Goal: Task Accomplishment & Management: Manage account settings

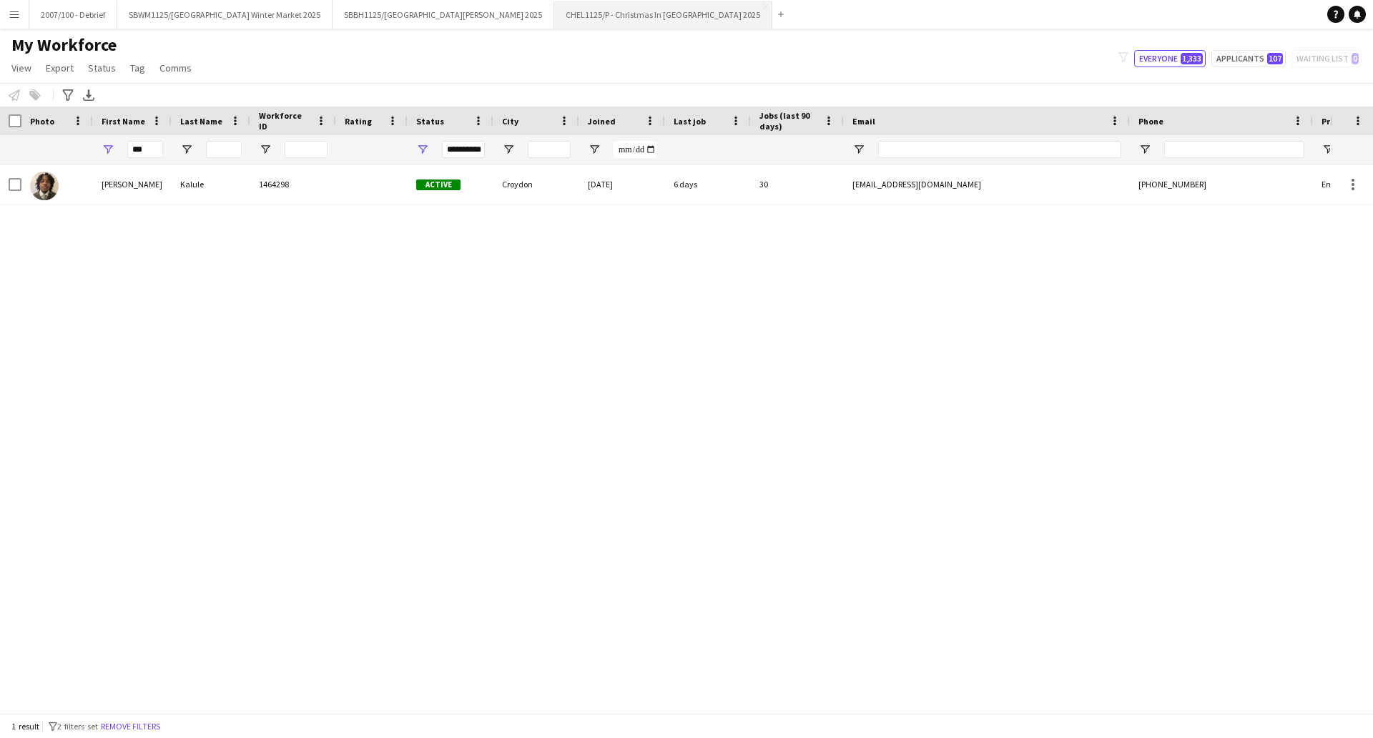
click at [605, 21] on button "CHEL1125/P - Christmas In [GEOGRAPHIC_DATA] 2025 Close" at bounding box center [663, 15] width 218 height 28
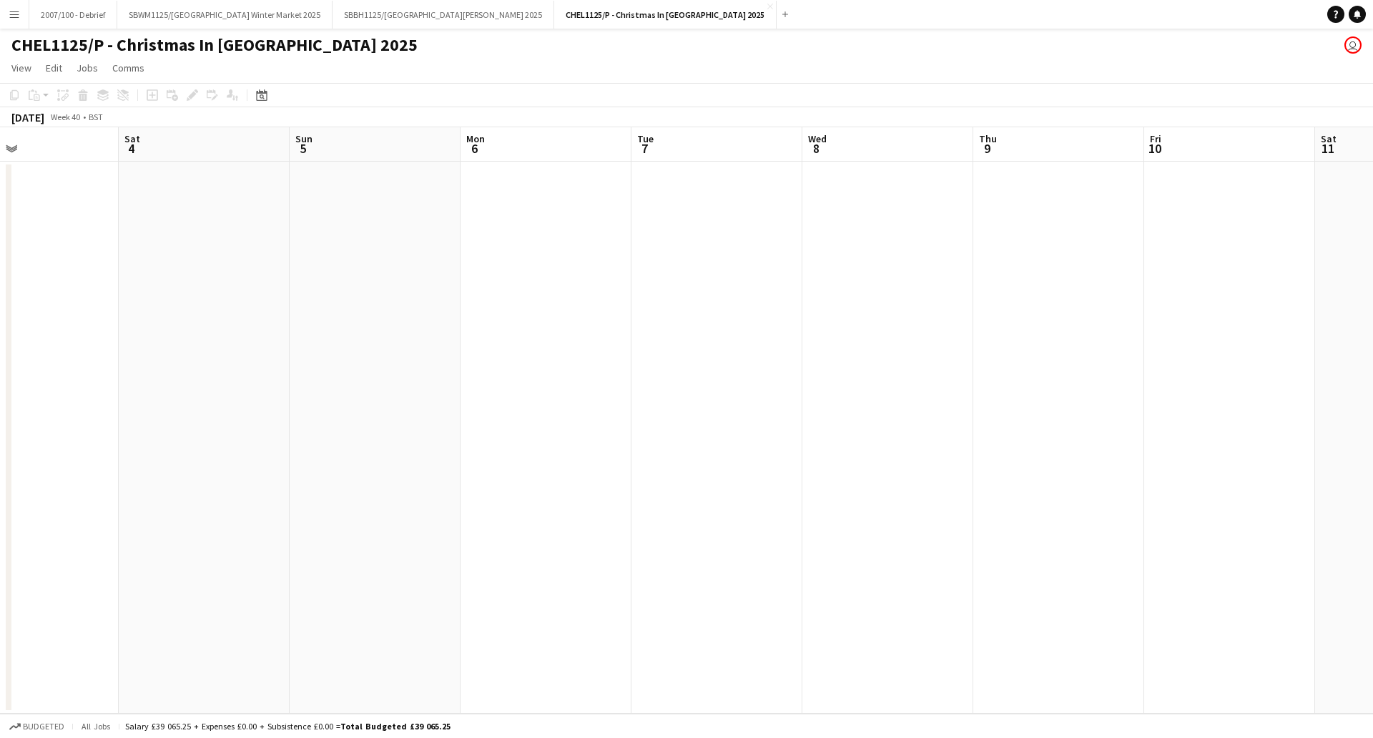
drag, startPoint x: 903, startPoint y: 406, endPoint x: 328, endPoint y: 536, distance: 589.5
click at [328, 536] on app-calendar-viewport "Tue 30 Wed 1 Thu 2 Fri 3 Sat 4 Sun 5 Mon 6 Tue 7 Wed 8 Thu 9 Fri 10 Sat 11 Sun …" at bounding box center [686, 420] width 1373 height 586
drag, startPoint x: 325, startPoint y: 589, endPoint x: 183, endPoint y: 611, distance: 144.0
click at [183, 611] on app-calendar-viewport "Thu 2 Fri 3 Sat 4 Sun 5 Mon 6 Tue 7 Wed 8 Thu 9 Fri 10 Sat 11 Sun 12 Mon 13 Tue…" at bounding box center [686, 420] width 1373 height 586
drag, startPoint x: 1001, startPoint y: 459, endPoint x: 186, endPoint y: 612, distance: 829.5
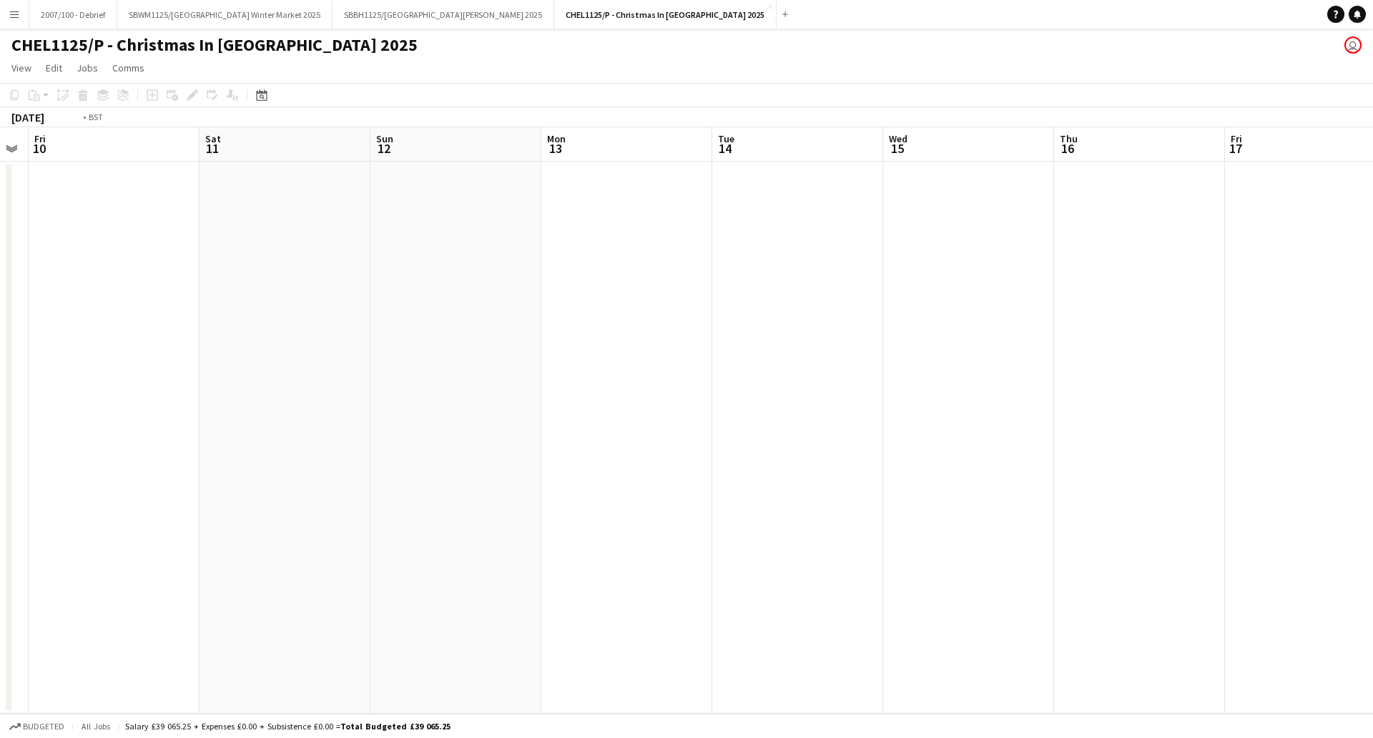
click at [186, 612] on app-calendar-viewport "Tue 7 Wed 8 Thu 9 Fri 10 Sat 11 Sun 12 Mon 13 Tue 14 Wed 15 Thu 16 Fri 17 Sat 1…" at bounding box center [686, 420] width 1373 height 586
drag, startPoint x: 308, startPoint y: 588, endPoint x: 417, endPoint y: 522, distance: 127.7
click at [139, 614] on app-calendar-viewport "Thu 16 Fri 17 Sat 18 Sun 19 Mon 20 Tue 21 Wed 22 Thu 23 Fri 24 Sat 25 Sun 26 Mo…" at bounding box center [686, 420] width 1373 height 586
drag, startPoint x: 965, startPoint y: 433, endPoint x: 295, endPoint y: 488, distance: 673.1
click at [295, 488] on app-calendar-viewport "Fri 17 Sat 18 Sun 19 Mon 20 Tue 21 Wed 22 Thu 23 Fri 24 Sat 25 Sun 26 Mon 27 Tu…" at bounding box center [686, 420] width 1373 height 586
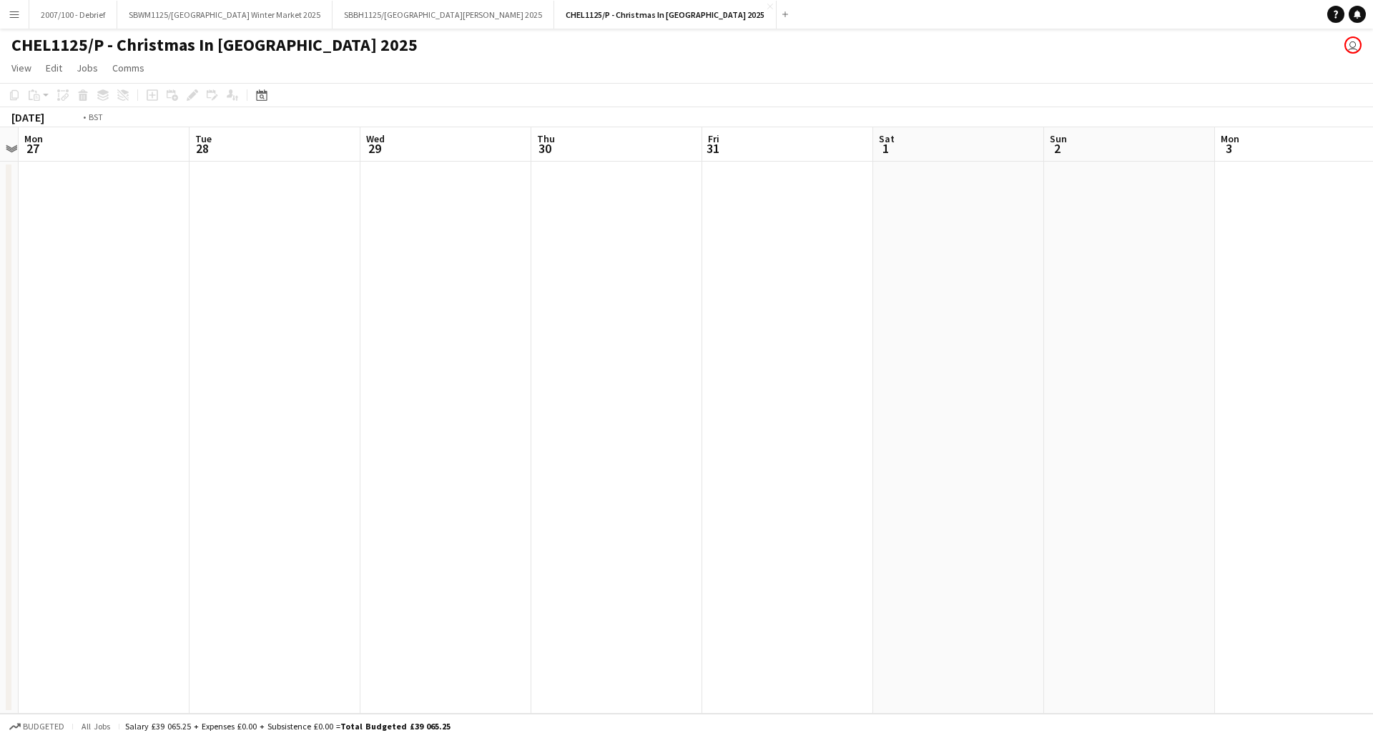
drag, startPoint x: 1140, startPoint y: 345, endPoint x: 1093, endPoint y: 284, distance: 77.0
click at [277, 423] on app-calendar-viewport "Fri 24 Sat 25 Sun 26 Mon 27 Tue 28 Wed 29 Thu 30 Fri 31 Sat 1 Sun 2 Mon 3 Tue 4…" at bounding box center [686, 420] width 1373 height 586
drag, startPoint x: 398, startPoint y: 369, endPoint x: 185, endPoint y: 400, distance: 215.3
click at [180, 403] on app-calendar-viewport "Mon 27 Tue 28 Wed 29 Thu 30 Fri 31 Sat 1 Sun 2 Mon 3 Tue 4 Wed 5 Thu 6 Fri 7 Sa…" at bounding box center [686, 420] width 1373 height 586
drag, startPoint x: 1095, startPoint y: 286, endPoint x: 134, endPoint y: 392, distance: 966.3
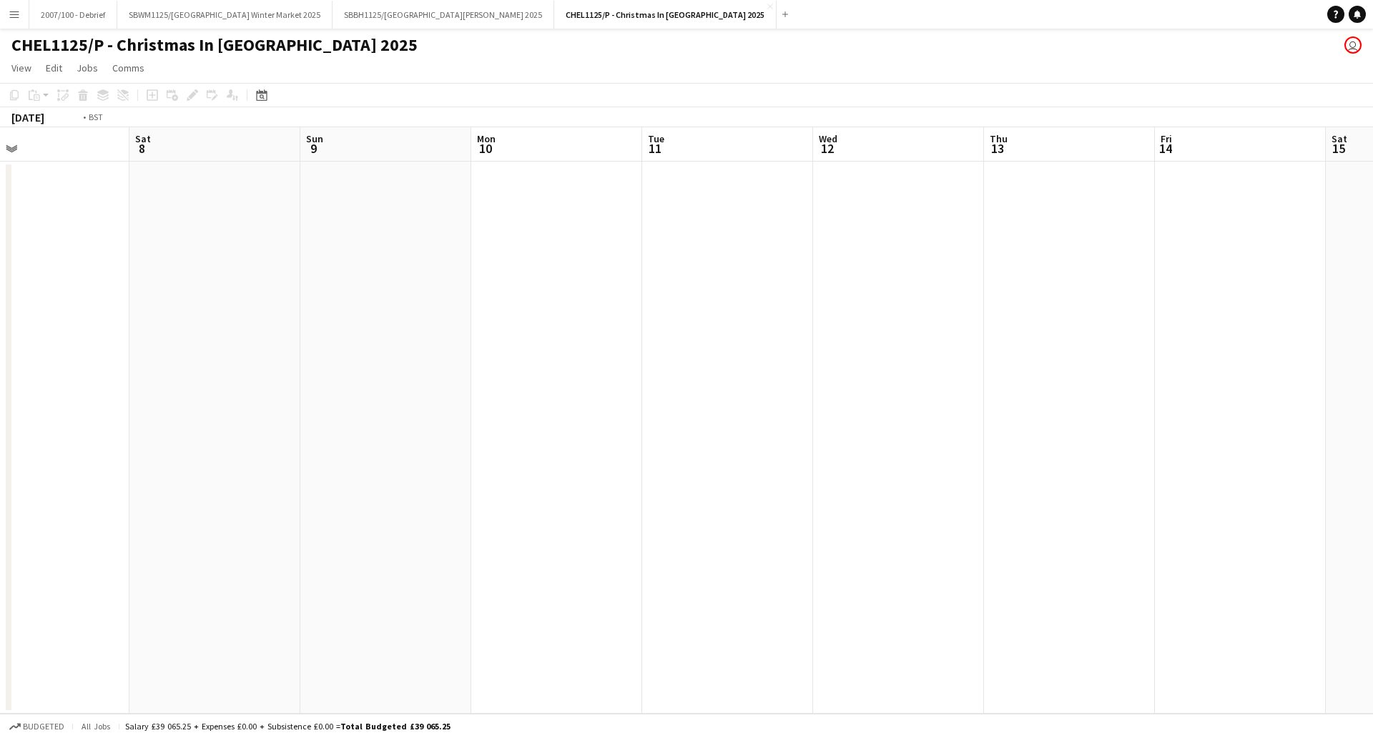
click at [134, 392] on app-calendar-viewport "Wed 5 Thu 6 Fri 7 Sat 8 Sun 9 Mon 10 Tue 11 Wed 12 Thu 13 Fri 14 Sat 15 Sun 16 …" at bounding box center [686, 420] width 1373 height 586
drag, startPoint x: 60, startPoint y: 467, endPoint x: 0, endPoint y: 480, distance: 61.4
click at [0, 480] on app-calendar-viewport "Fri 7 Sat 8 Sun 9 Mon 10 Tue 11 Wed 12 Thu 13 Fri 14 Sat 15 Sun 16 Mon 17 Tue 1…" at bounding box center [686, 420] width 1373 height 586
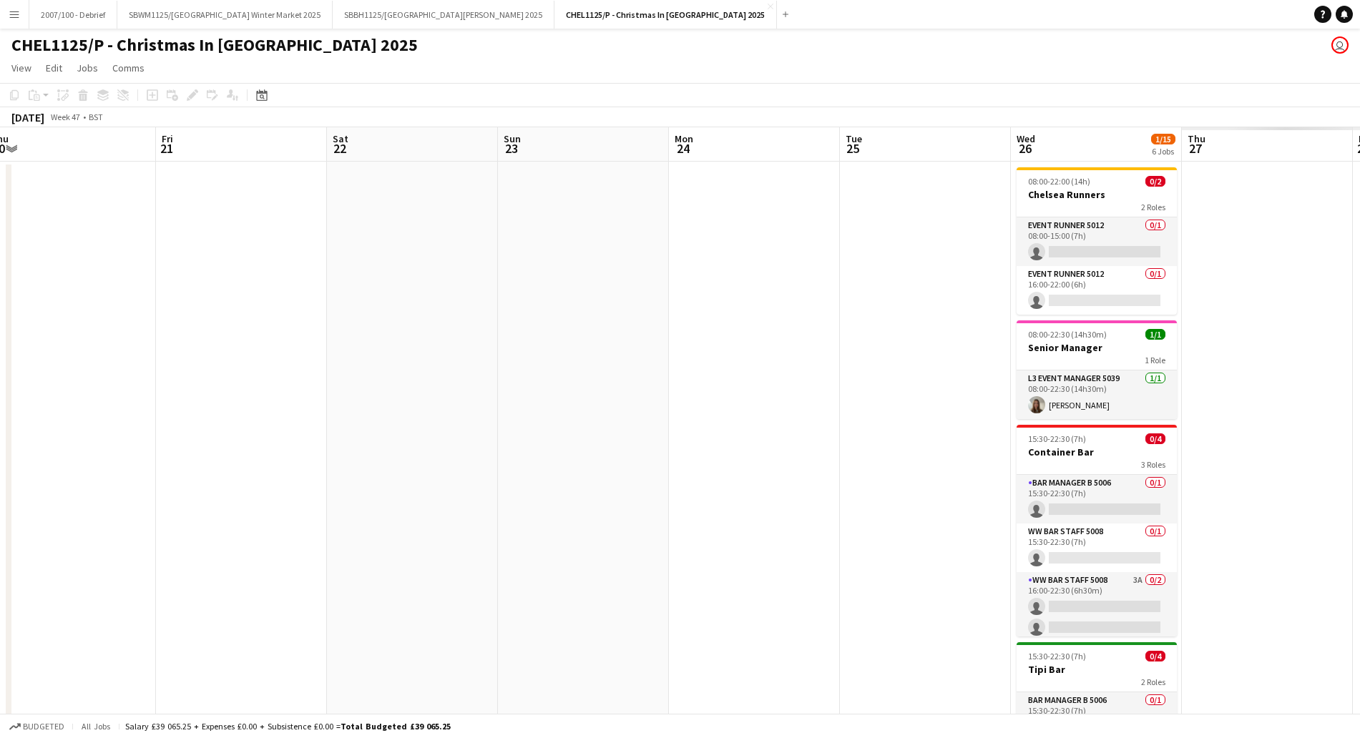
drag, startPoint x: 584, startPoint y: 394, endPoint x: 285, endPoint y: 403, distance: 299.1
click at [0, 476] on html "Menu Boards Boards Boards All jobs Status Workforce Workforce My Workforce Recr…" at bounding box center [680, 570] width 1360 height 1140
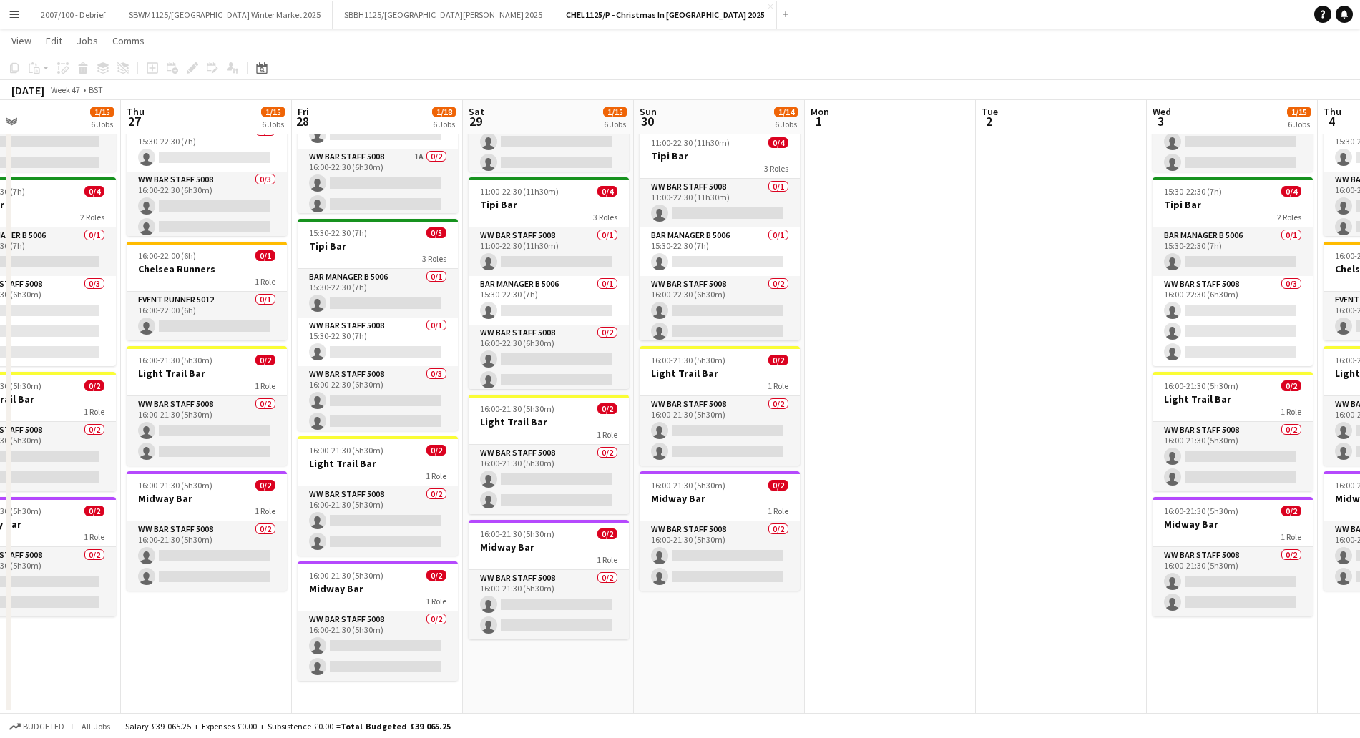
scroll to position [0, 416]
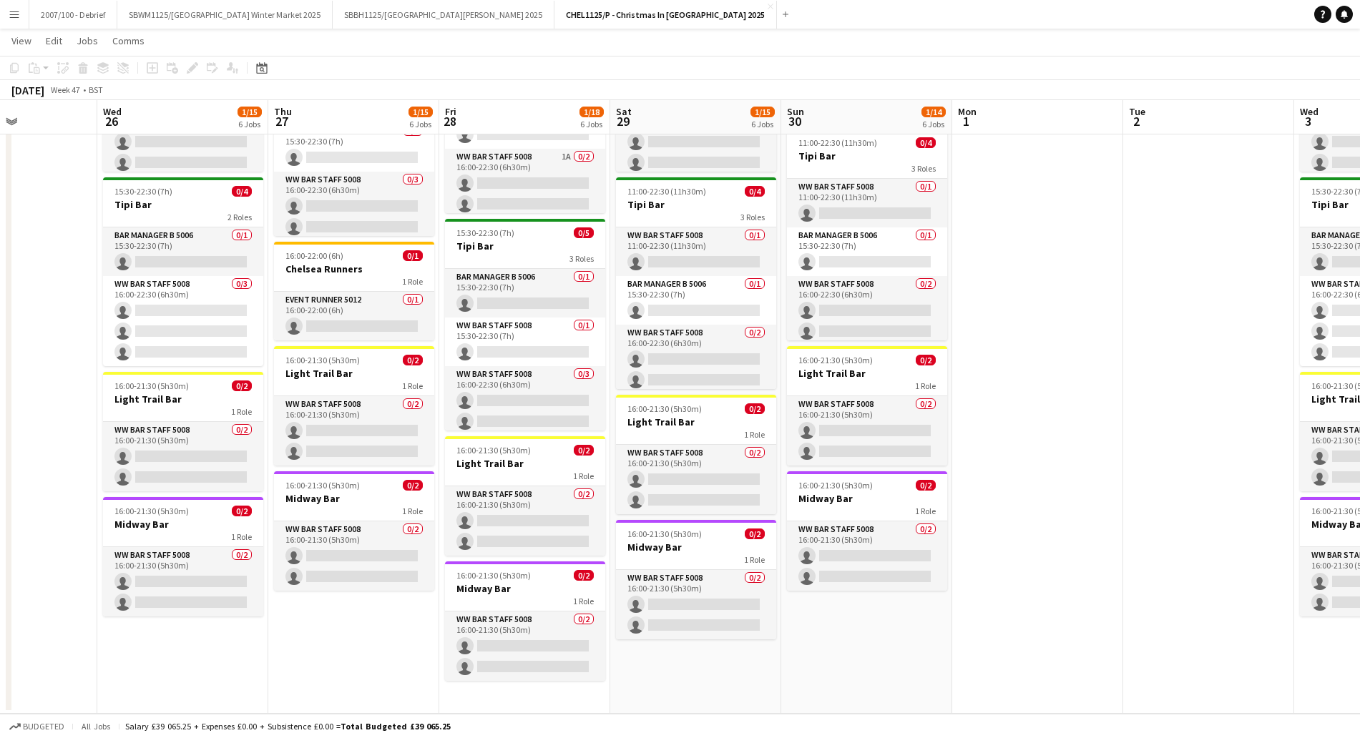
drag, startPoint x: 895, startPoint y: 648, endPoint x: 185, endPoint y: 615, distance: 710.9
click at [185, 615] on app-calendar-viewport "Sun 23 Mon 24 Tue 25 Wed 26 1/15 6 Jobs Thu 27 1/15 6 Jobs Fri 28 1/18 6 Jobs S…" at bounding box center [680, 152] width 1360 height 1121
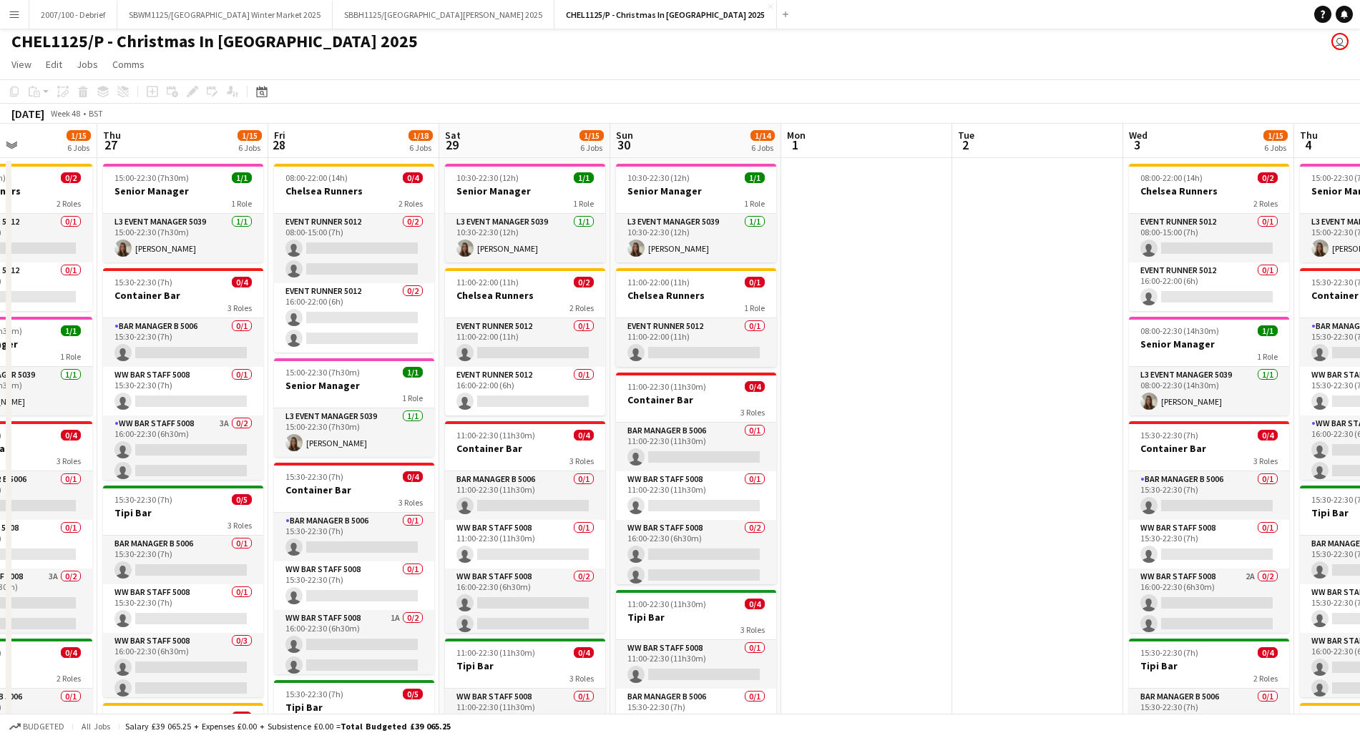
scroll to position [0, 0]
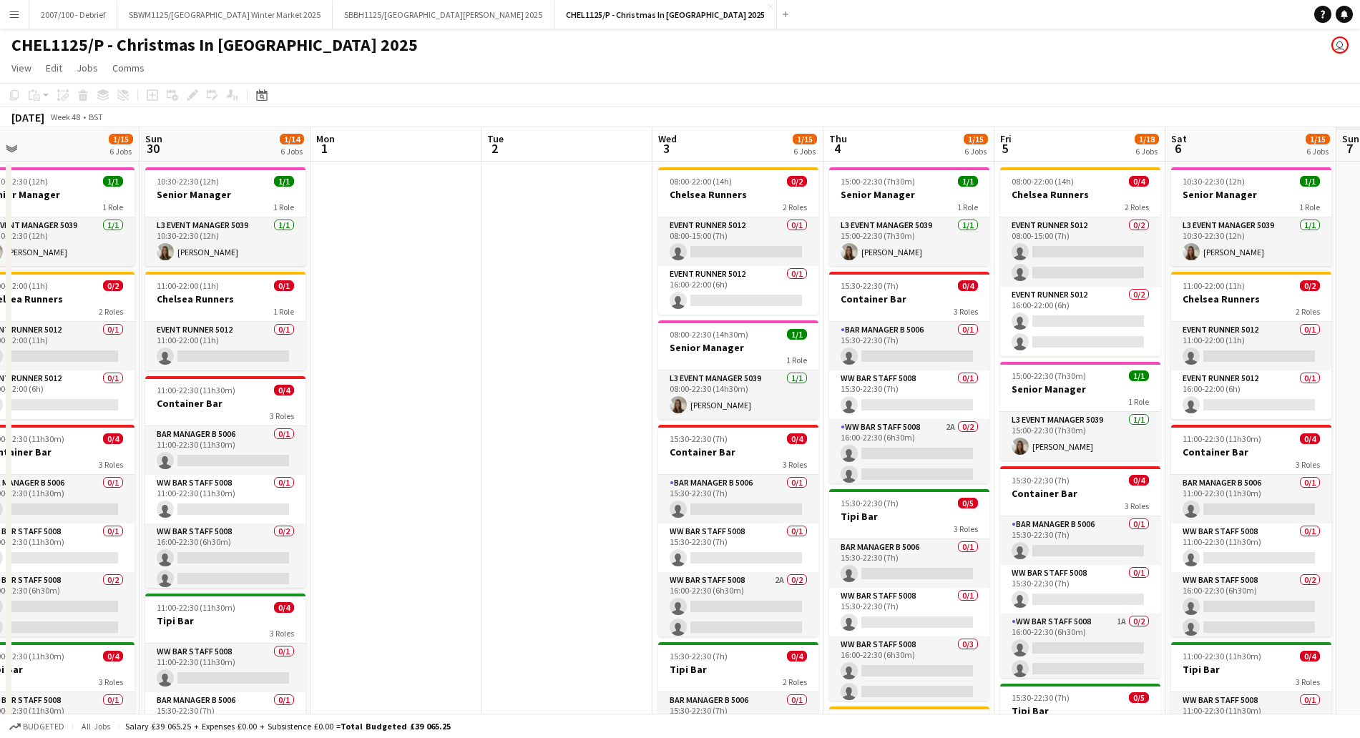
drag, startPoint x: 926, startPoint y: 413, endPoint x: 212, endPoint y: 460, distance: 715.3
click at [212, 460] on app-calendar-viewport "Wed 26 1/15 6 Jobs Thu 27 1/15 6 Jobs Fri 28 1/18 6 Jobs Sat 29 1/15 6 Jobs Sun…" at bounding box center [680, 652] width 1360 height 1051
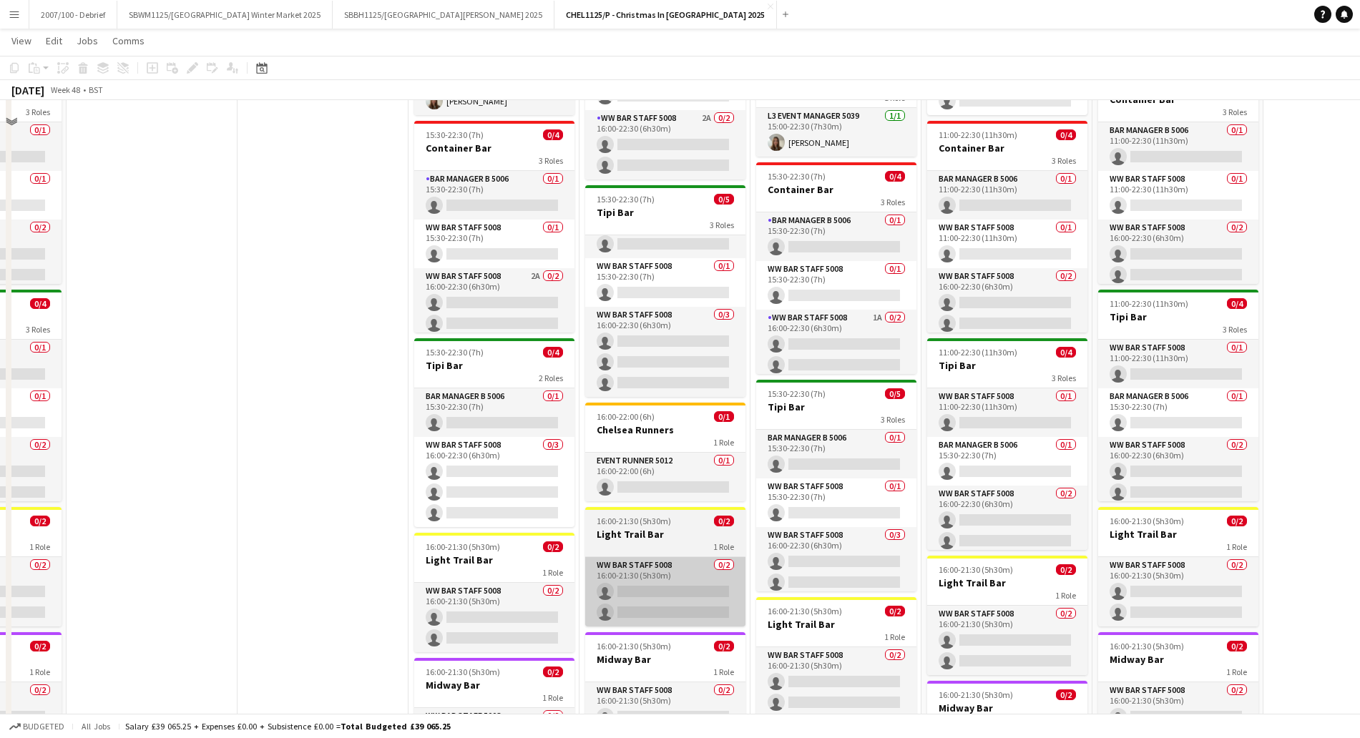
scroll to position [447, 0]
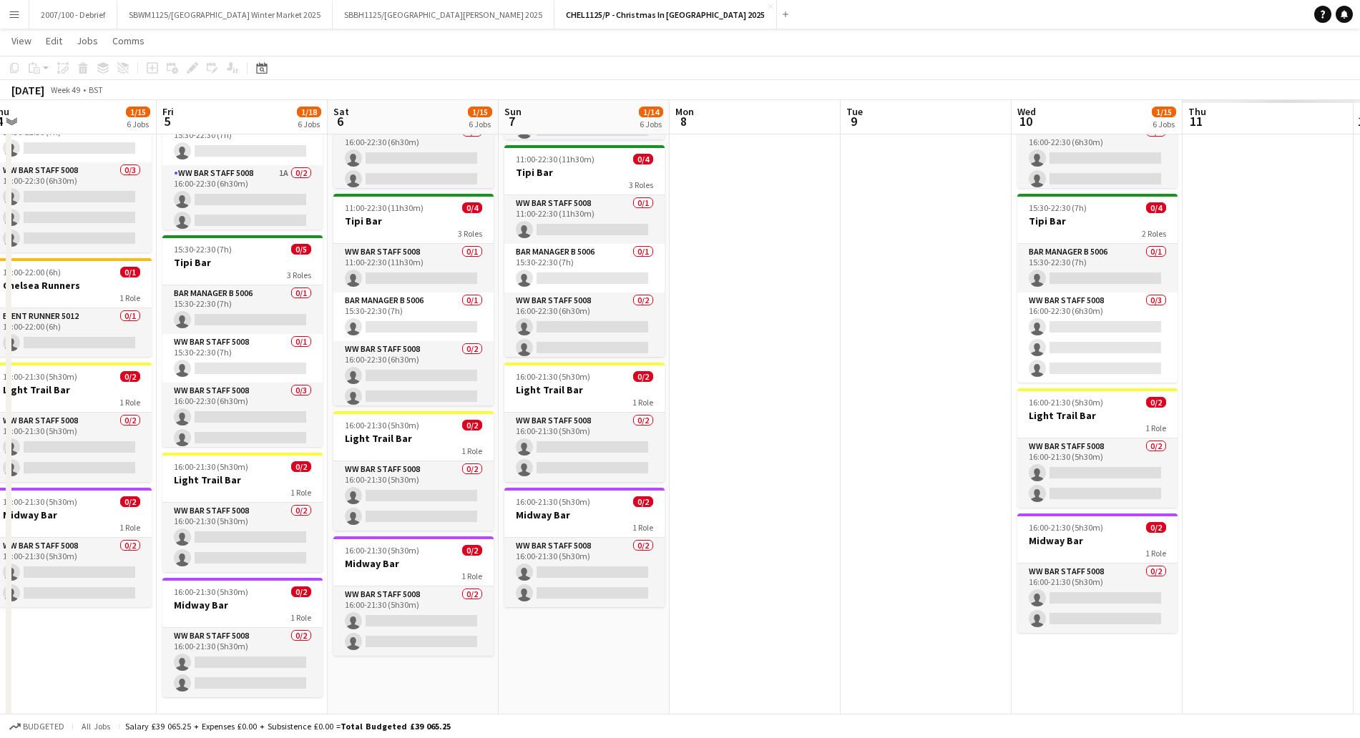
drag, startPoint x: 900, startPoint y: 543, endPoint x: 331, endPoint y: 585, distance: 570.1
click at [331, 585] on app-calendar-viewport "Mon 1 Tue 2 Wed 3 1/15 6 Jobs Thu 4 1/15 6 Jobs Fri 5 1/18 6 Jobs Sat 6 1/15 6 …" at bounding box center [680, 169] width 1360 height 1121
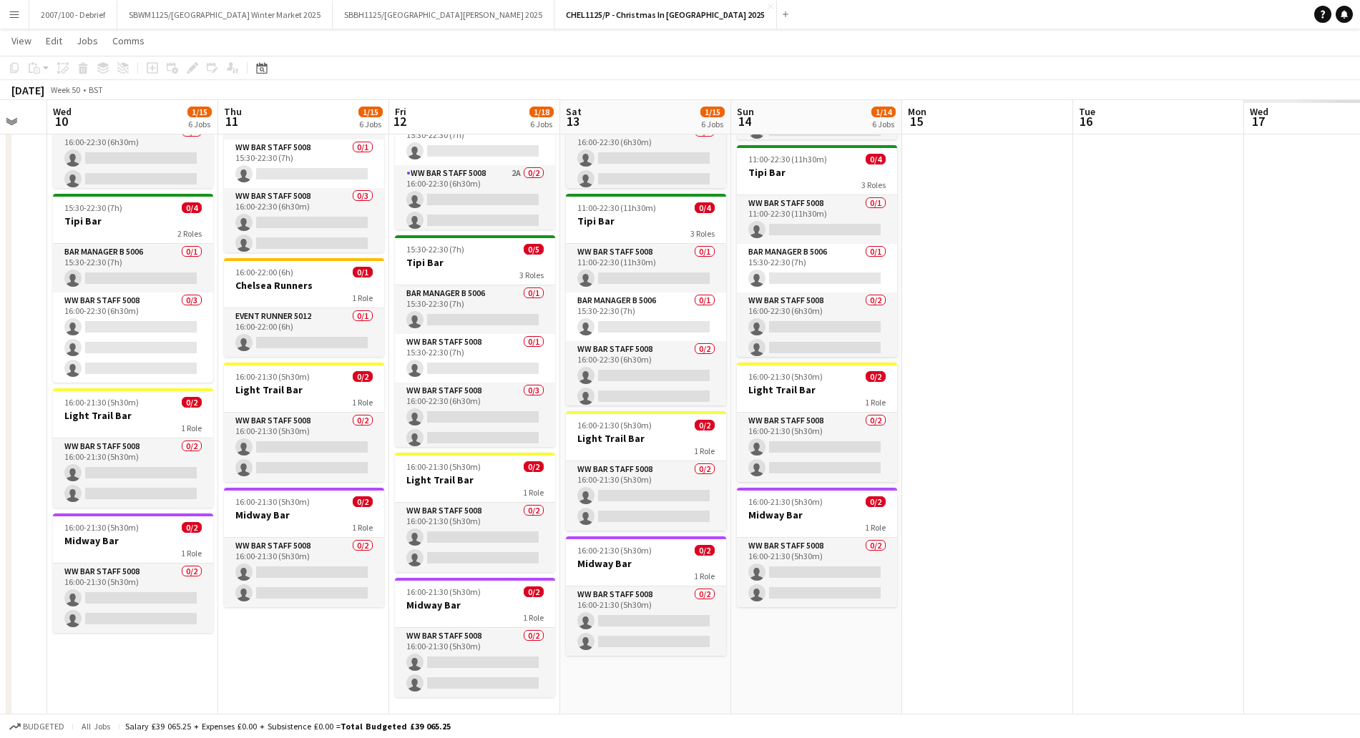
scroll to position [0, 544]
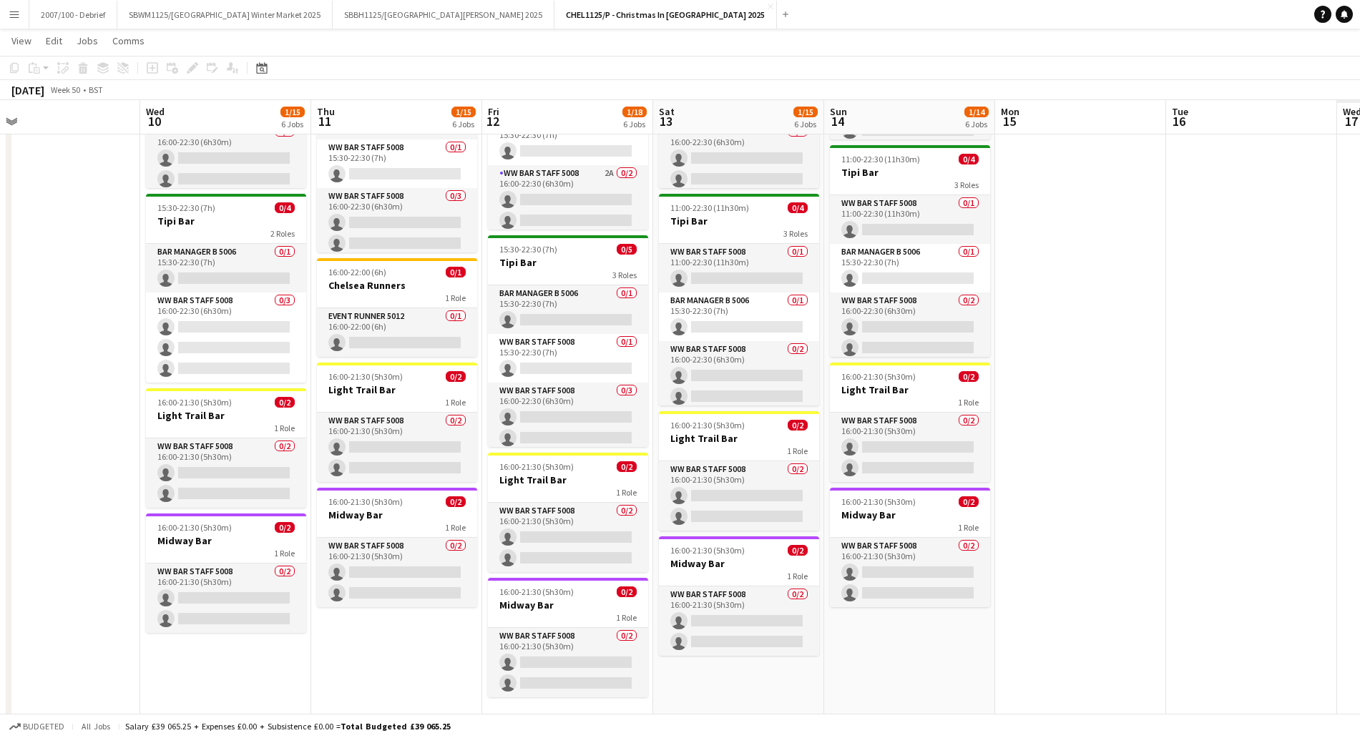
drag, startPoint x: 984, startPoint y: 398, endPoint x: 113, endPoint y: 496, distance: 876.6
click at [113, 498] on app-calendar-viewport "Sat 6 1/15 6 Jobs Sun 7 1/14 6 Jobs Mon 8 Tue 9 Wed 10 1/15 6 Jobs Thu 11 1/15 …" at bounding box center [680, 169] width 1360 height 1121
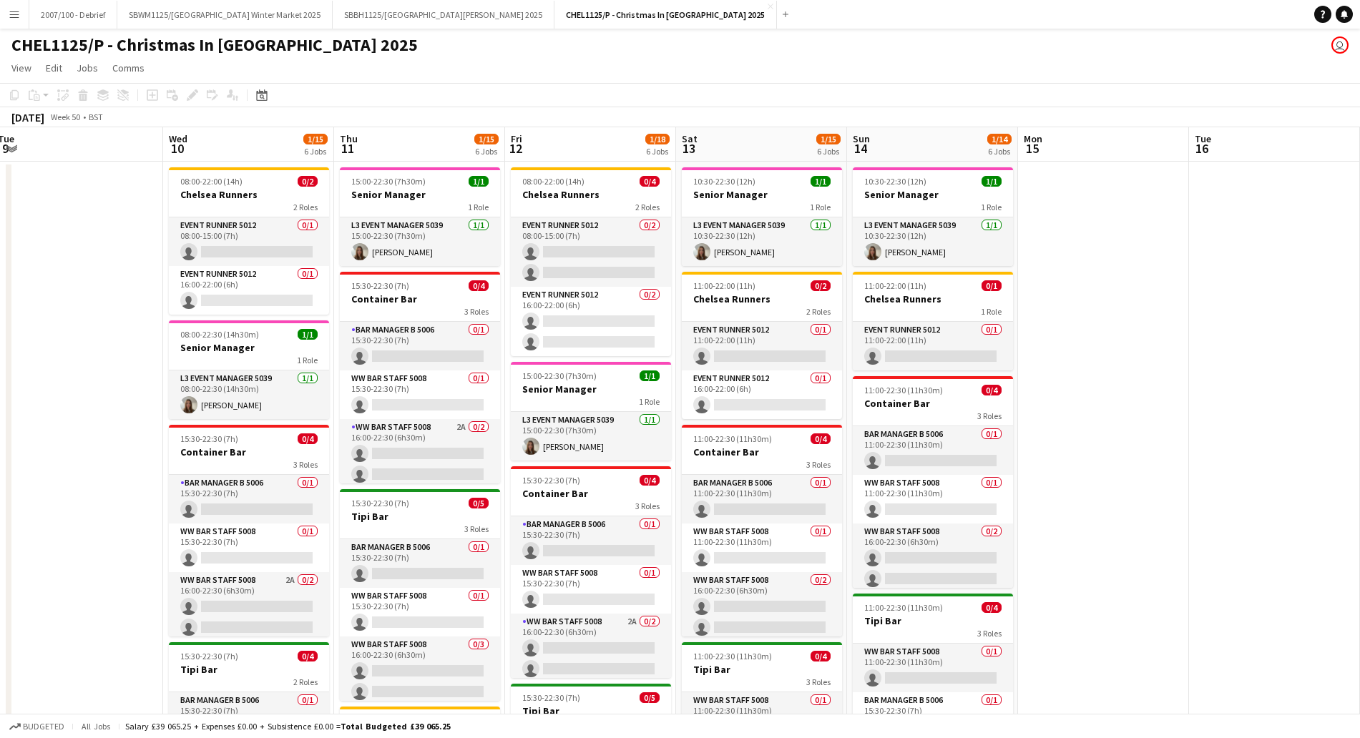
scroll to position [0, 516]
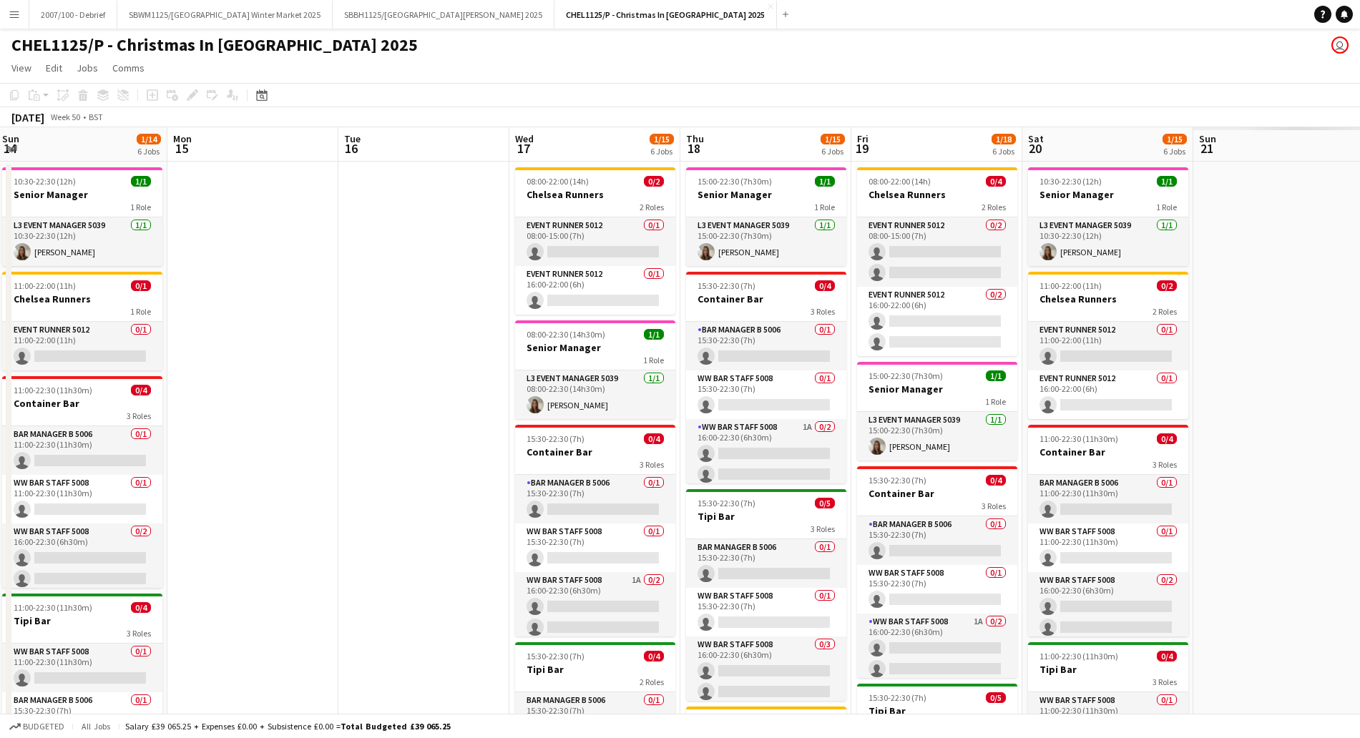
drag, startPoint x: 1099, startPoint y: 434, endPoint x: 272, endPoint y: 566, distance: 837.9
click at [272, 566] on app-calendar-viewport "Thu 11 1/15 6 Jobs Fri 12 1/18 6 Jobs Sat 13 1/15 6 Jobs Sun 14 1/14 6 Jobs Mon…" at bounding box center [680, 652] width 1360 height 1051
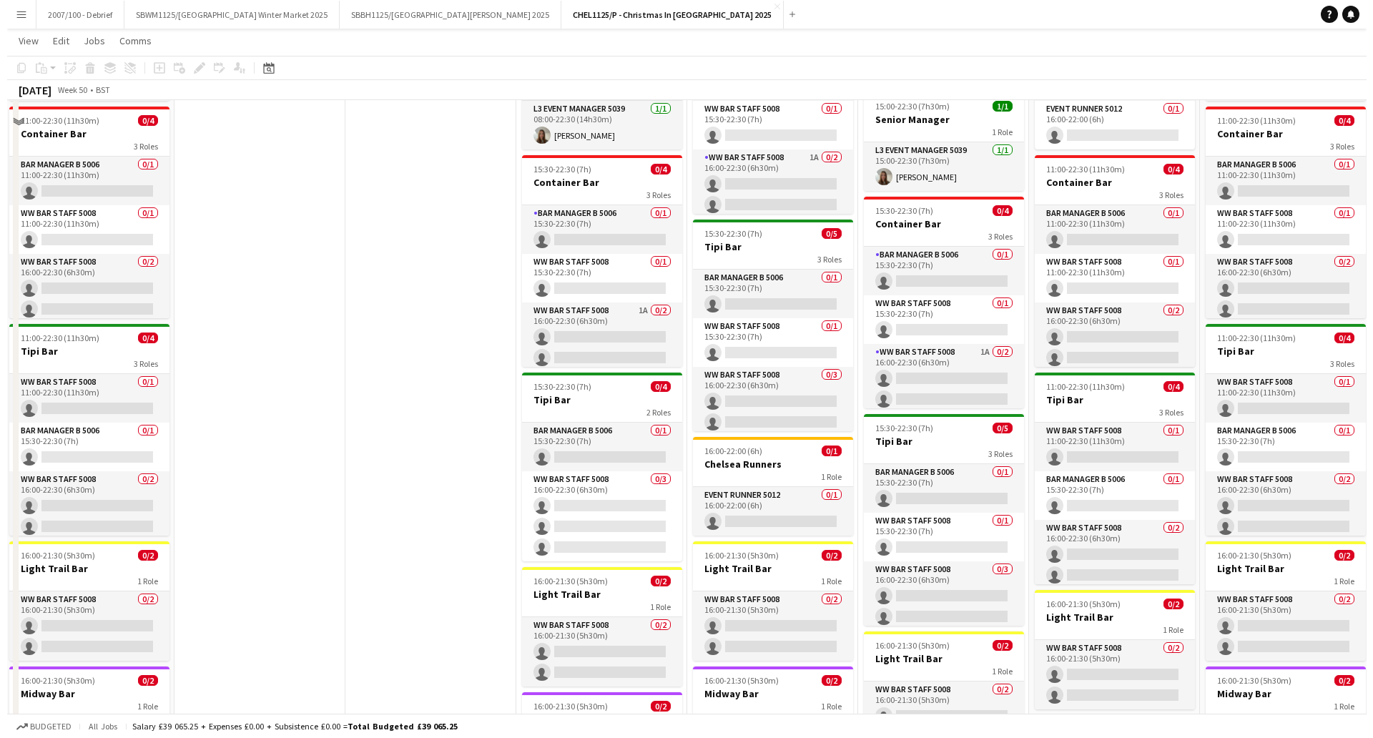
scroll to position [0, 0]
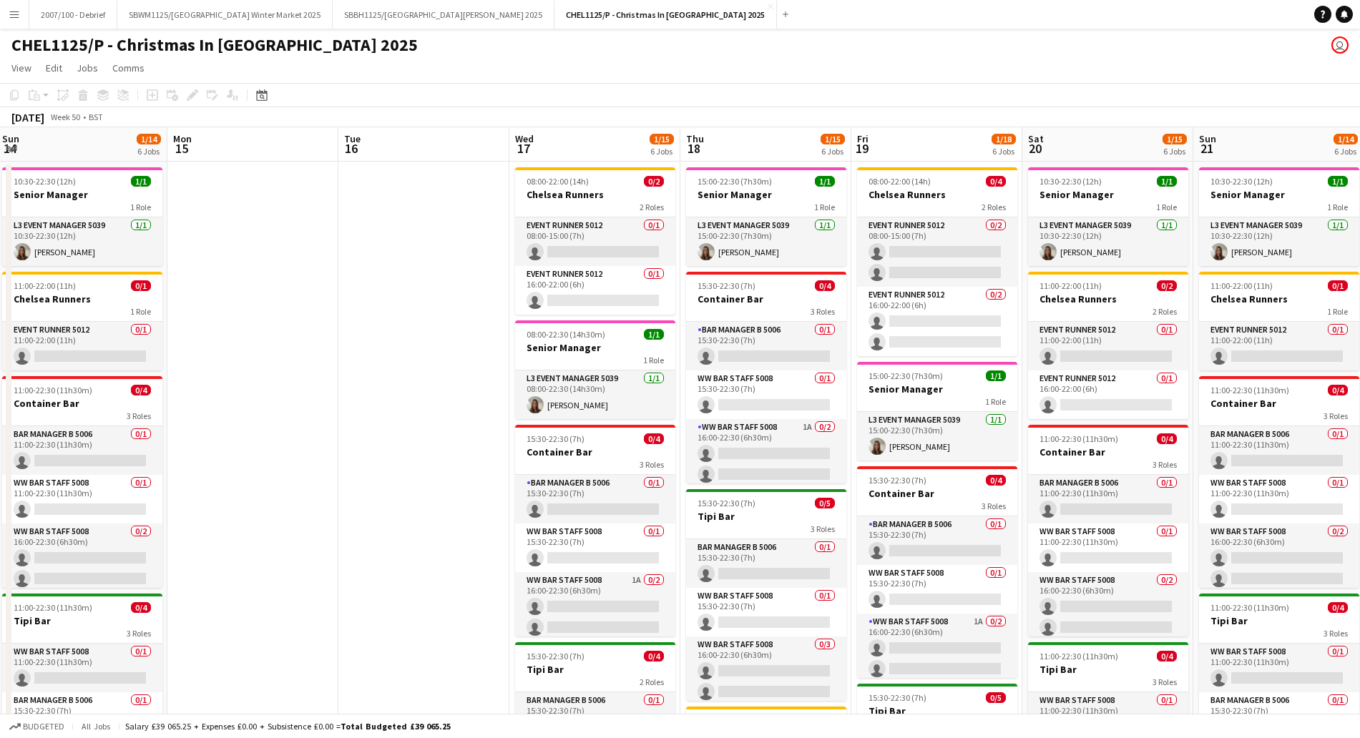
click at [777, 21] on div "Add" at bounding box center [785, 14] width 17 height 29
click at [780, 17] on button "Add" at bounding box center [785, 14] width 11 height 11
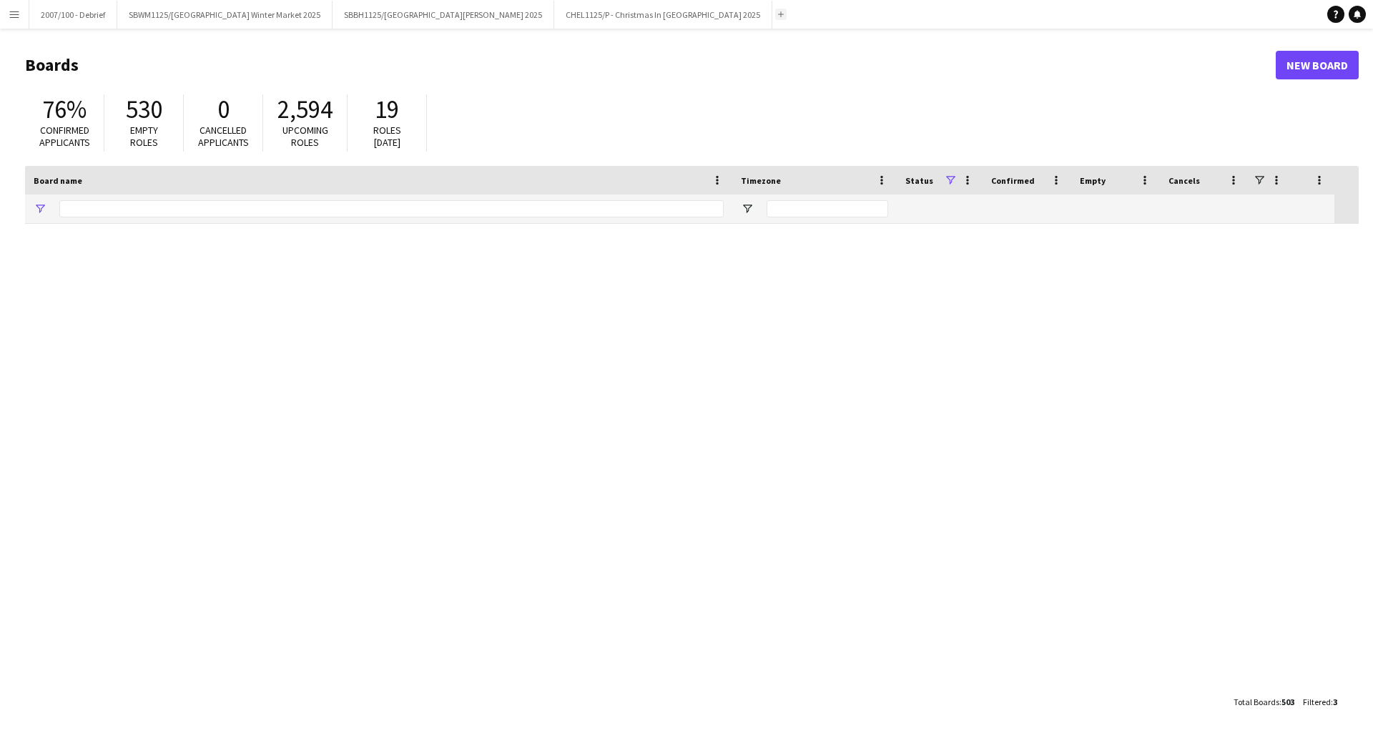
type input "****"
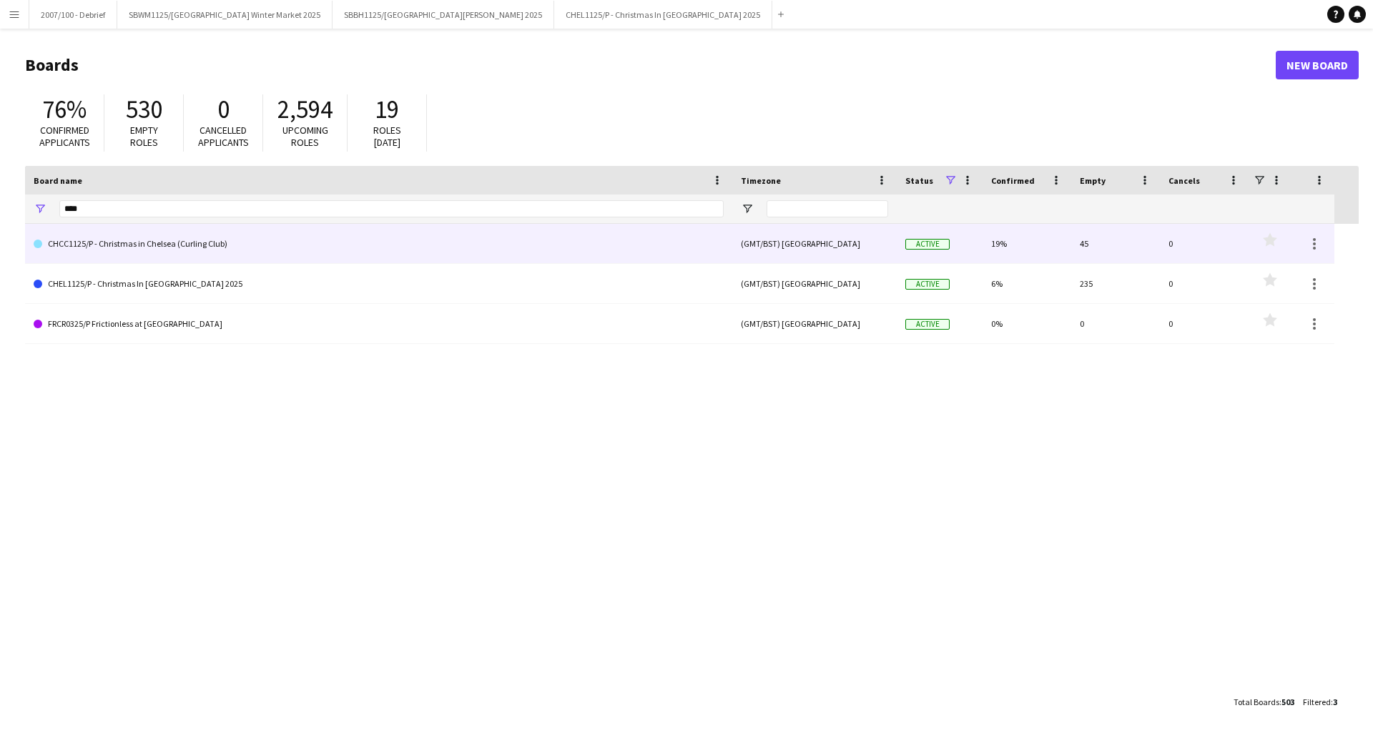
click at [290, 247] on link "CHCC1125/P - Christmas in Chelsea (Curling Club)" at bounding box center [379, 244] width 690 height 40
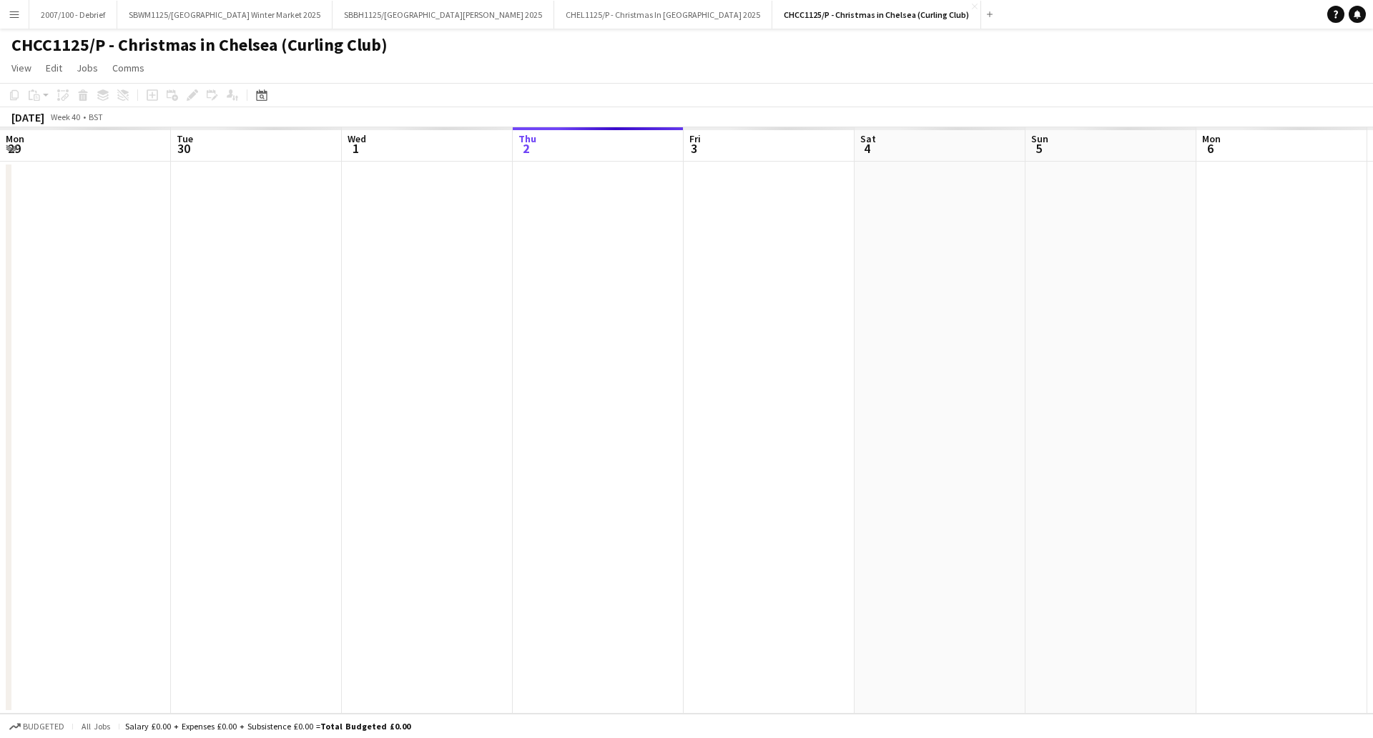
scroll to position [0, 342]
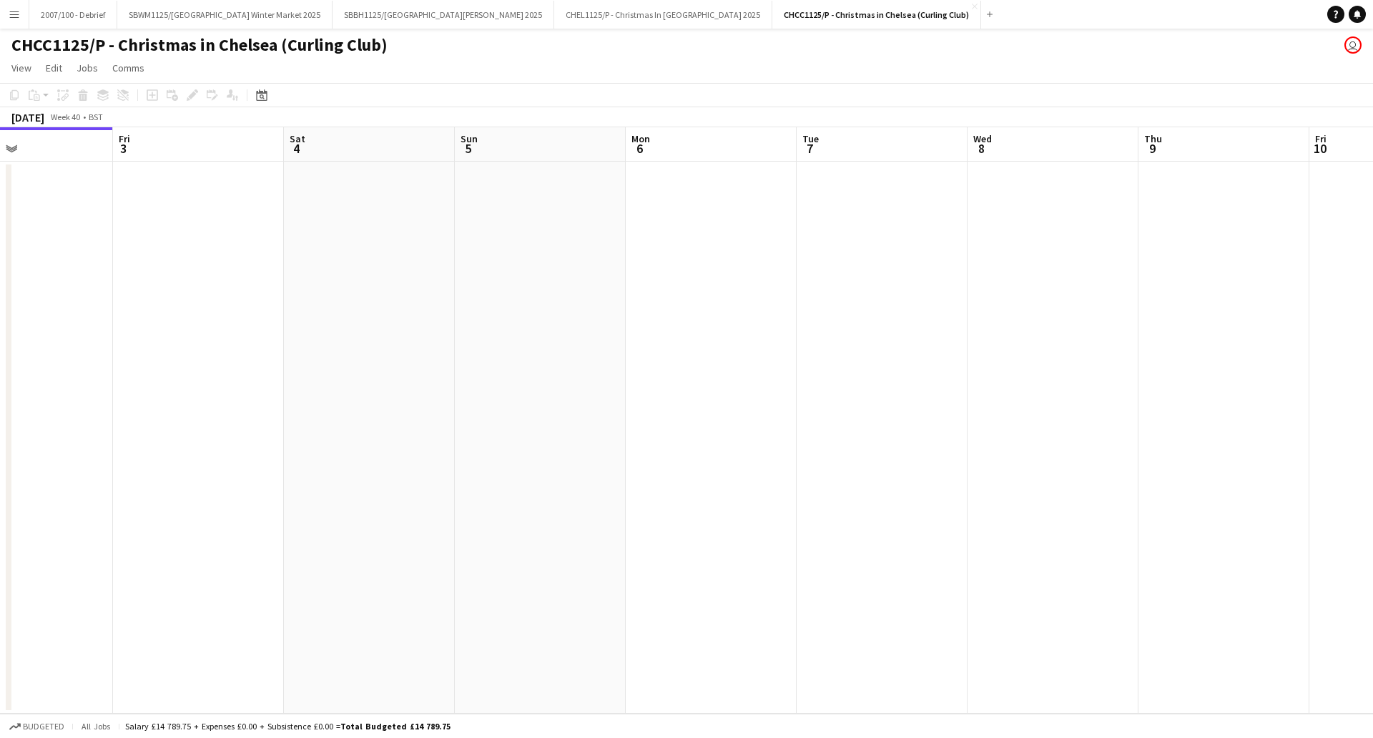
drag, startPoint x: 1191, startPoint y: 456, endPoint x: 815, endPoint y: 491, distance: 378.5
click at [250, 629] on app-calendar-viewport "Mon 29 Tue 30 Wed 1 Thu 2 Fri 3 Sat 4 Sun 5 Mon 6 Tue 7 Wed 8 Thu 9 Fri 10 Sat …" at bounding box center [686, 420] width 1373 height 586
drag, startPoint x: 400, startPoint y: 565, endPoint x: 59, endPoint y: 593, distance: 342.3
click at [59, 593] on app-calendar-viewport "Sat 4 Sun 5 Mon 6 Tue 7 Wed 8 Thu 9 Fri 10 Sat 11 Sun 12 Mon 13 Tue 14 Wed 15 T…" at bounding box center [686, 420] width 1373 height 586
drag, startPoint x: 878, startPoint y: 456, endPoint x: 73, endPoint y: 559, distance: 811.8
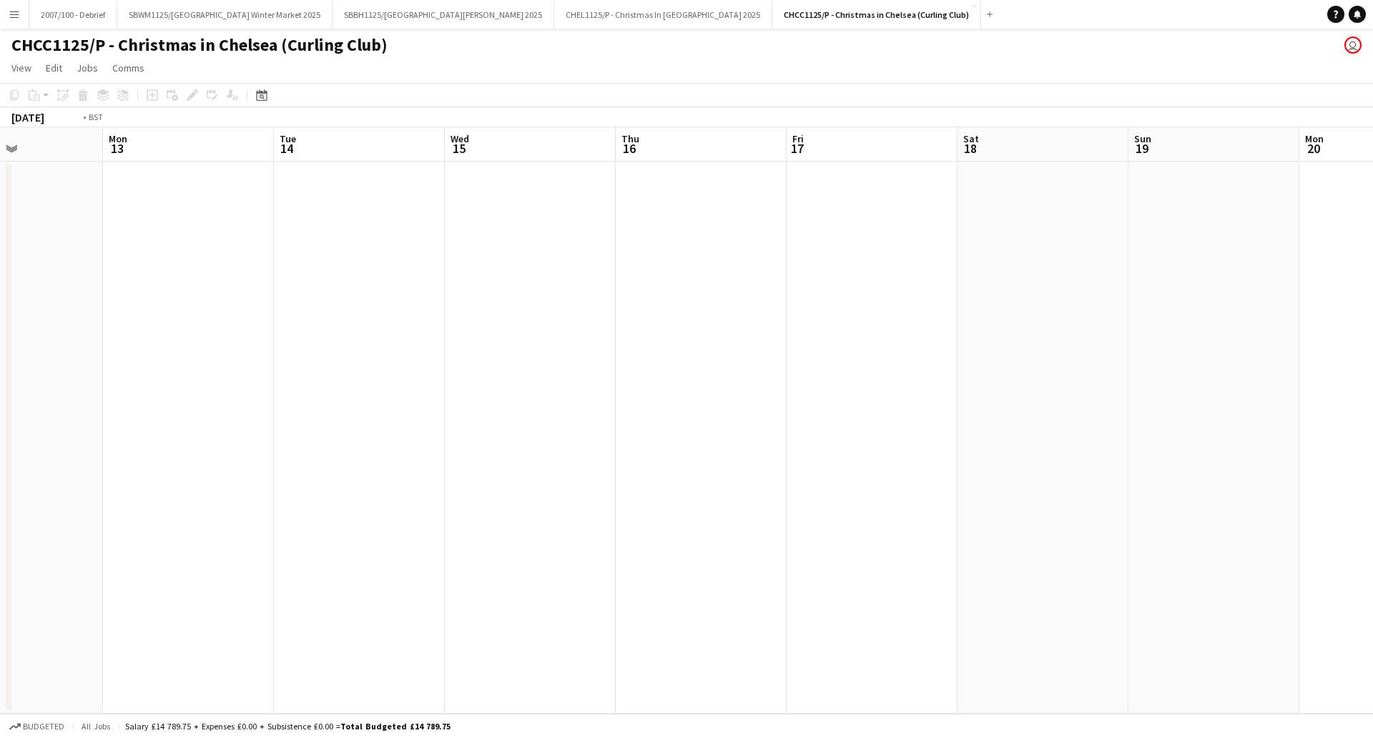
click at [62, 564] on app-calendar-viewport "Fri 10 Sat 11 Sun 12 Mon 13 Tue 14 Wed 15 Thu 16 Fri 17 Sat 18 Sun 19 Mon 20 Tu…" at bounding box center [686, 420] width 1373 height 586
drag, startPoint x: 304, startPoint y: 541, endPoint x: 463, endPoint y: 499, distance: 164.8
click at [177, 554] on app-calendar-viewport "Mon 20 Tue 21 Wed 22 Thu 23 Fri 24 Sat 25 Sun 26 Mon 27 Tue 28 Wed 29 Thu 30 Fr…" at bounding box center [686, 420] width 1373 height 586
drag, startPoint x: 940, startPoint y: 466, endPoint x: 198, endPoint y: 556, distance: 747.1
click at [196, 558] on app-calendar-viewport "Mon 20 Tue 21 Wed 22 Thu 23 Fri 24 Sat 25 Sun 26 Mon 27 Tue 28 Wed 29 Thu 30 Fr…" at bounding box center [686, 420] width 1373 height 586
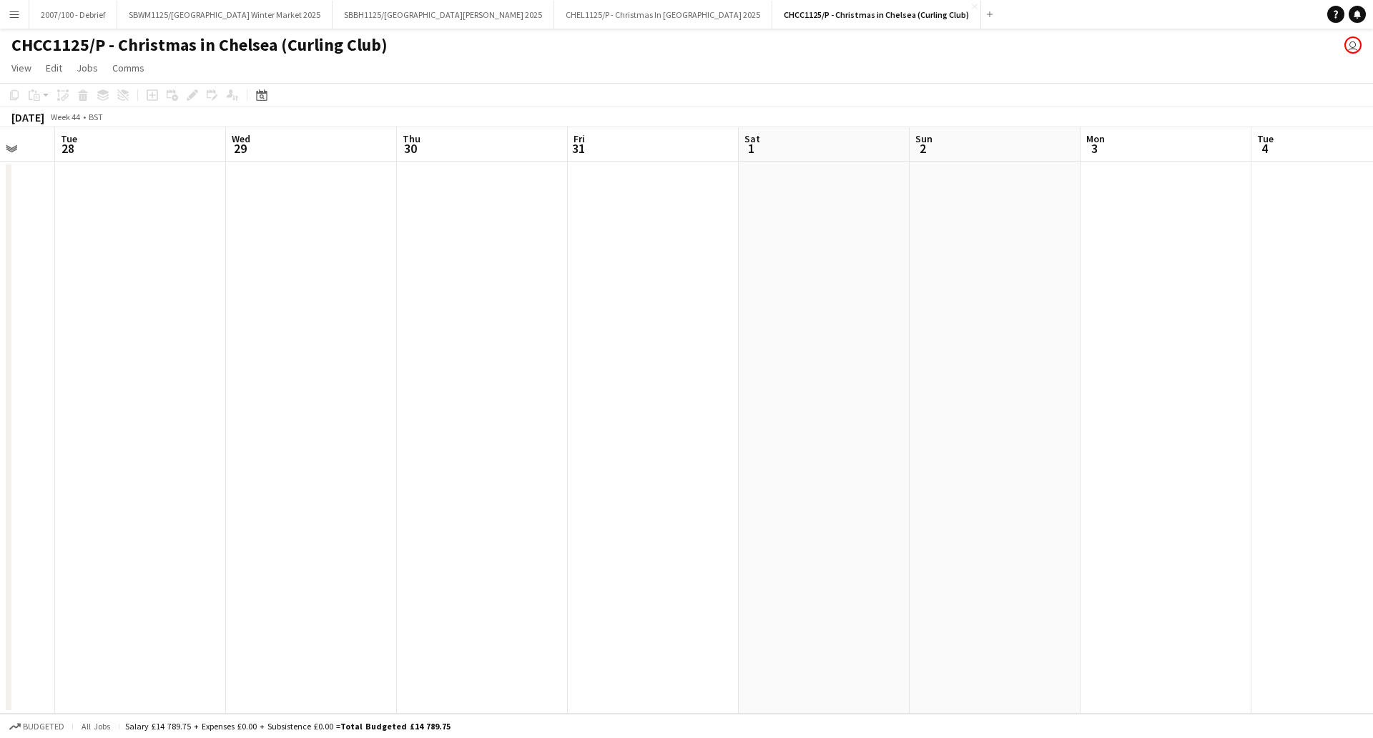
drag, startPoint x: 862, startPoint y: 470, endPoint x: 441, endPoint y: 532, distance: 425.8
click at [441, 532] on app-calendar-viewport "Sat 25 Sun 26 Mon 27 Tue 28 Wed 29 Thu 30 Fri 31 Sat 1 Sun 2 Mon 3 Tue 4 Wed 5 …" at bounding box center [686, 420] width 1373 height 586
drag, startPoint x: 550, startPoint y: 503, endPoint x: 593, endPoint y: 484, distance: 47.1
click at [348, 534] on app-calendar-viewport "Sat 1 Sun 2 Mon 3 Tue 4 Wed 5 Thu 6 Fri 7 Sat 8 Sun 9 Mon 10 Tue 11 Wed 12 Thu …" at bounding box center [686, 420] width 1373 height 586
drag, startPoint x: 1145, startPoint y: 439, endPoint x: 215, endPoint y: 555, distance: 936.9
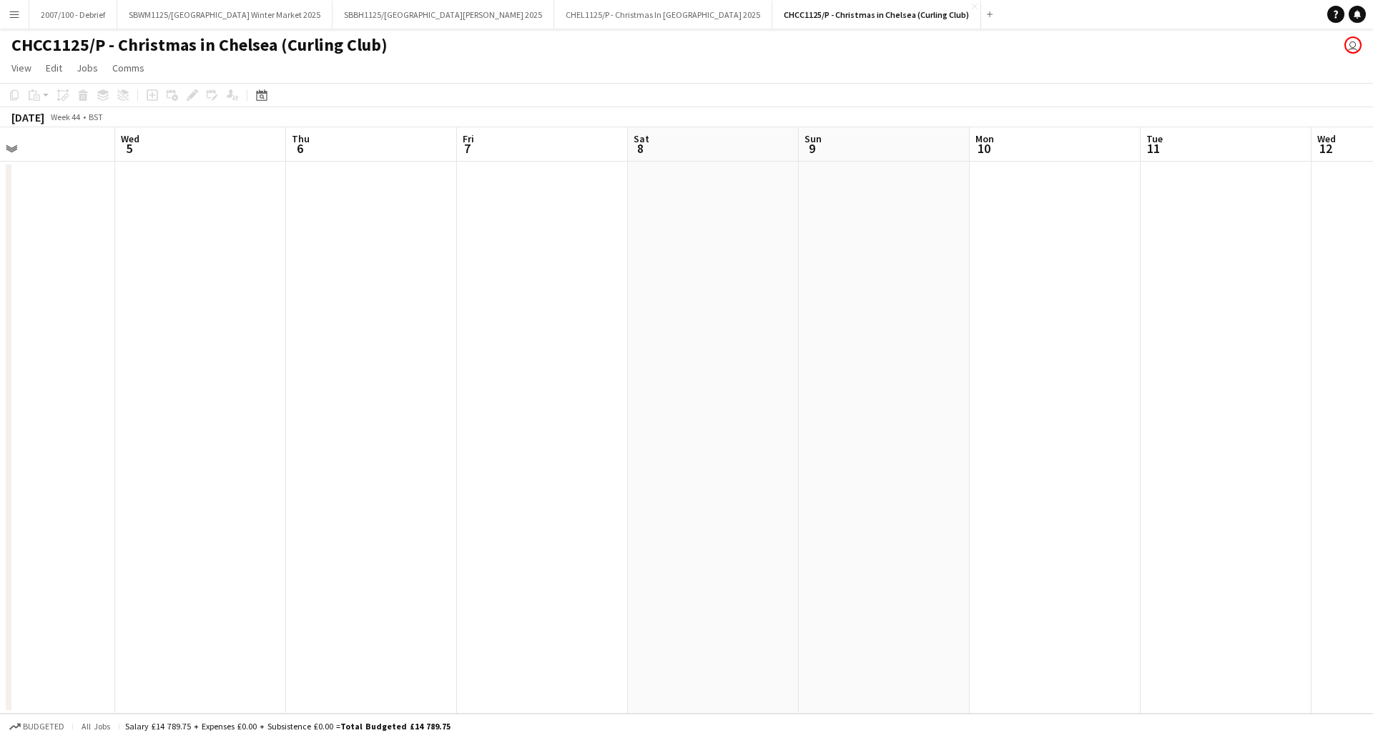
click at [215, 555] on app-calendar-viewport "Sat 1 Sun 2 Mon 3 Tue 4 Wed 5 Thu 6 Fri 7 Sat 8 Sun 9 Mon 10 Tue 11 Wed 12 Thu …" at bounding box center [686, 420] width 1373 height 586
drag, startPoint x: 804, startPoint y: 480, endPoint x: 850, endPoint y: 431, distance: 67.3
click at [295, 536] on app-calendar-viewport "Fri 7 Sat 8 Sun 9 Mon 10 Tue 11 Wed 12 Thu 13 Fri 14 Sat 15 Sun 16 Mon 17 Tue 1…" at bounding box center [686, 420] width 1373 height 586
drag, startPoint x: 972, startPoint y: 444, endPoint x: 468, endPoint y: 521, distance: 510.0
click at [458, 523] on app-calendar-viewport "Sat 15 Sun 16 Mon 17 Tue 18 Wed 19 Thu 20 Fri 21 Sat 22 Sun 23 Mon 24 Tue 25 We…" at bounding box center [686, 420] width 1373 height 586
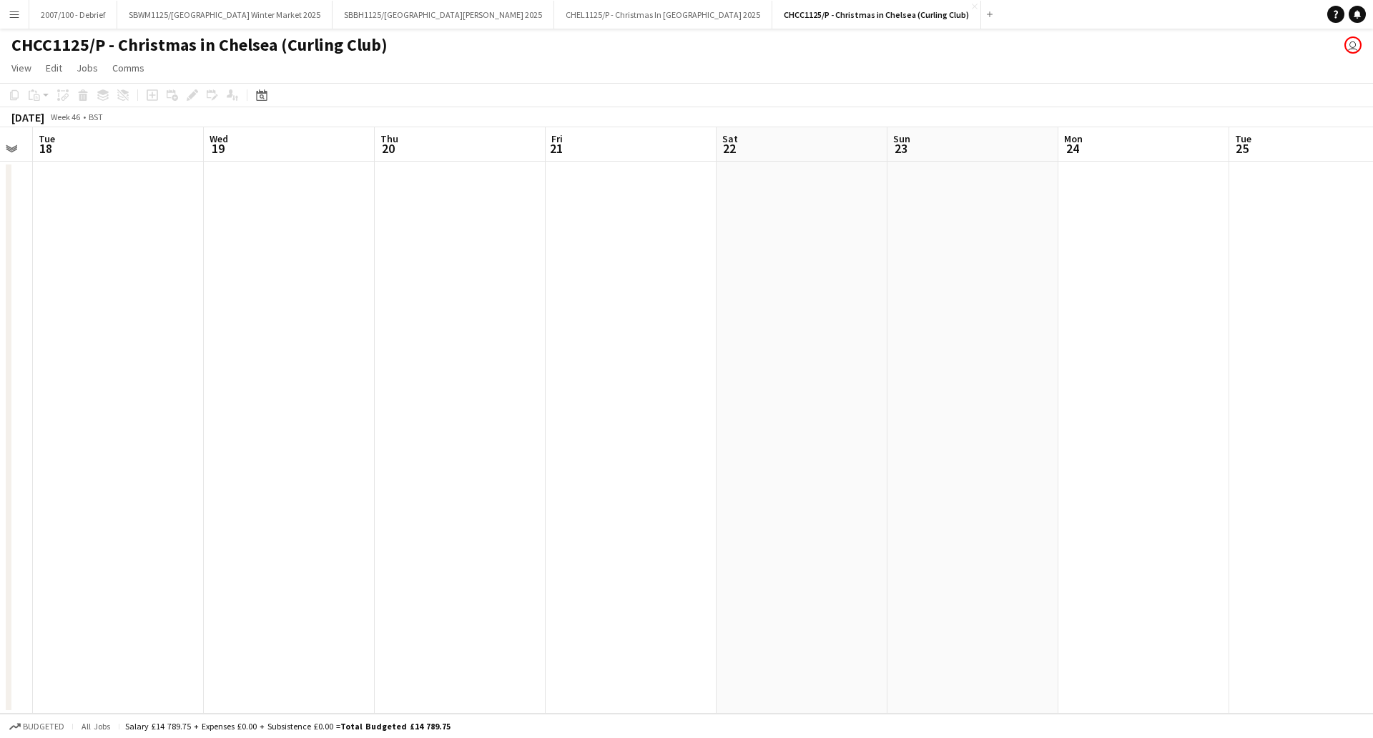
drag, startPoint x: 1081, startPoint y: 438, endPoint x: 345, endPoint y: 588, distance: 750.4
click at [315, 594] on app-calendar-viewport "Sat 15 Sun 16 Mon 17 Tue 18 Wed 19 Thu 20 Fri 21 Sat 22 Sun 23 Mon 24 Tue 25 We…" at bounding box center [686, 420] width 1373 height 586
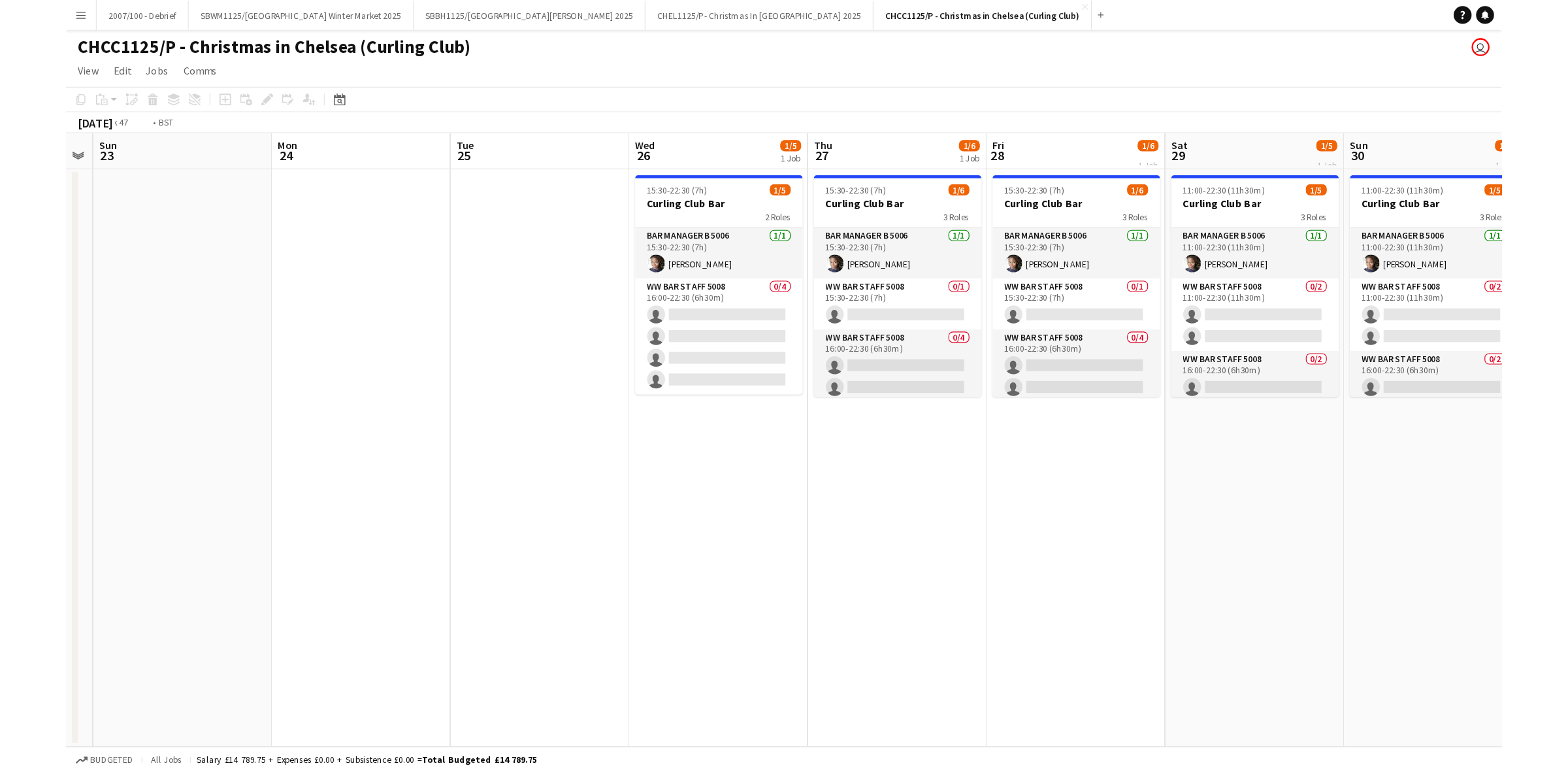
scroll to position [0, 441]
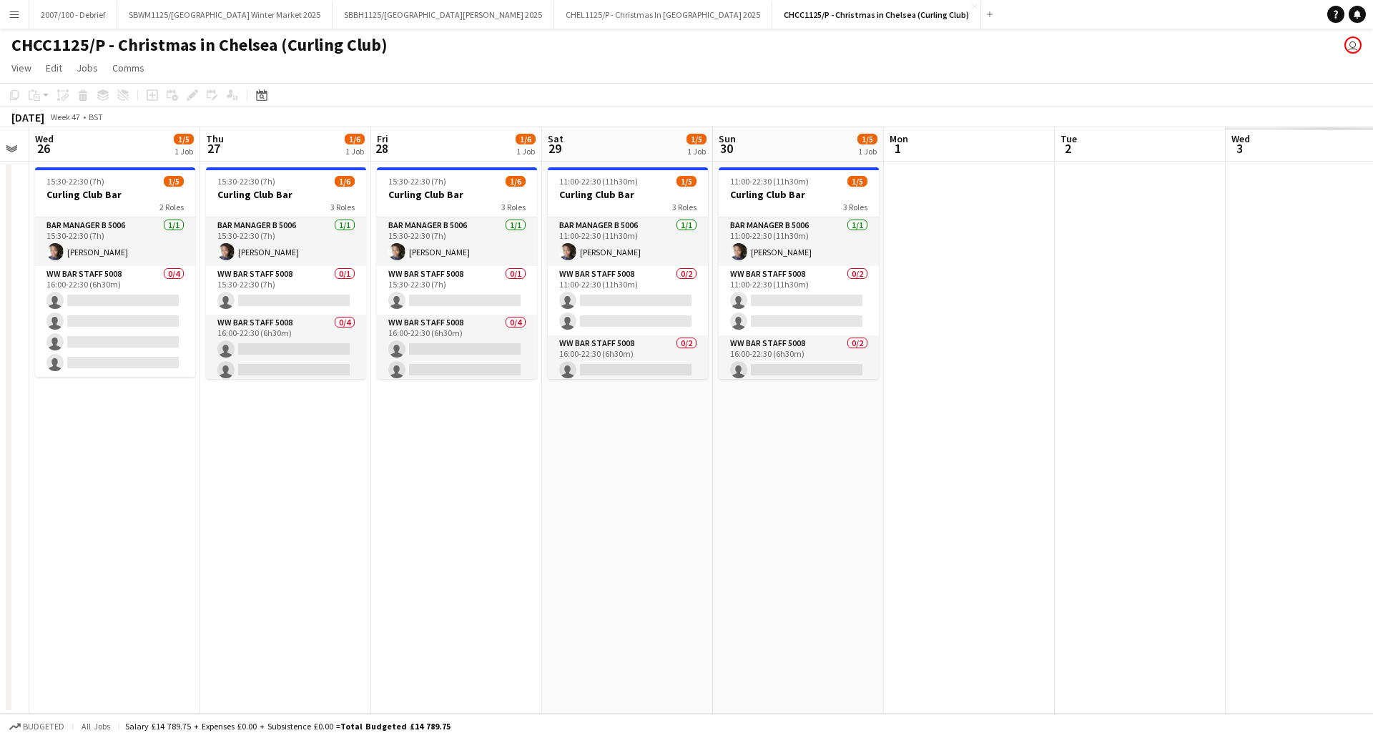
drag, startPoint x: 1070, startPoint y: 488, endPoint x: 561, endPoint y: 541, distance: 511.9
click at [561, 541] on app-calendar-viewport "Sun 23 Mon 24 Tue 25 Wed 26 1/5 1 Job Thu 27 1/6 1 Job Fri 28 1/6 1 Job Sat 29 …" at bounding box center [686, 420] width 1373 height 586
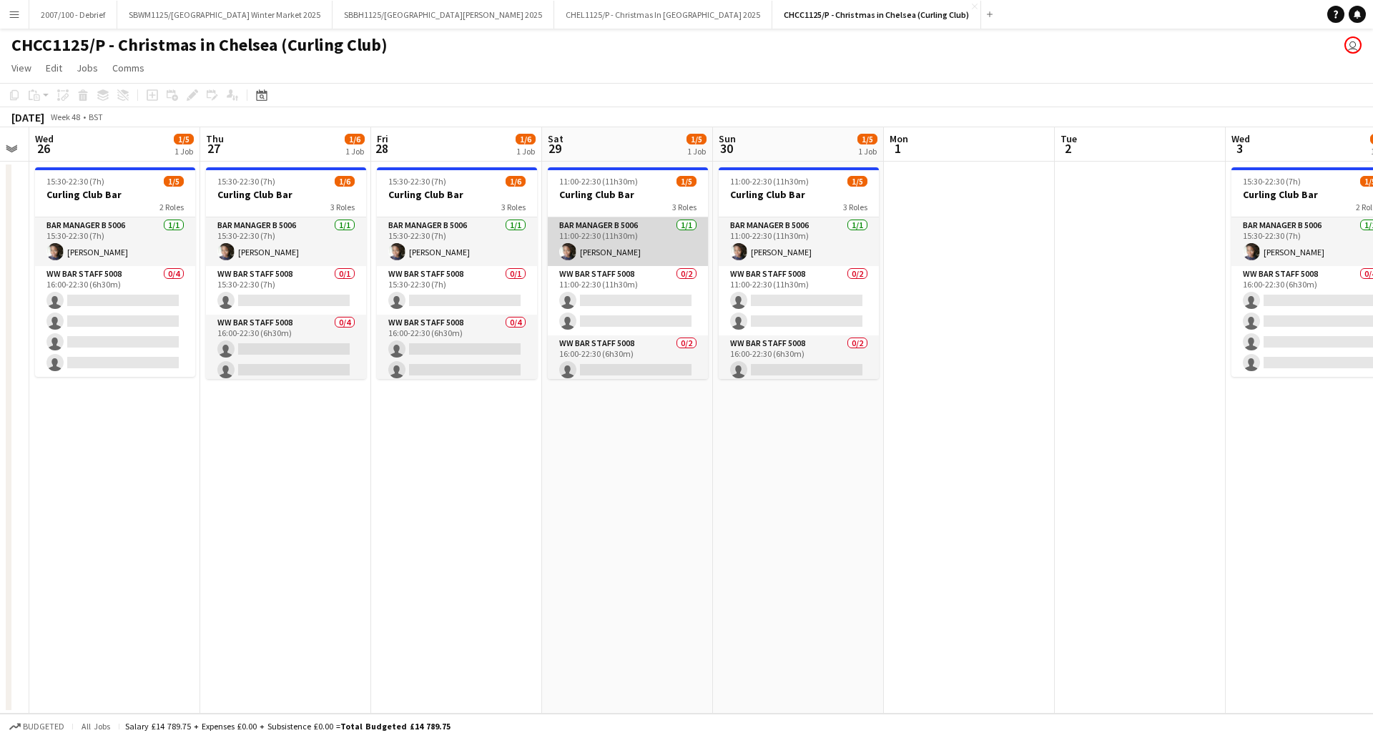
click at [599, 250] on app-card-role "Bar Manager B 5006 [DATE] 11:00-22:30 (11h30m) [PERSON_NAME]" at bounding box center [628, 241] width 160 height 49
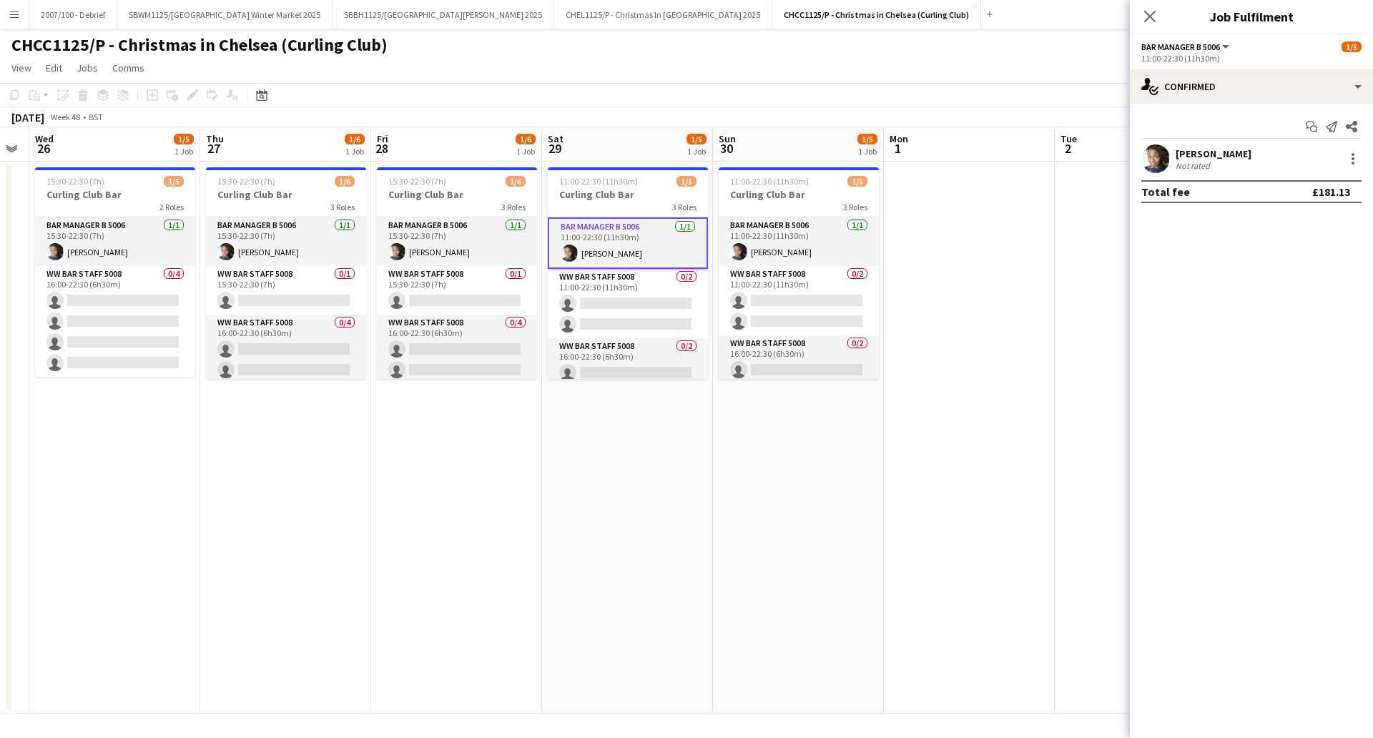
drag, startPoint x: 1264, startPoint y: 154, endPoint x: 1174, endPoint y: 157, distance: 90.2
click at [1174, 157] on div "[PERSON_NAME] Not rated" at bounding box center [1251, 158] width 243 height 29
copy div "[PERSON_NAME]"
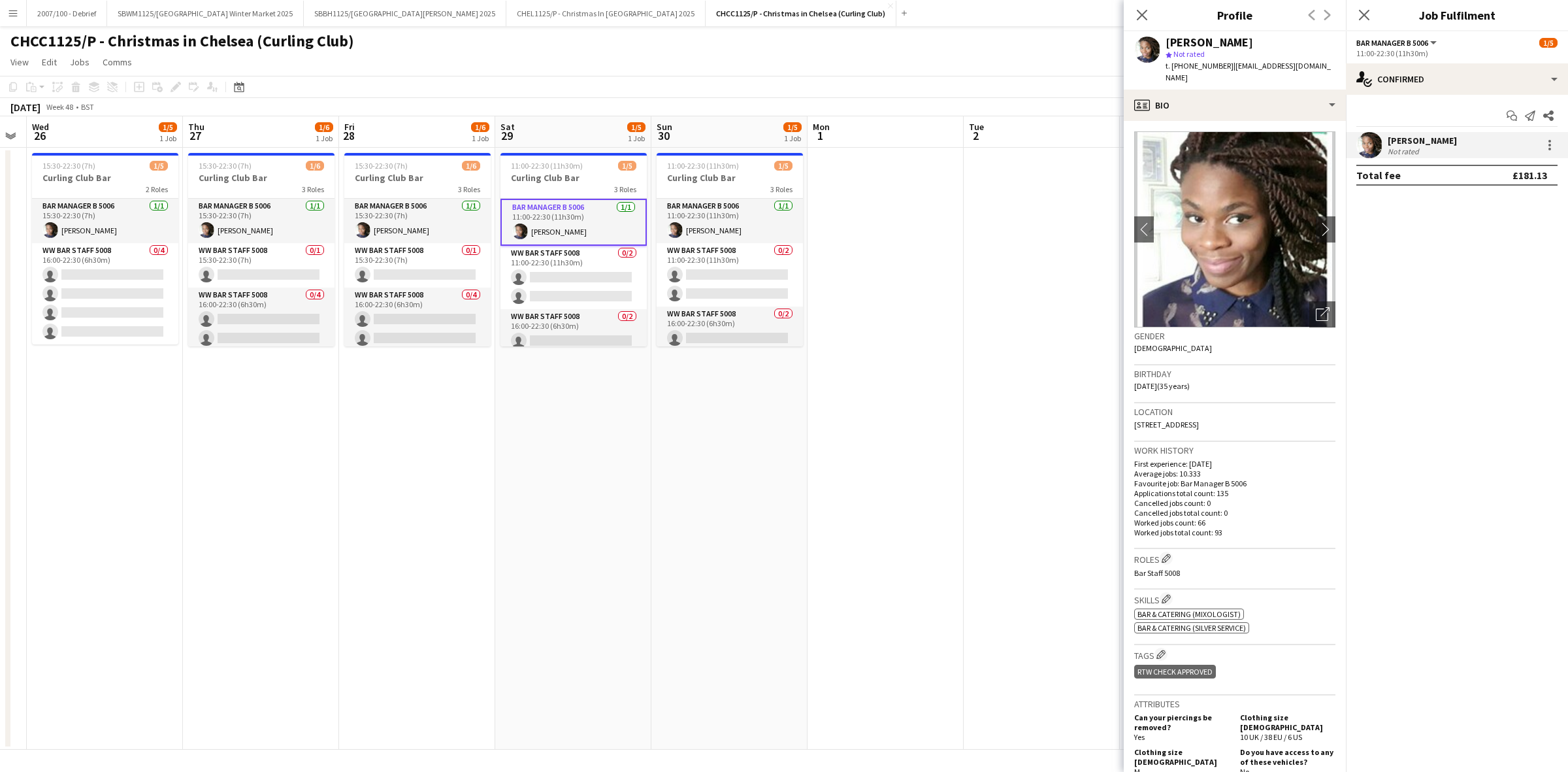
click at [391, 554] on app-date-cell "15:30-22:30 (7h) 1/6 Curling Club Bar 3 Roles Bar Manager B 5006 [DATE] 15:30-2…" at bounding box center [417, 449] width 156 height 602
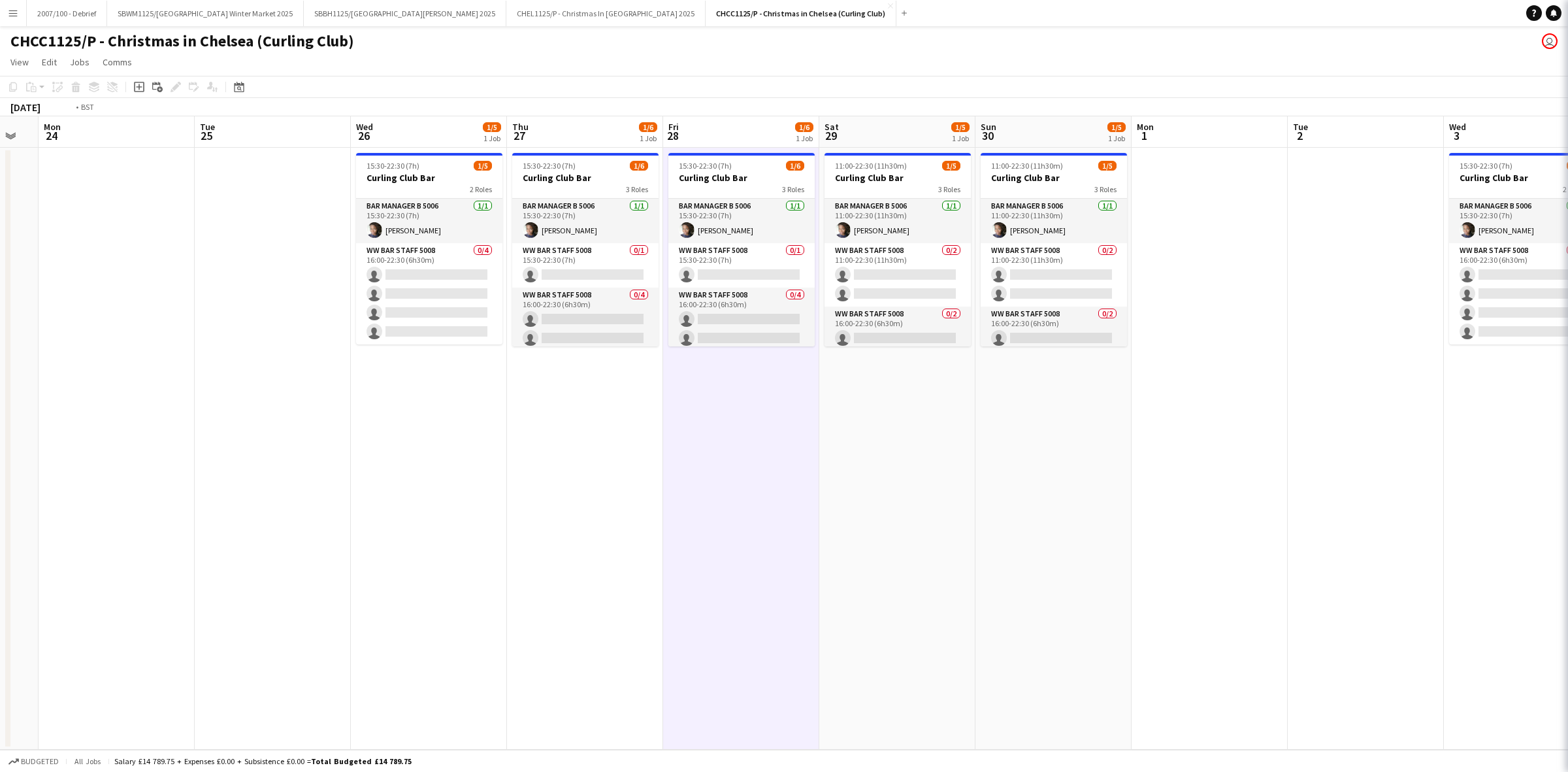
drag, startPoint x: 168, startPoint y: 533, endPoint x: 949, endPoint y: 478, distance: 782.9
click at [983, 472] on app-calendar-viewport "Sun 23 Mon 24 Tue 25 Wed 26 1/5 1 Job Thu 27 1/6 1 Job Fri 28 1/6 1 Job Sat 29 …" at bounding box center [784, 432] width 1568 height 633
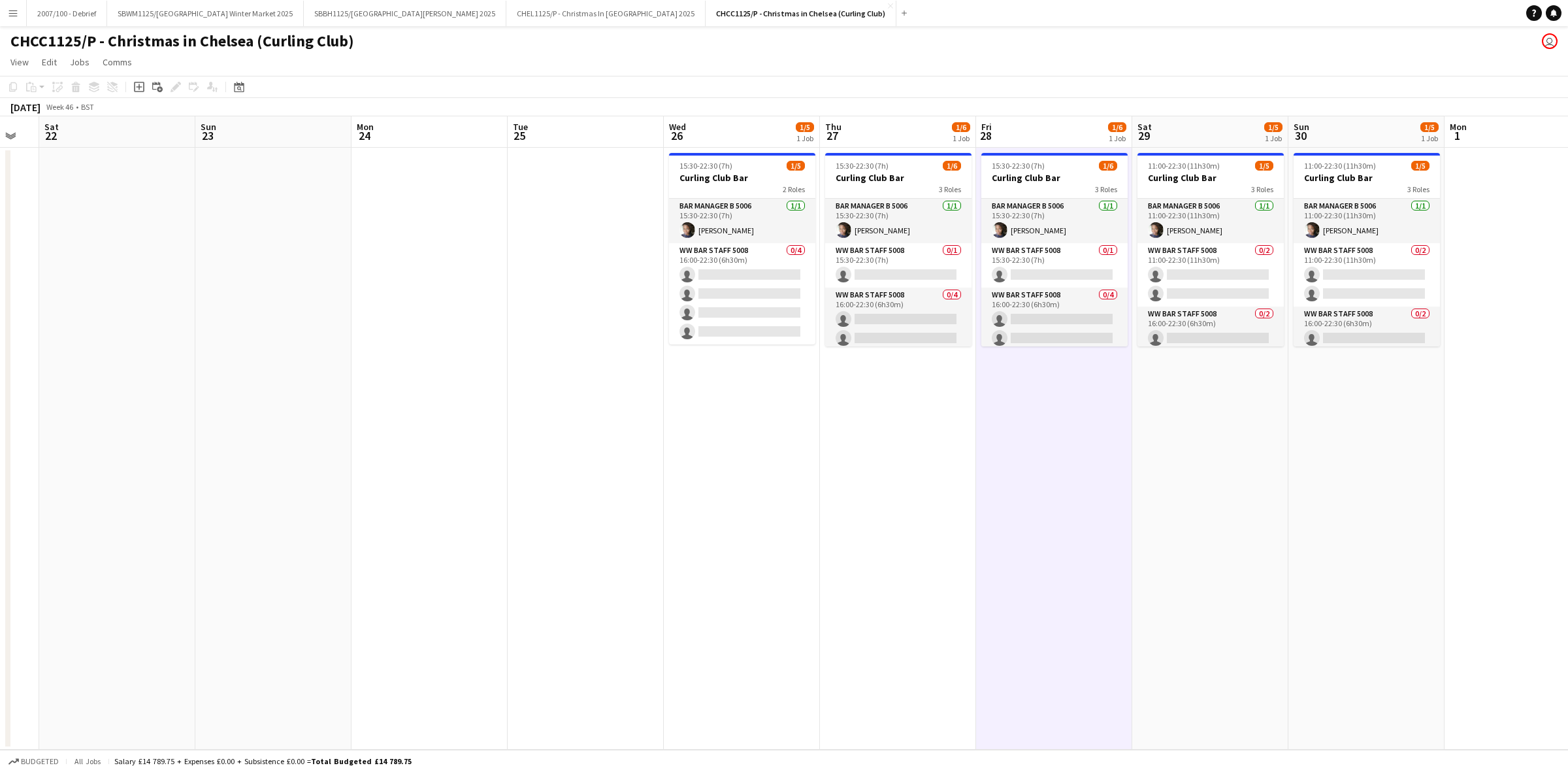
drag, startPoint x: 755, startPoint y: 493, endPoint x: 111, endPoint y: 574, distance: 649.1
click at [99, 580] on app-calendar-viewport "Tue 18 Wed 19 Thu 20 Fri 21 Sat 22 Sun 23 Mon 24 Tue 25 Wed 26 1/5 1 Job Thu 27…" at bounding box center [784, 432] width 1568 height 633
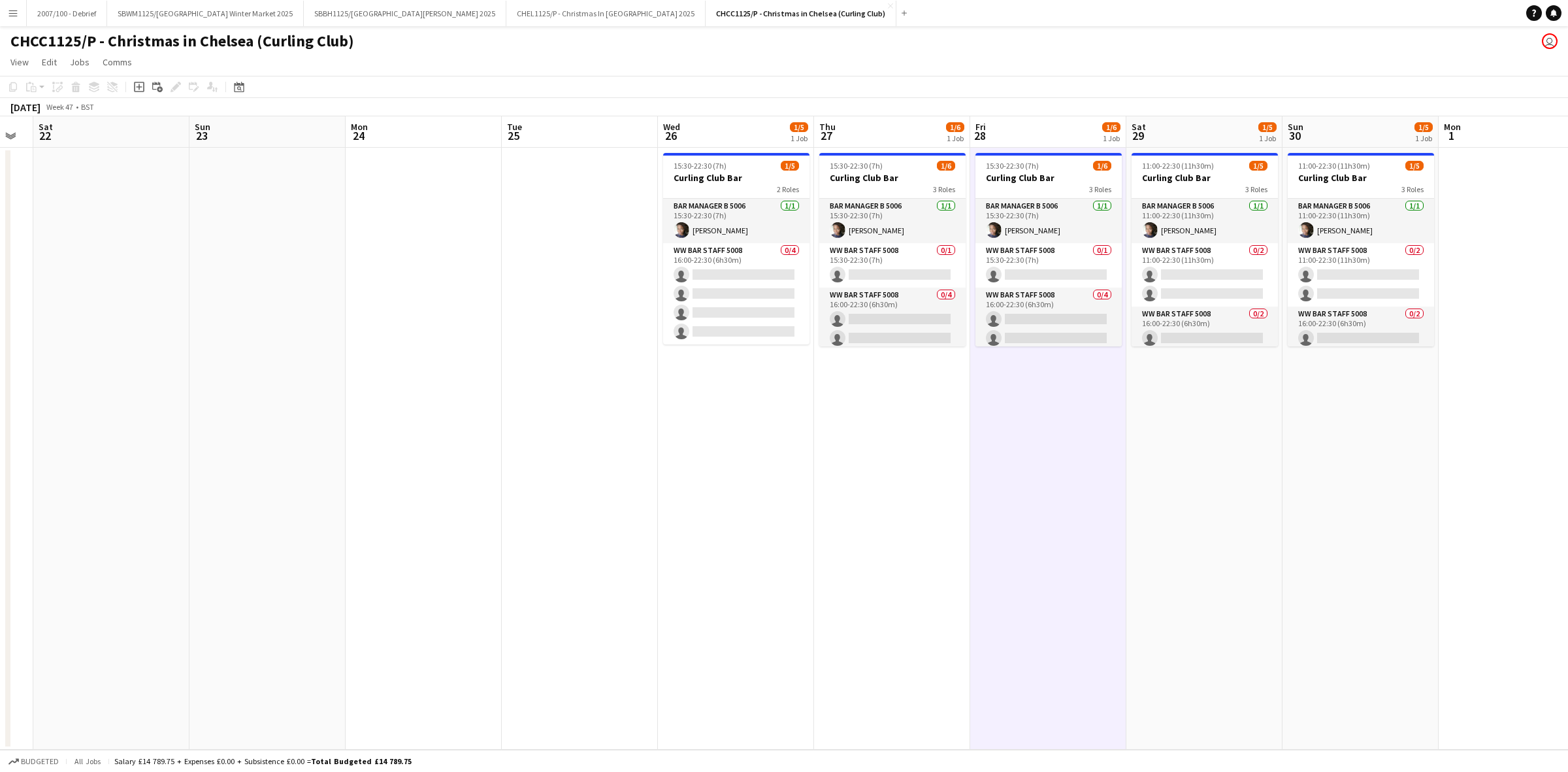
drag, startPoint x: 902, startPoint y: 488, endPoint x: 1044, endPoint y: 481, distance: 142.2
click at [1044, 481] on app-calendar-viewport "Thu 20 Fri 21 Sat 22 Sun 23 Mon 24 Tue 25 Wed 26 1/5 1 Job Thu 27 1/6 1 Job Fri…" at bounding box center [784, 432] width 1568 height 633
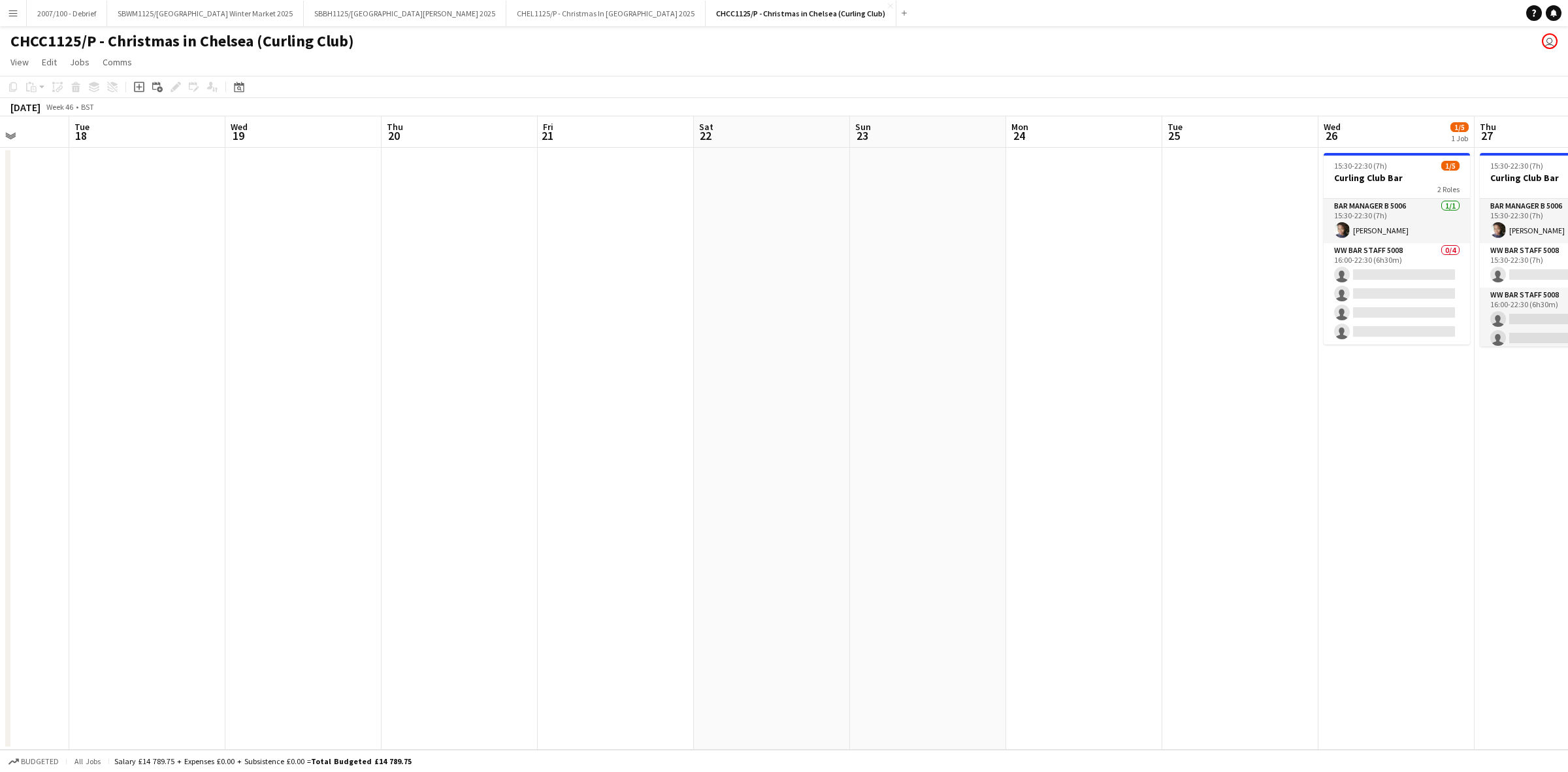
drag, startPoint x: 175, startPoint y: 583, endPoint x: 531, endPoint y: 543, distance: 358.2
click at [997, 481] on app-calendar-viewport "Sat 15 Sun 16 Mon 17 Tue 18 Wed 19 Thu 20 Fri 21 Sat 22 Sun 23 Mon 24 Tue 25 We…" at bounding box center [784, 432] width 1568 height 633
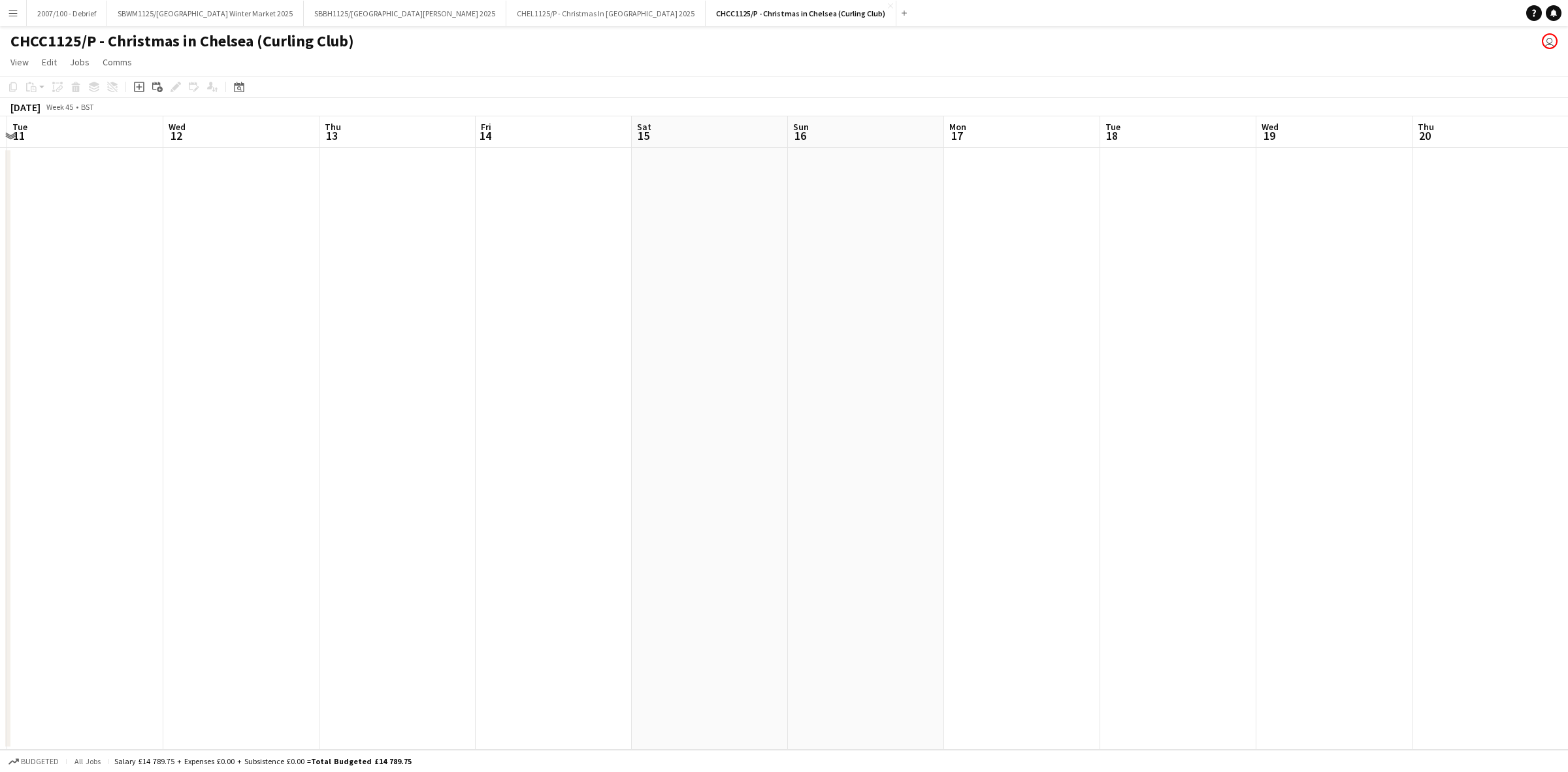
drag, startPoint x: 724, startPoint y: 518, endPoint x: 99, endPoint y: 605, distance: 631.0
click at [99, 605] on app-calendar-viewport "Sat 8 Sun 9 Mon 10 Tue 11 Wed 12 Thu 13 Fri 14 Sat 15 Sun 16 Mon 17 Tue 18 Wed …" at bounding box center [784, 432] width 1568 height 633
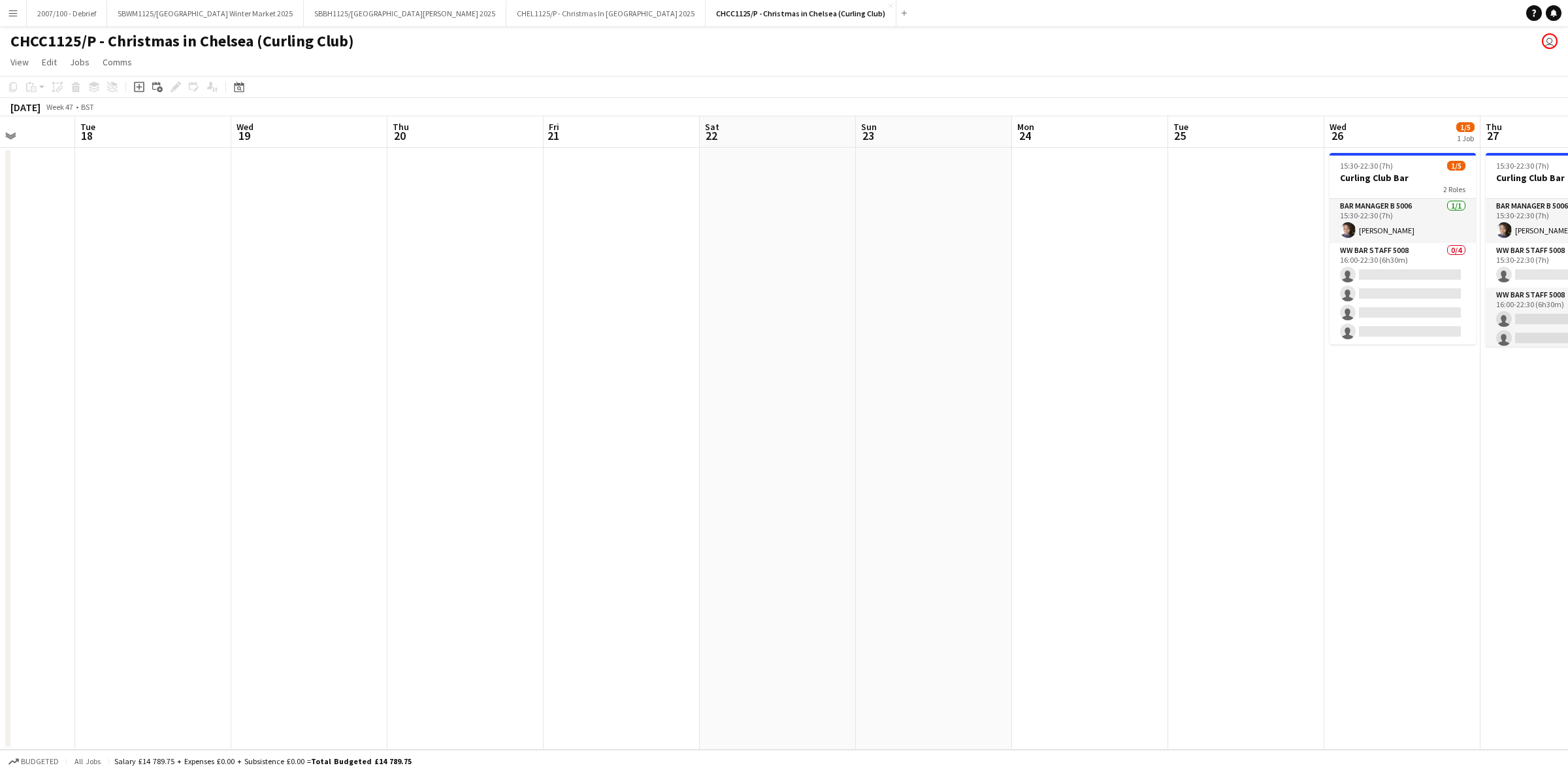
drag, startPoint x: 574, startPoint y: 551, endPoint x: 717, endPoint y: 516, distance: 147.2
click at [77, 584] on app-calendar-viewport "Fri 14 Sat 15 Sun 16 Mon 17 Tue 18 Wed 19 Thu 20 Fri 21 Sat 22 Sun 23 Mon 24 Tu…" at bounding box center [784, 432] width 1568 height 633
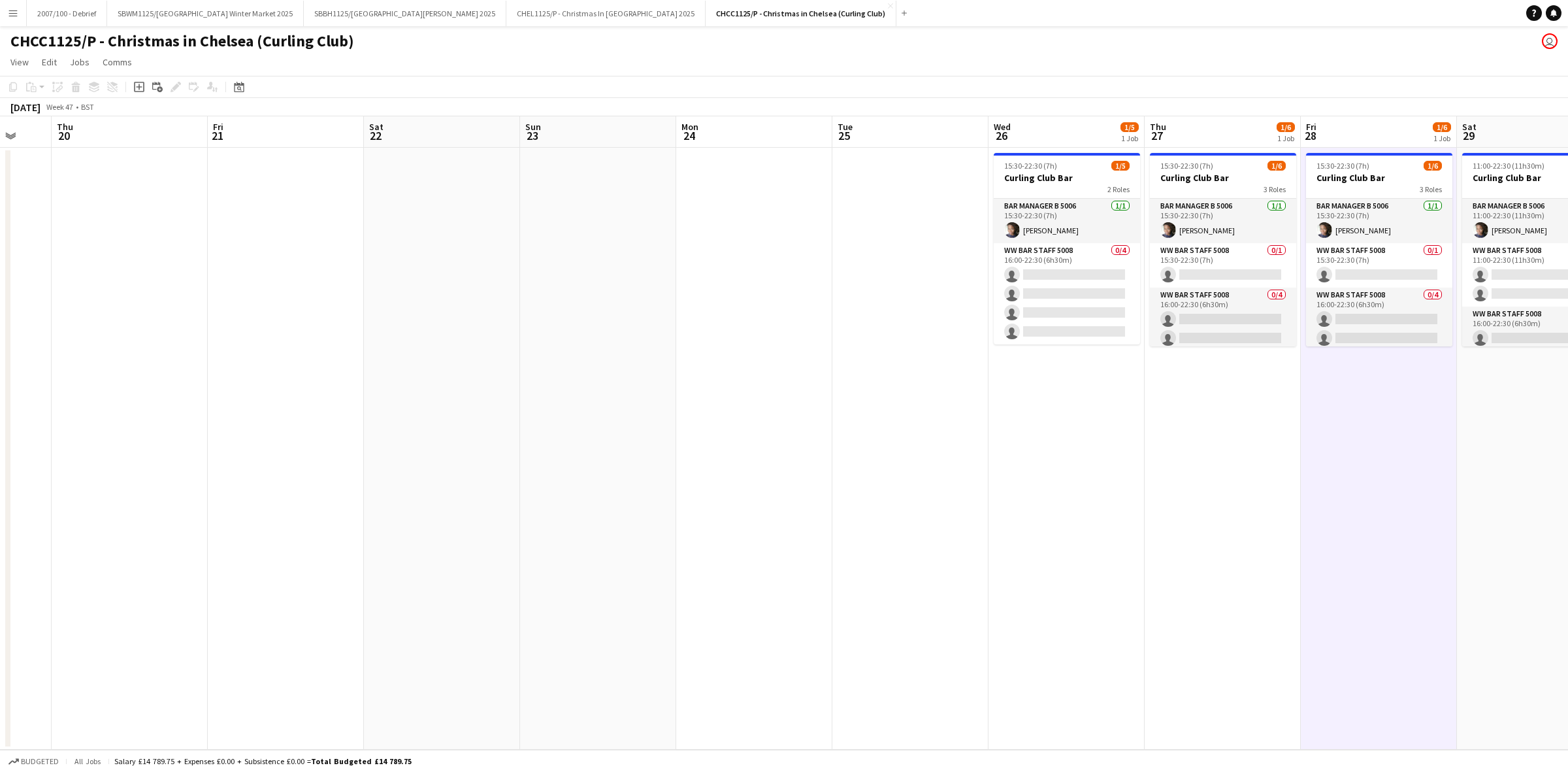
drag, startPoint x: 726, startPoint y: 516, endPoint x: 18, endPoint y: 556, distance: 709.1
click at [18, 556] on app-calendar-viewport "Mon 17 Tue 18 Wed 19 Thu 20 Fri 21 Sat 22 Sun 23 Mon 24 Tue 25 Wed 26 1/5 1 Job…" at bounding box center [784, 432] width 1568 height 633
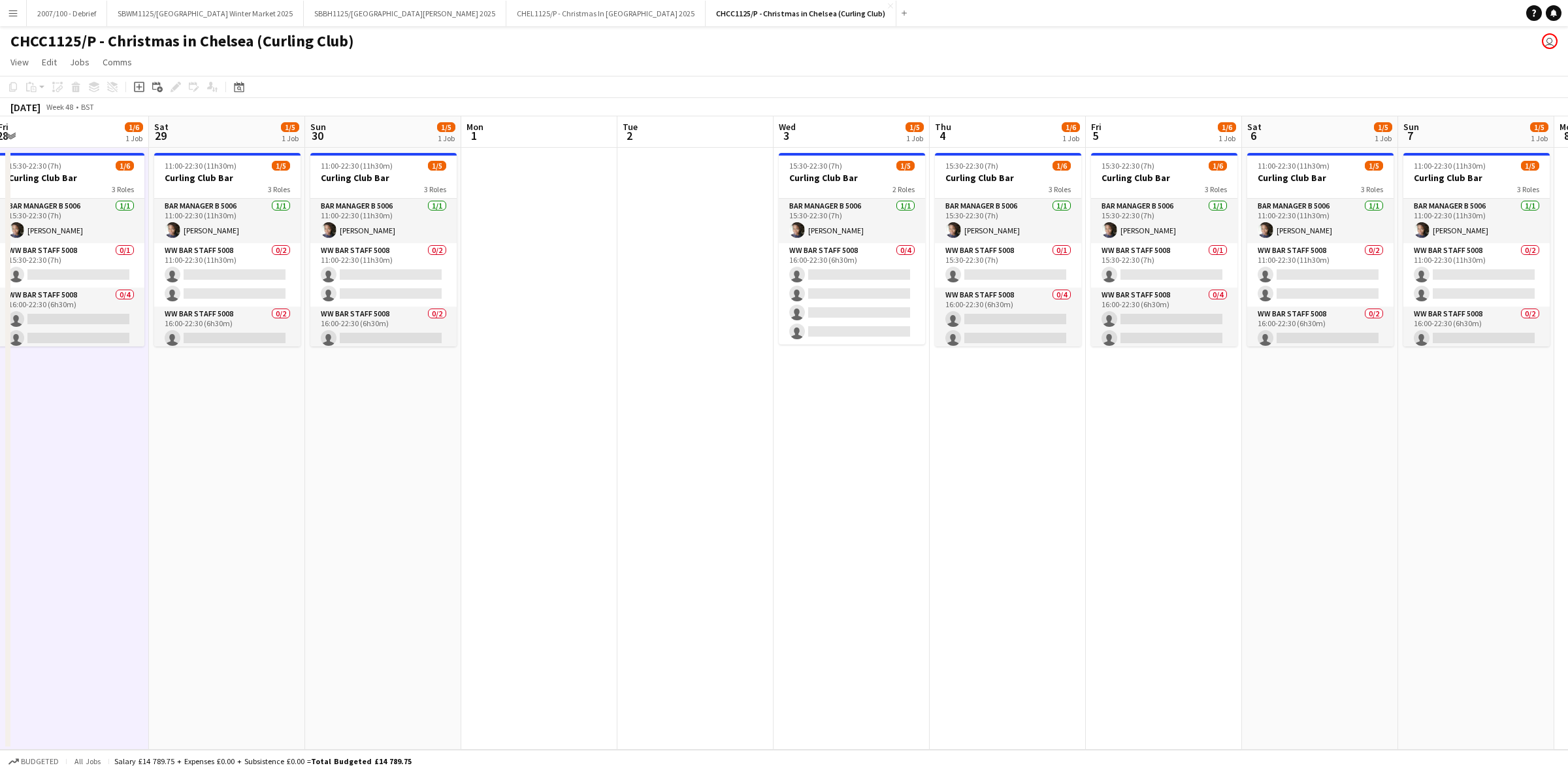
drag, startPoint x: 361, startPoint y: 536, endPoint x: 501, endPoint y: 531, distance: 140.1
click at [4, 576] on app-calendar-viewport "Tue 25 Wed 26 1/5 1 Job Thu 27 1/6 1 Job Fri 28 1/6 1 Job Sat 29 1/5 1 Job Sun …" at bounding box center [784, 432] width 1568 height 633
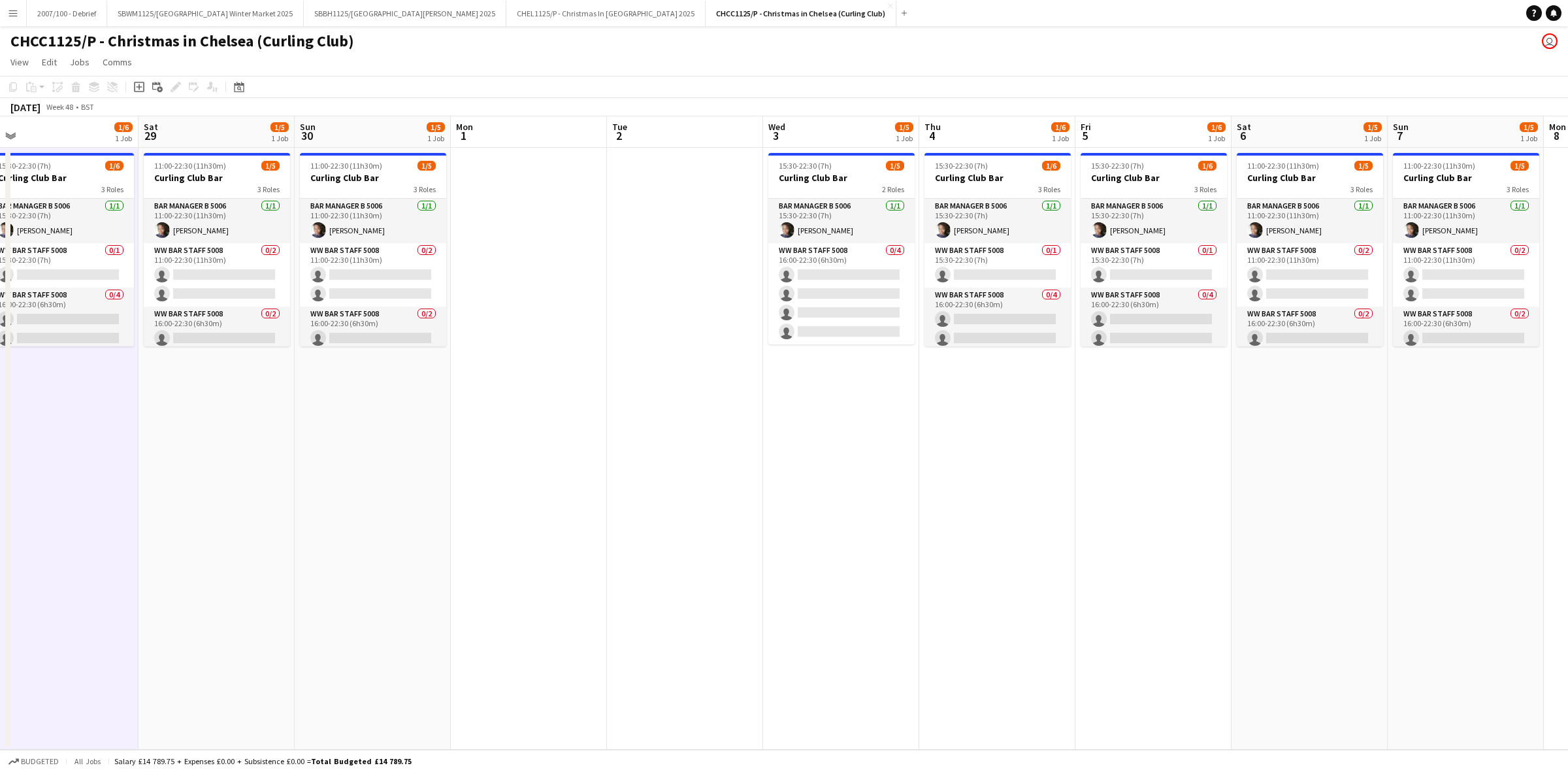
drag, startPoint x: 647, startPoint y: 533, endPoint x: 704, endPoint y: 503, distance: 64.4
click at [724, 503] on app-calendar-viewport "Wed 26 1/5 1 Job Thu 27 1/6 1 Job Fri 28 1/6 1 Job Sat 29 1/5 1 Job Sun 30 1/5 …" at bounding box center [784, 432] width 1568 height 633
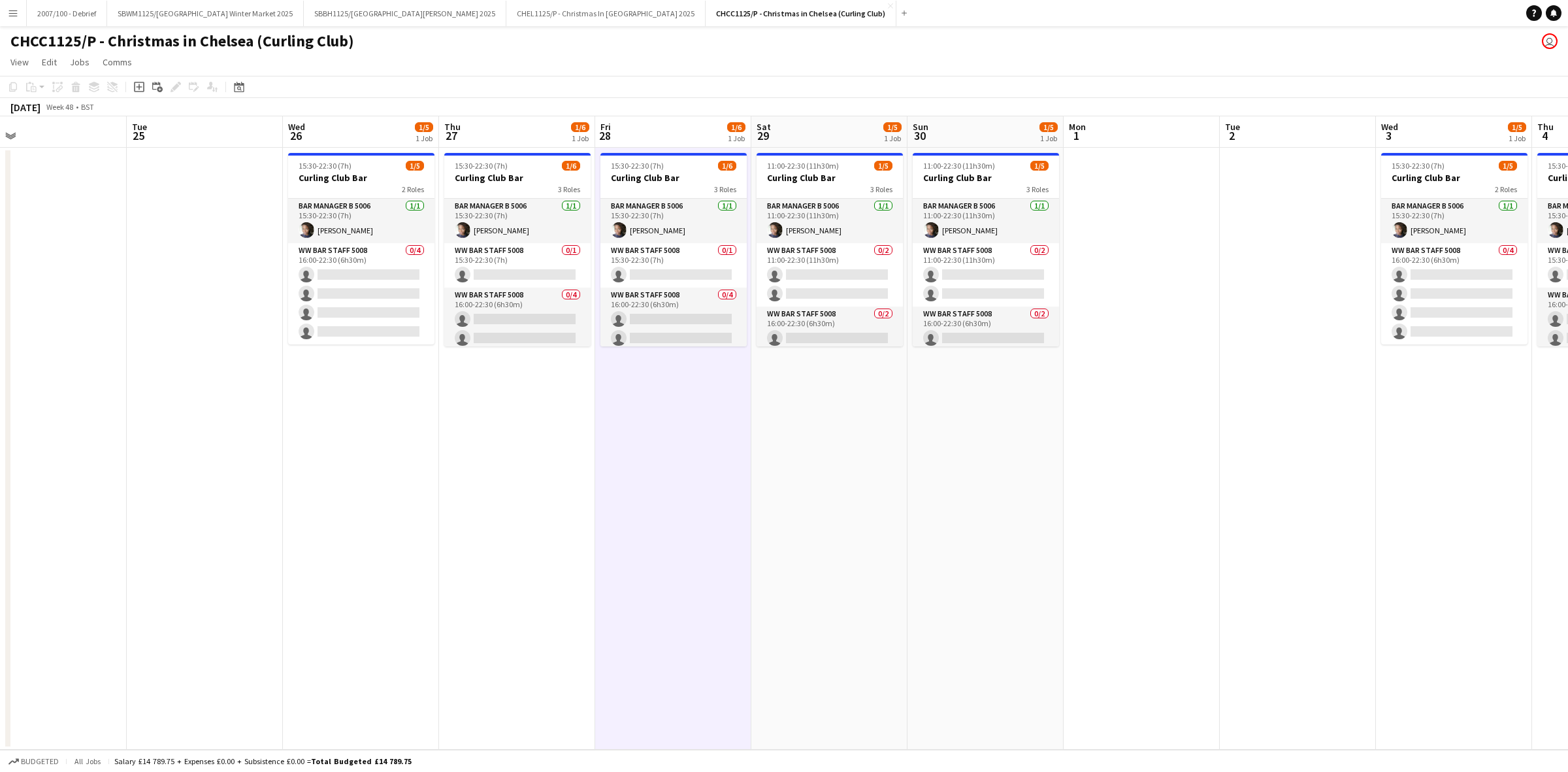
scroll to position [0, 373]
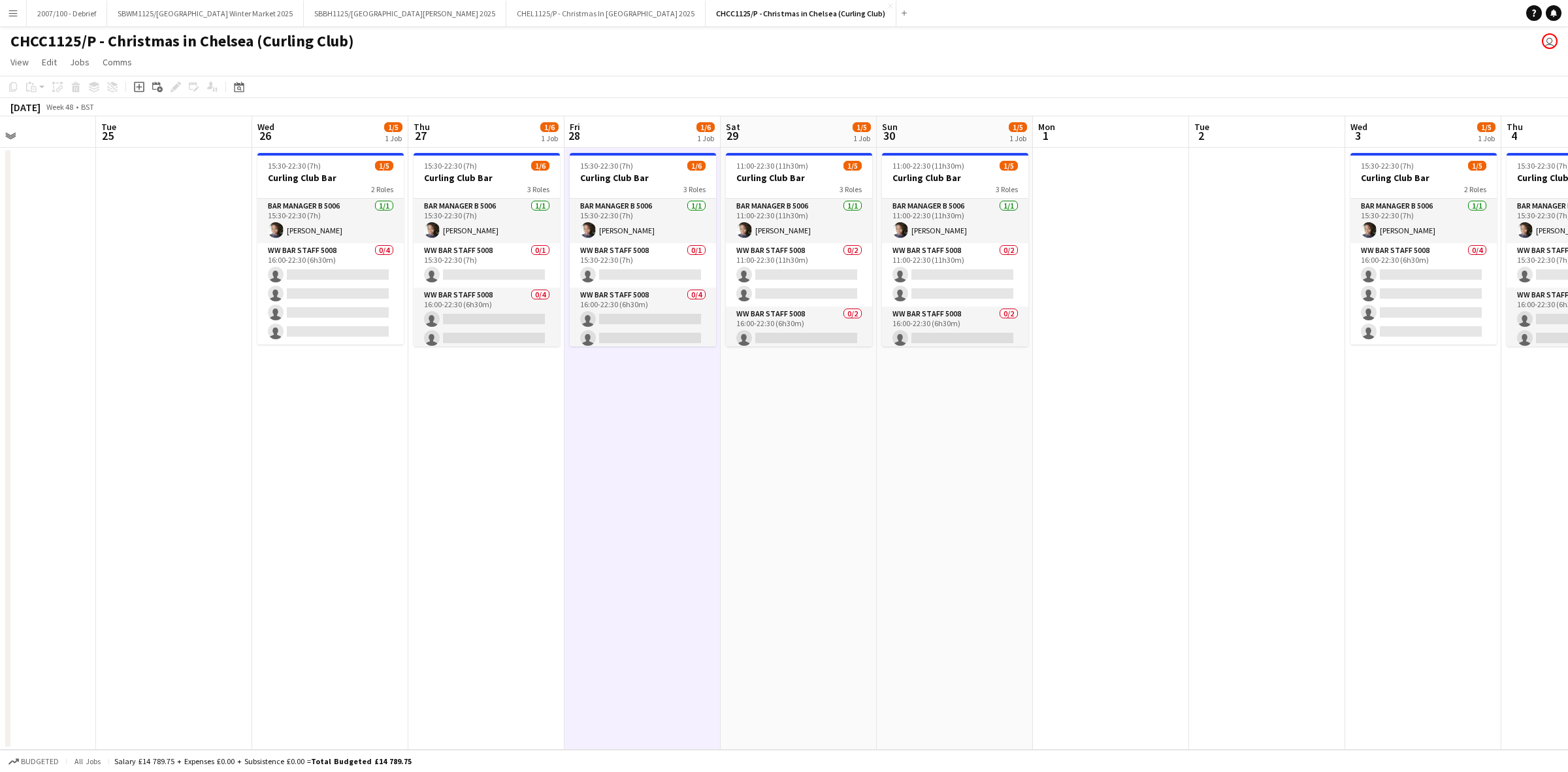
drag, startPoint x: 259, startPoint y: 529, endPoint x: 856, endPoint y: 458, distance: 601.2
click at [856, 458] on app-calendar-viewport "Sat 22 Sun 23 Mon 24 Tue 25 Wed 26 1/5 1 Job Thu 27 1/6 1 Job Fri 28 1/6 1 Job …" at bounding box center [784, 432] width 1568 height 633
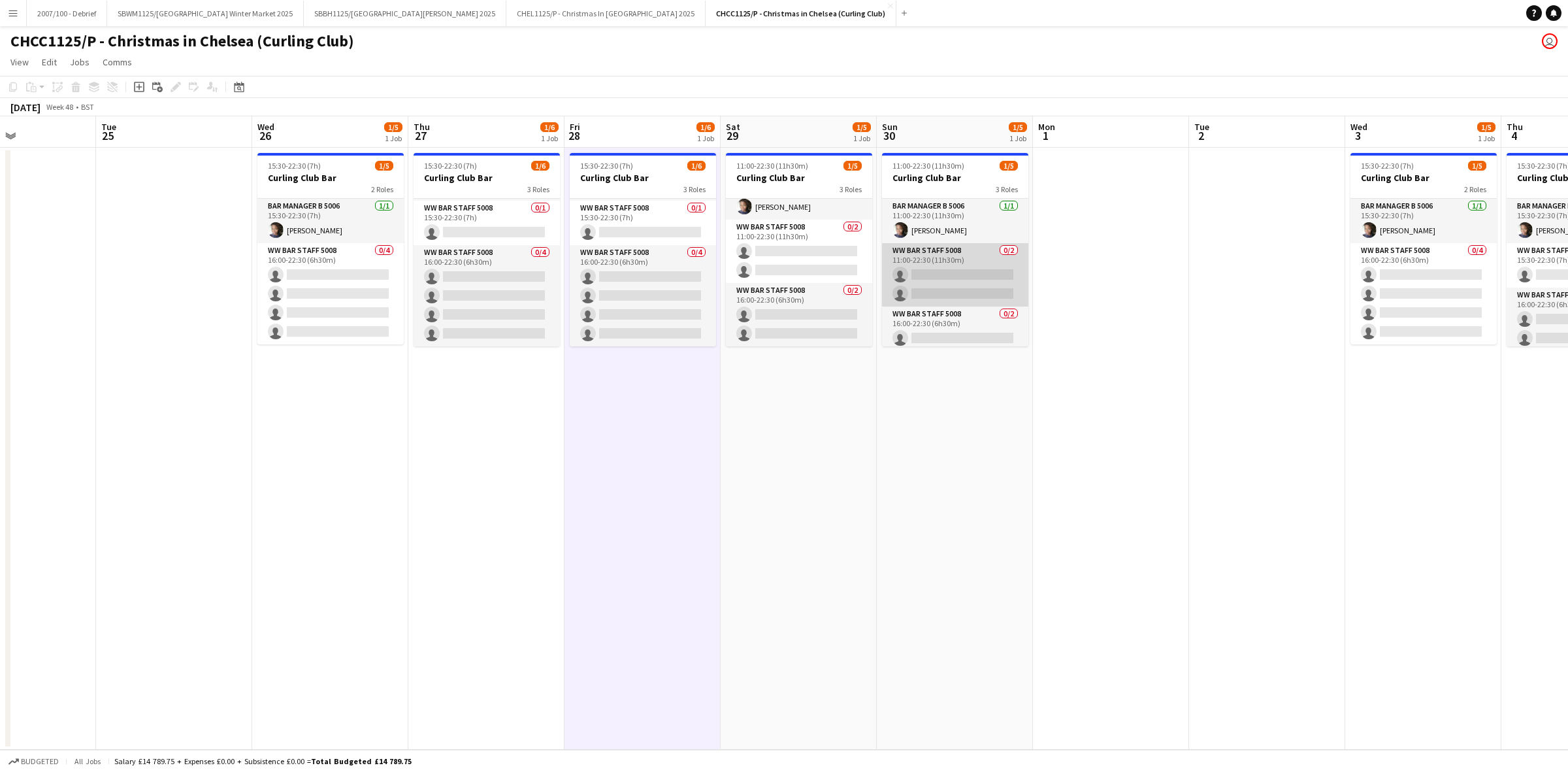
scroll to position [24, 0]
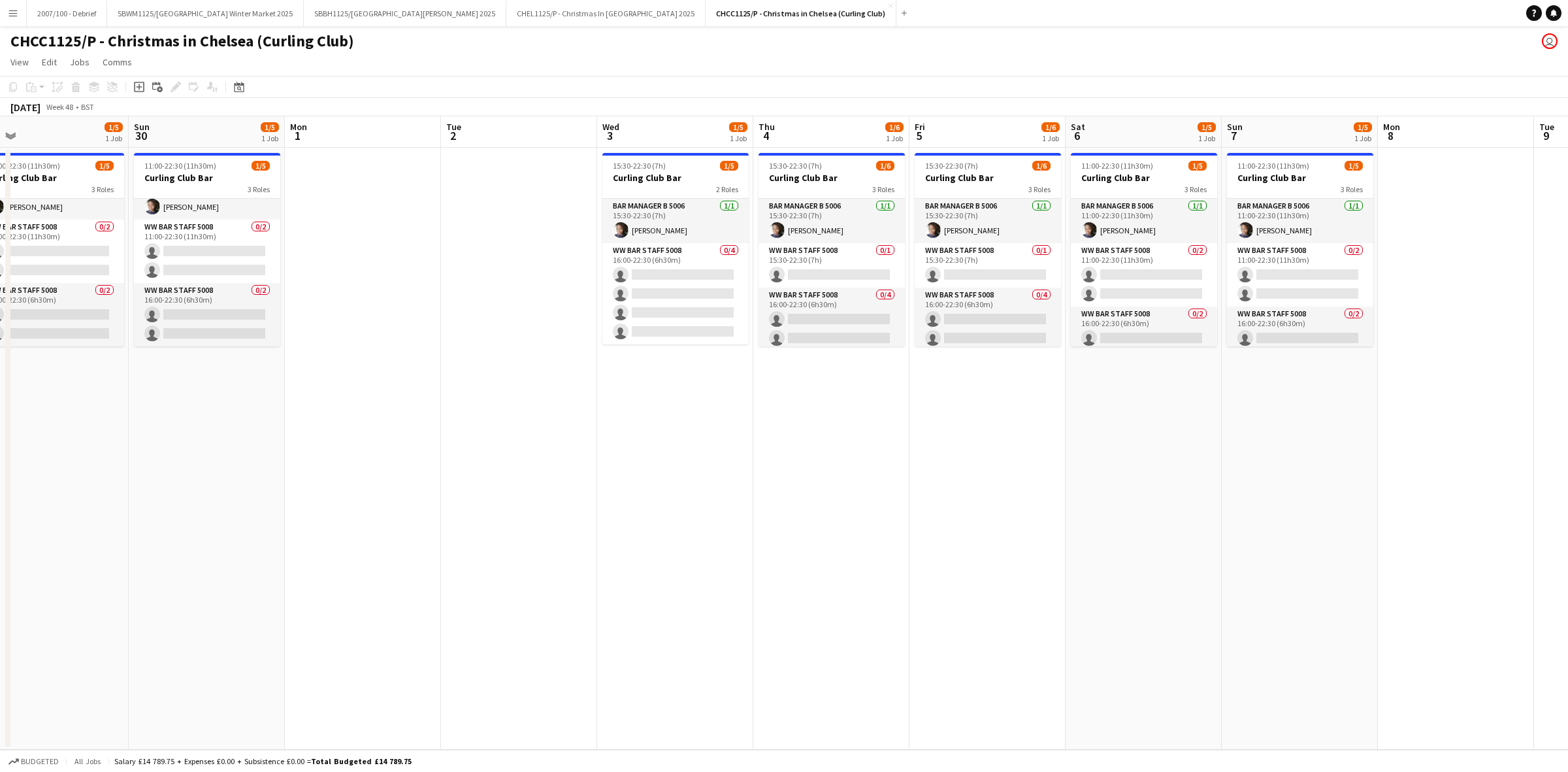
drag, startPoint x: 1379, startPoint y: 507, endPoint x: 599, endPoint y: 611, distance: 786.9
click at [588, 611] on app-calendar-viewport "Thu 27 1/6 1 Job Fri 28 1/6 1 Job Sat 29 1/5 1 Job Sun 30 1/5 1 Job Mon 1 Tue 2…" at bounding box center [784, 432] width 1568 height 633
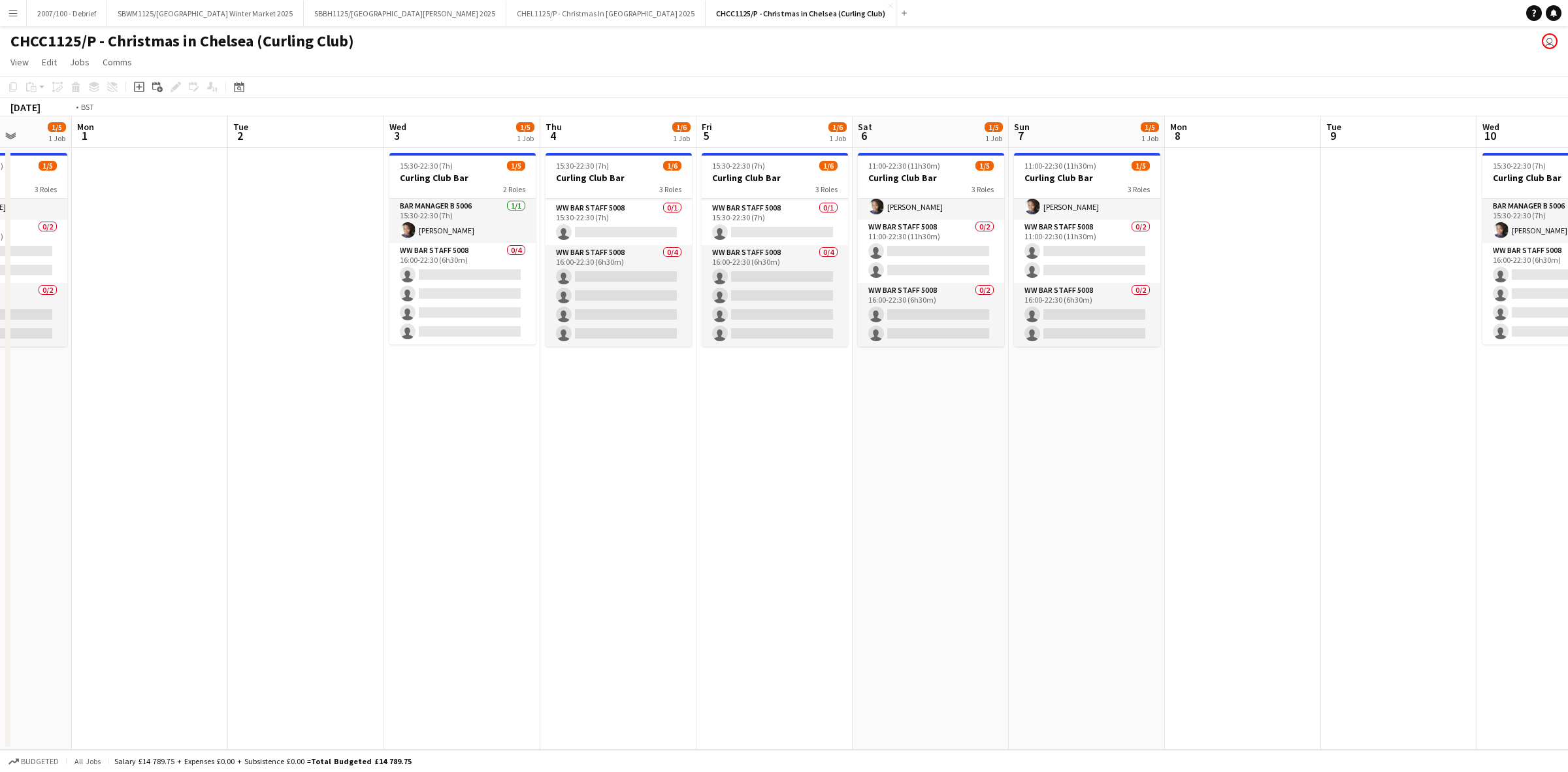
drag, startPoint x: 832, startPoint y: 465, endPoint x: 171, endPoint y: 623, distance: 679.6
click at [171, 623] on app-calendar-viewport "Thu 27 1/6 1 Job Fri 28 1/6 1 Job Sat 29 1/5 1 Job Sun 30 1/5 1 Job Mon 1 Tue 2…" at bounding box center [784, 432] width 1568 height 633
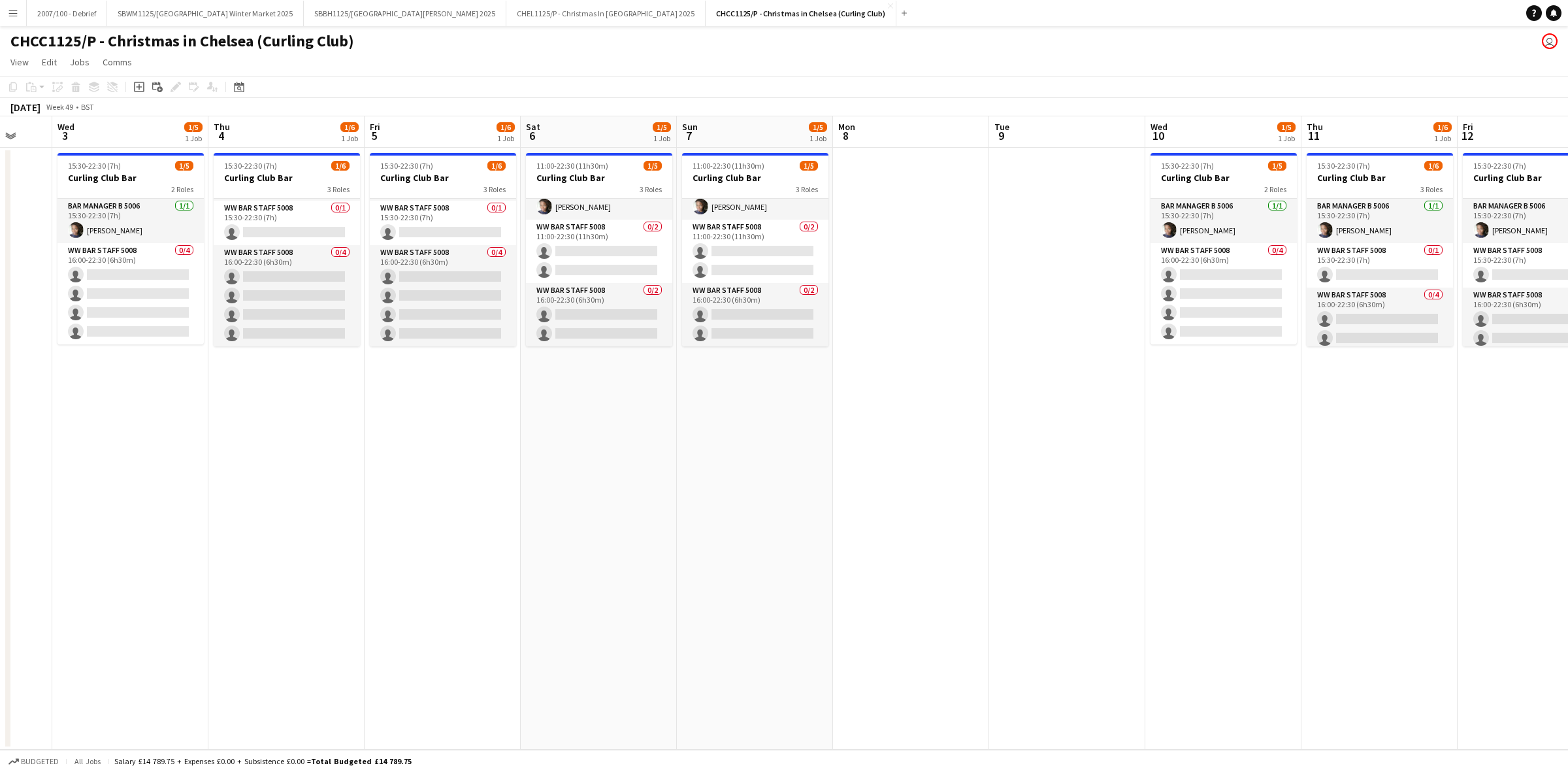
drag, startPoint x: 1024, startPoint y: 500, endPoint x: 1059, endPoint y: 590, distance: 96.6
click at [1059, 590] on app-calendar-viewport "Mon 1 Tue 2 Wed 3 1/5 1 Job Thu 4 1/6 1 Job Fri 5 1/6 1 Job Sat 6 1/5 1 Job Sun…" at bounding box center [784, 432] width 1568 height 633
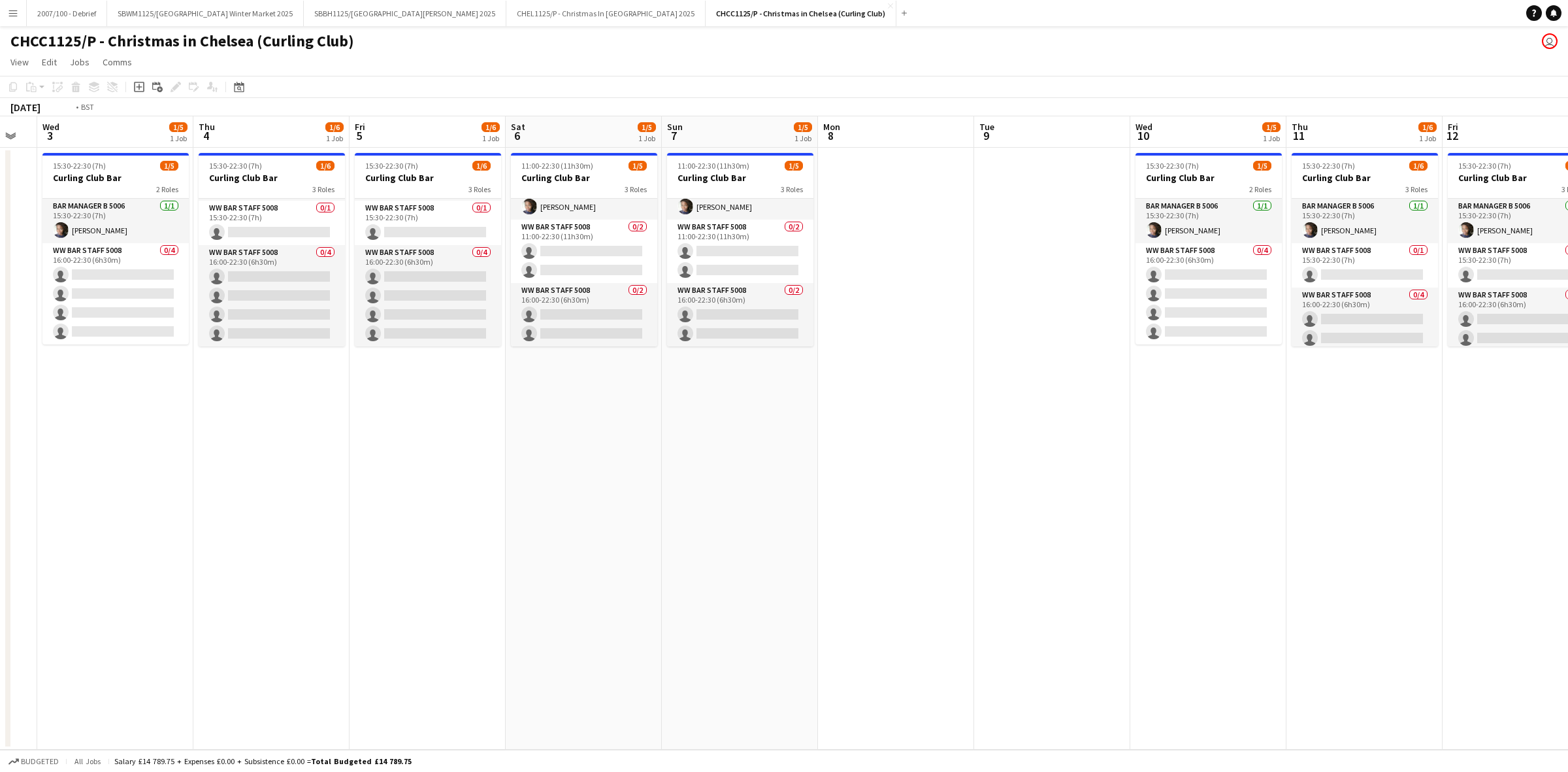
scroll to position [0, 364]
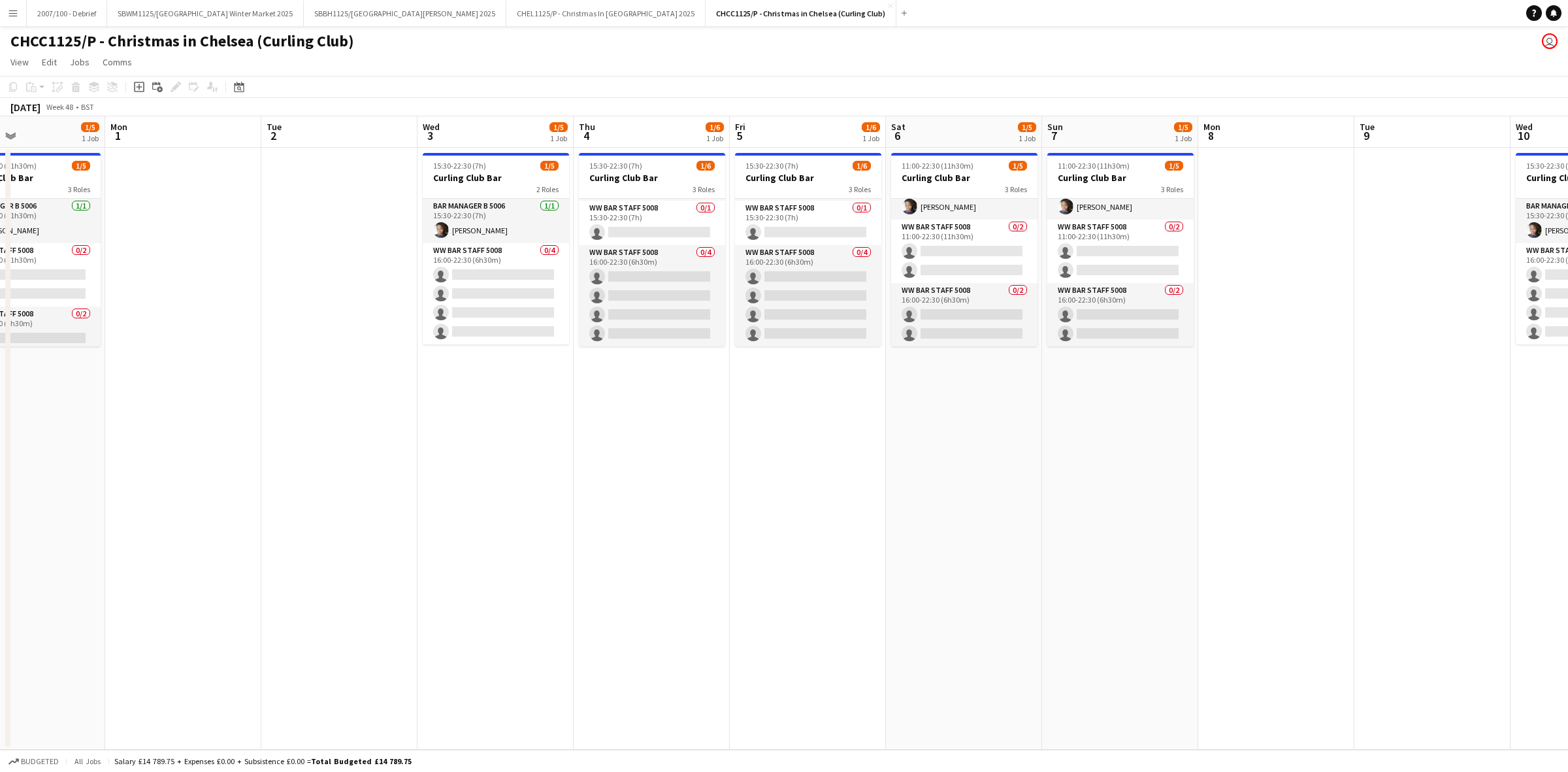
drag, startPoint x: 458, startPoint y: 624, endPoint x: 945, endPoint y: 591, distance: 488.1
click at [945, 591] on app-calendar-viewport "Fri 28 1/6 1 Job Sat 29 1/5 1 Job Sun 30 1/5 1 Job Mon 1 Tue 2 Wed 3 1/5 1 Job …" at bounding box center [784, 432] width 1568 height 633
click at [601, 5] on button "CHEL1125/P - Christmas In [GEOGRAPHIC_DATA] 2025 Close" at bounding box center [606, 14] width 199 height 26
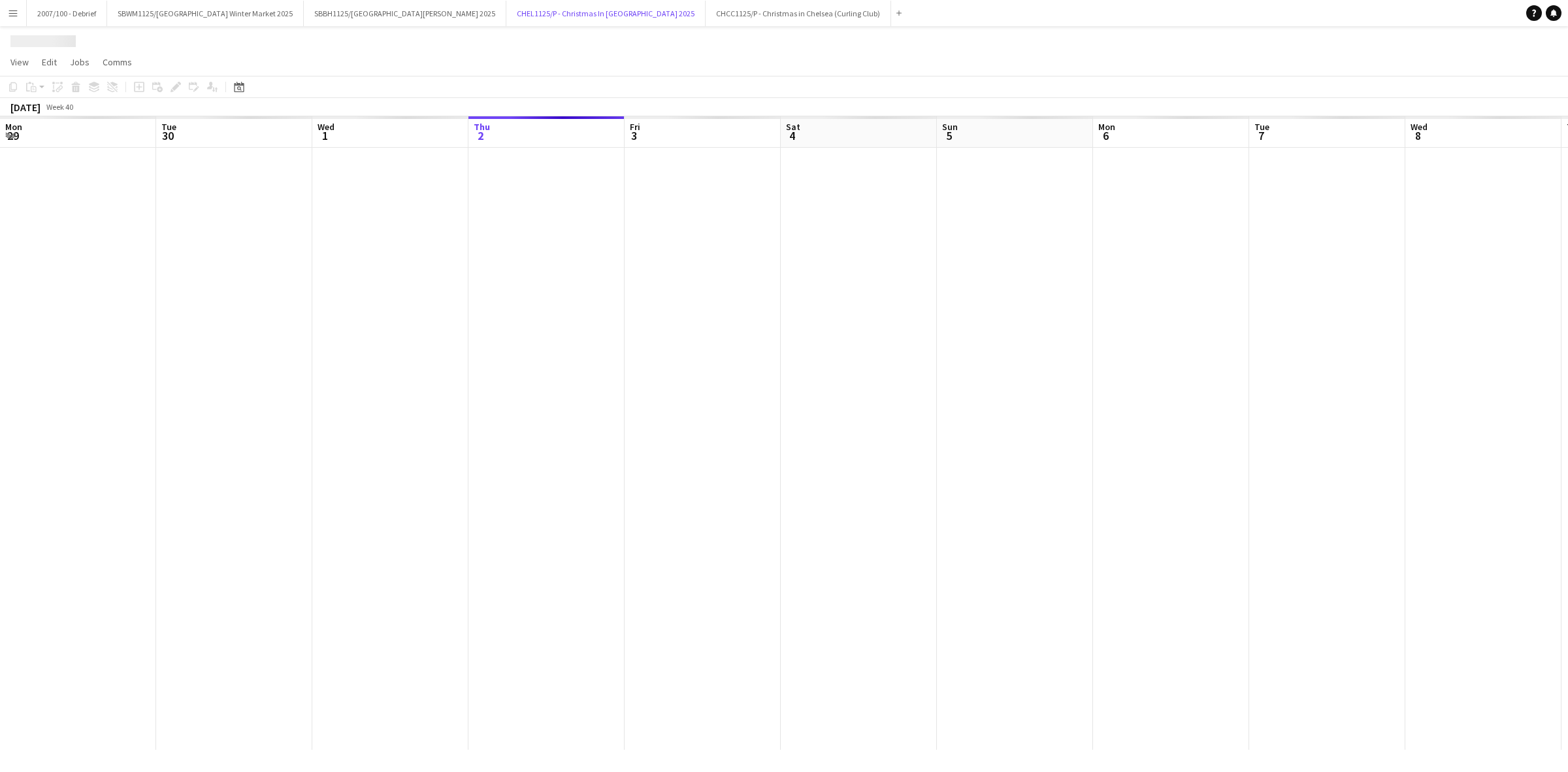
scroll to position [0, 312]
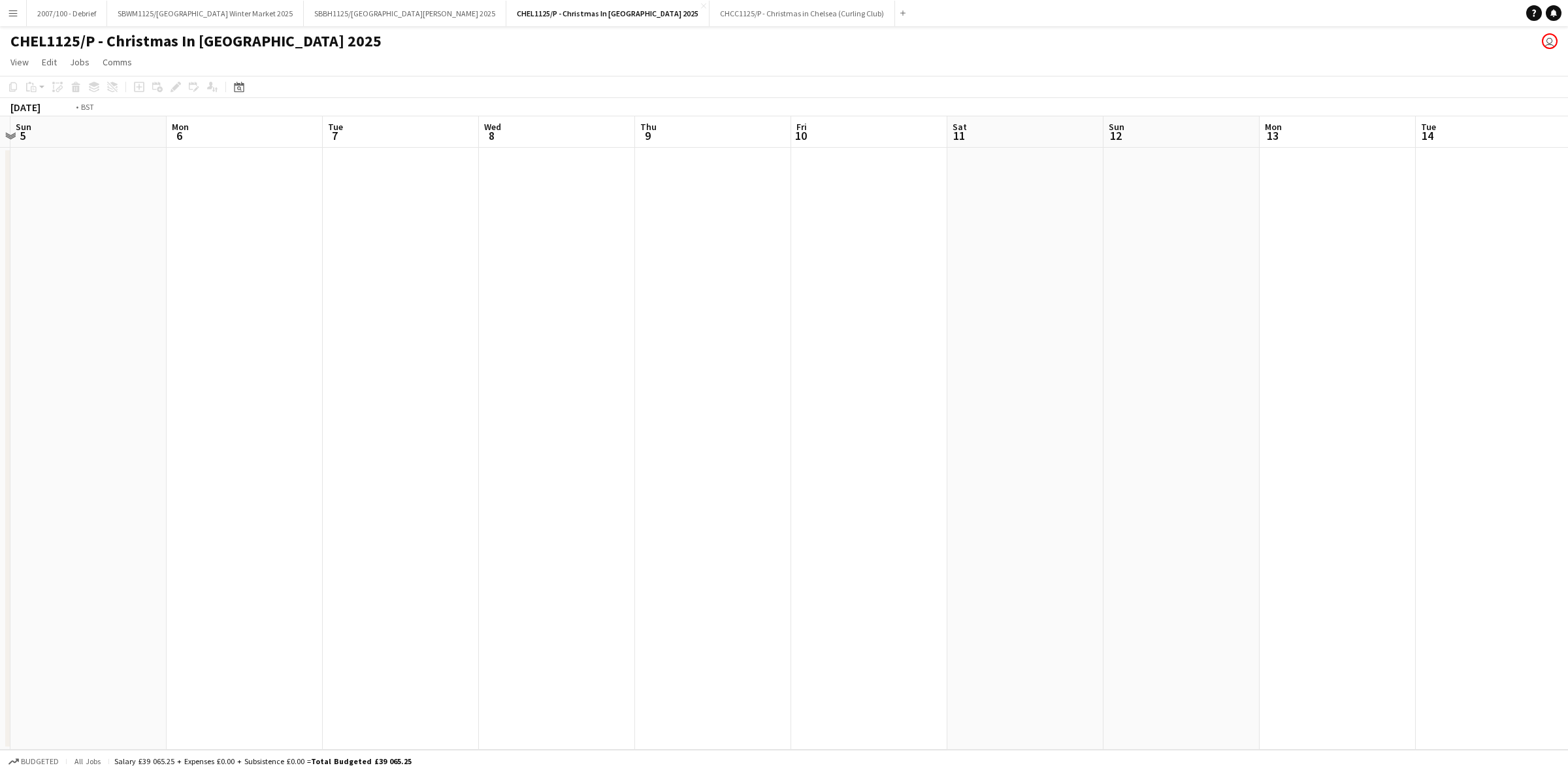
drag, startPoint x: 1119, startPoint y: 377, endPoint x: 663, endPoint y: 412, distance: 457.3
click at [465, 481] on app-calendar-viewport "Thu 2 Fri 3 Sat 4 Sun 5 Mon 6 Tue 7 Wed 8 Thu 9 Fri 10 Sat 11 Sun 12 Mon 13 Tue…" at bounding box center [784, 432] width 1568 height 633
drag, startPoint x: 928, startPoint y: 478, endPoint x: 616, endPoint y: 517, distance: 314.4
click at [536, 529] on app-calendar-viewport "Mon 6 Tue 7 Wed 8 Thu 9 Fri 10 Sat 11 Sun 12 Mon 13 Tue 14 Wed 15 Thu 16 Fri 17…" at bounding box center [784, 432] width 1568 height 633
drag, startPoint x: 1428, startPoint y: 454, endPoint x: 795, endPoint y: 543, distance: 639.2
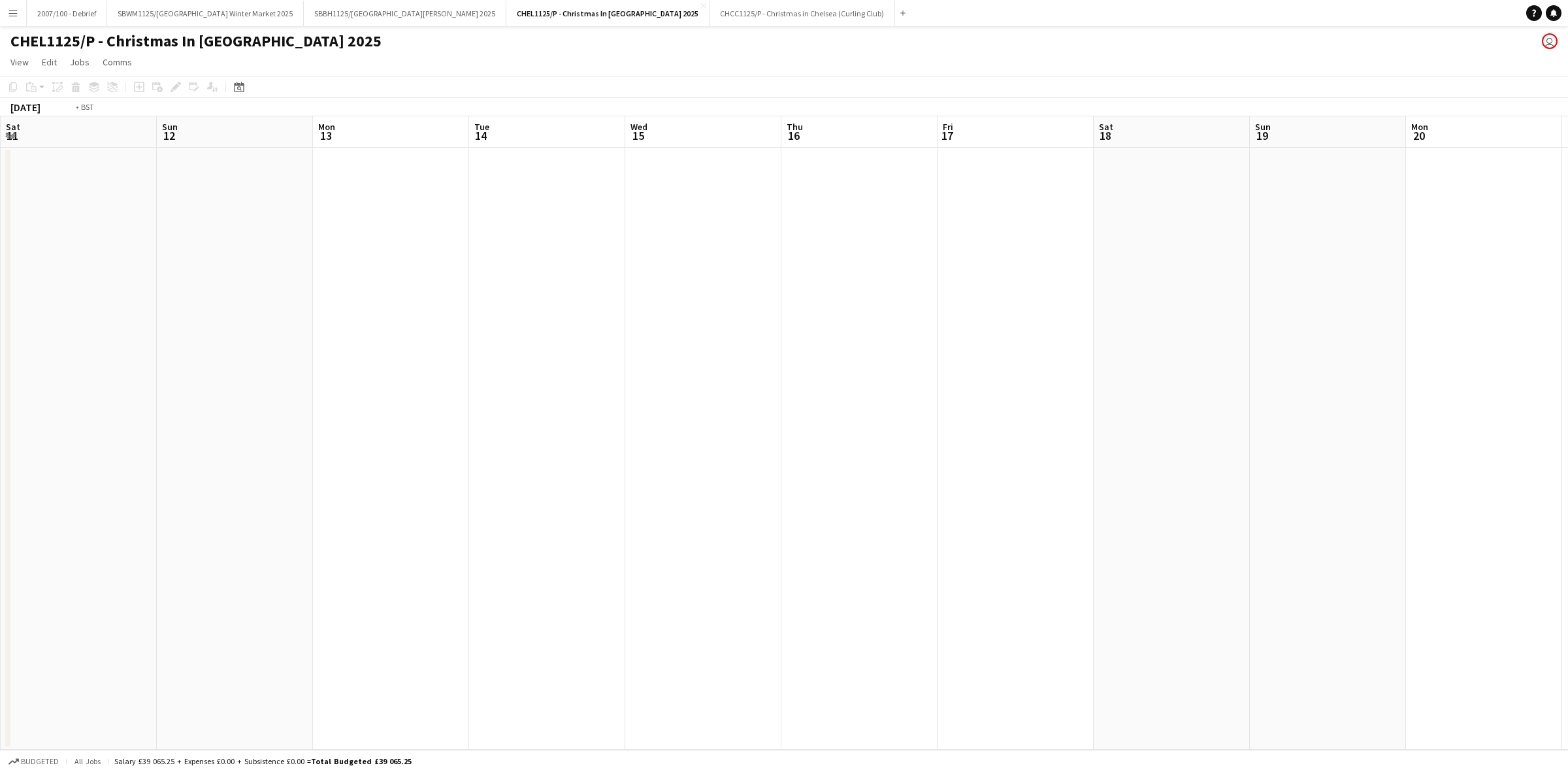
click at [438, 589] on app-calendar-viewport "Thu 9 Fri 10 Sat 11 Sun 12 Mon 13 Tue 14 Wed 15 Thu 16 Fri 17 Sat 18 Sun 19 Mon…" at bounding box center [784, 432] width 1568 height 633
drag, startPoint x: 818, startPoint y: 545, endPoint x: 575, endPoint y: 576, distance: 245.0
click at [478, 586] on app-calendar-viewport "Wed 15 Thu 16 Fri 17 Sat 18 Sun 19 Mon 20 Tue 21 Wed 22 Thu 23 Fri 24 Sat 25 Su…" at bounding box center [784, 432] width 1568 height 633
drag, startPoint x: 514, startPoint y: 596, endPoint x: 455, endPoint y: 598, distance: 59.0
click at [482, 598] on app-calendar-viewport "Mon 20 Tue 21 Wed 22 Thu 23 Fri 24 Sat 25 Sun 26 Mon 27 Tue 28 Wed 29 Thu 30 Fr…" at bounding box center [784, 432] width 1568 height 633
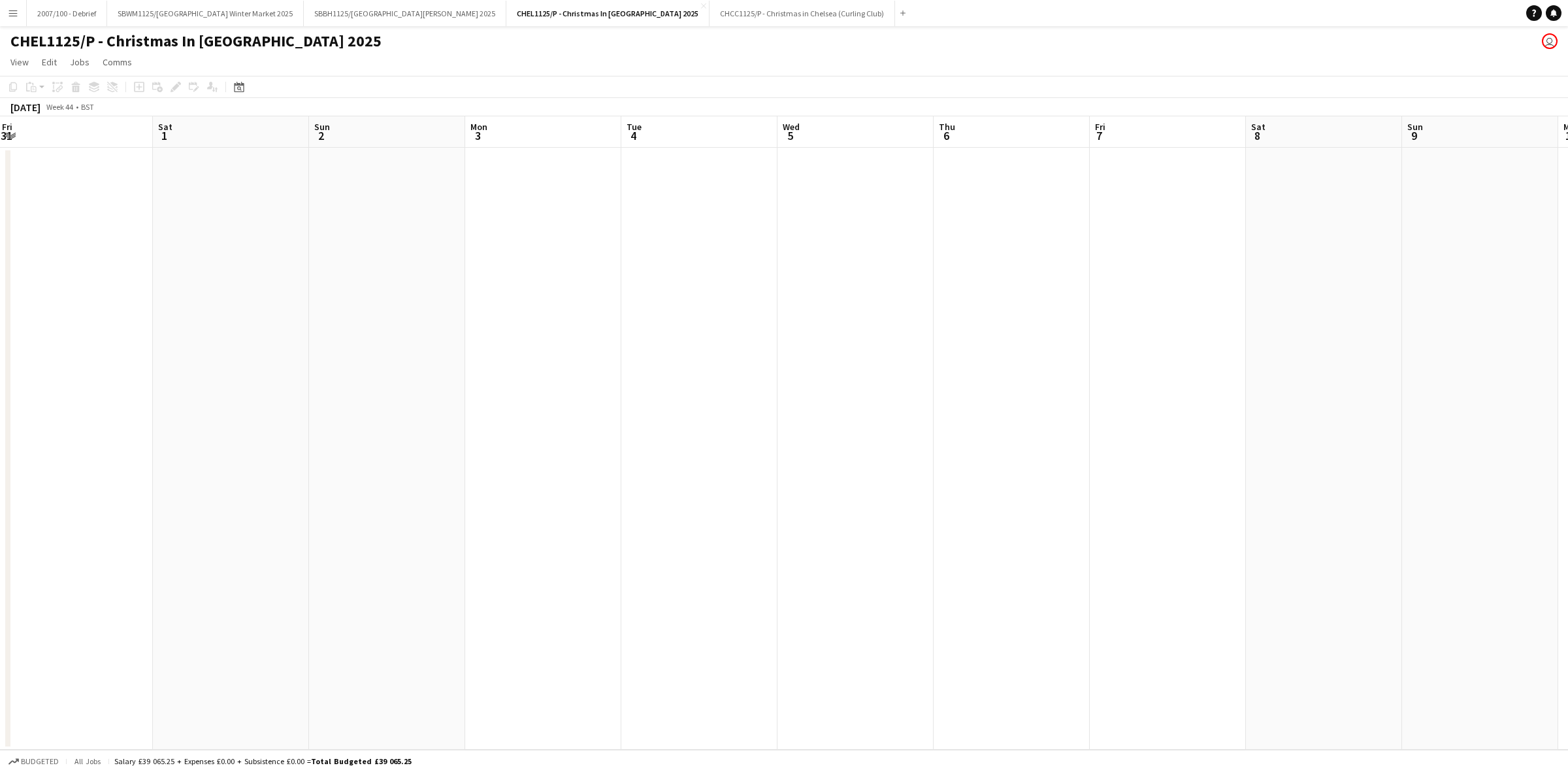
drag, startPoint x: 637, startPoint y: 557, endPoint x: 540, endPoint y: 559, distance: 97.0
click at [549, 559] on app-calendar-viewport "Wed 29 Thu 30 Fri 31 Sat 1 Sun 2 Mon 3 Tue 4 Wed 5 Thu 6 Fri 7 Sat 8 Sun 9 Mon …" at bounding box center [784, 432] width 1568 height 633
drag, startPoint x: 1132, startPoint y: 462, endPoint x: 654, endPoint y: 524, distance: 482.0
click at [678, 522] on app-calendar-viewport "Thu 30 Fri 31 Sat 1 Sun 2 Mon 3 Tue 4 Wed 5 Thu 6 Fri 7 Sat 8 Sun 9 Mon 10 Tue …" at bounding box center [784, 432] width 1568 height 633
click at [546, 543] on app-calendar-viewport "Sun 2 Mon 3 Tue 4 Wed 5 Thu 6 Fri 7 Sat 8 Sun 9 Mon 10 Tue 11 Wed 12 Thu 13 Fri…" at bounding box center [784, 432] width 1568 height 633
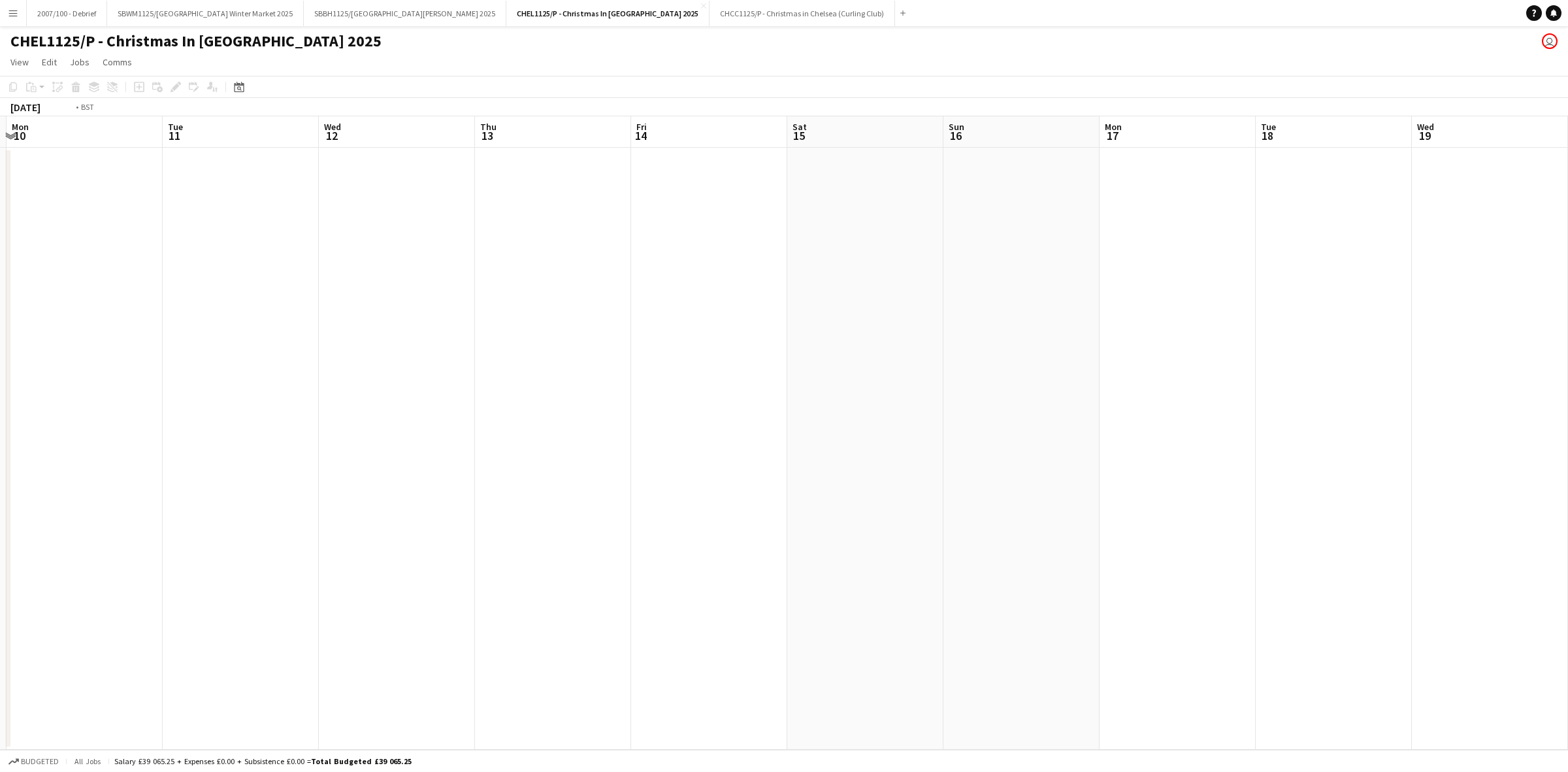
click at [619, 545] on app-calendar-viewport "Fri 7 Sat 8 Sun 9 Mon 10 Tue 11 Wed 12 Thu 13 Fri 14 Sat 15 Sun 16 Mon 17 Tue 1…" at bounding box center [784, 432] width 1568 height 633
drag, startPoint x: 1173, startPoint y: 485, endPoint x: 1160, endPoint y: 481, distance: 13.6
click at [622, 555] on app-calendar-viewport "Tue 11 Wed 12 Thu 13 Fri 14 Sat 15 Sun 16 Mon 17 Tue 18 Wed 19 Thu 20 Fri 21 Sa…" at bounding box center [784, 432] width 1568 height 633
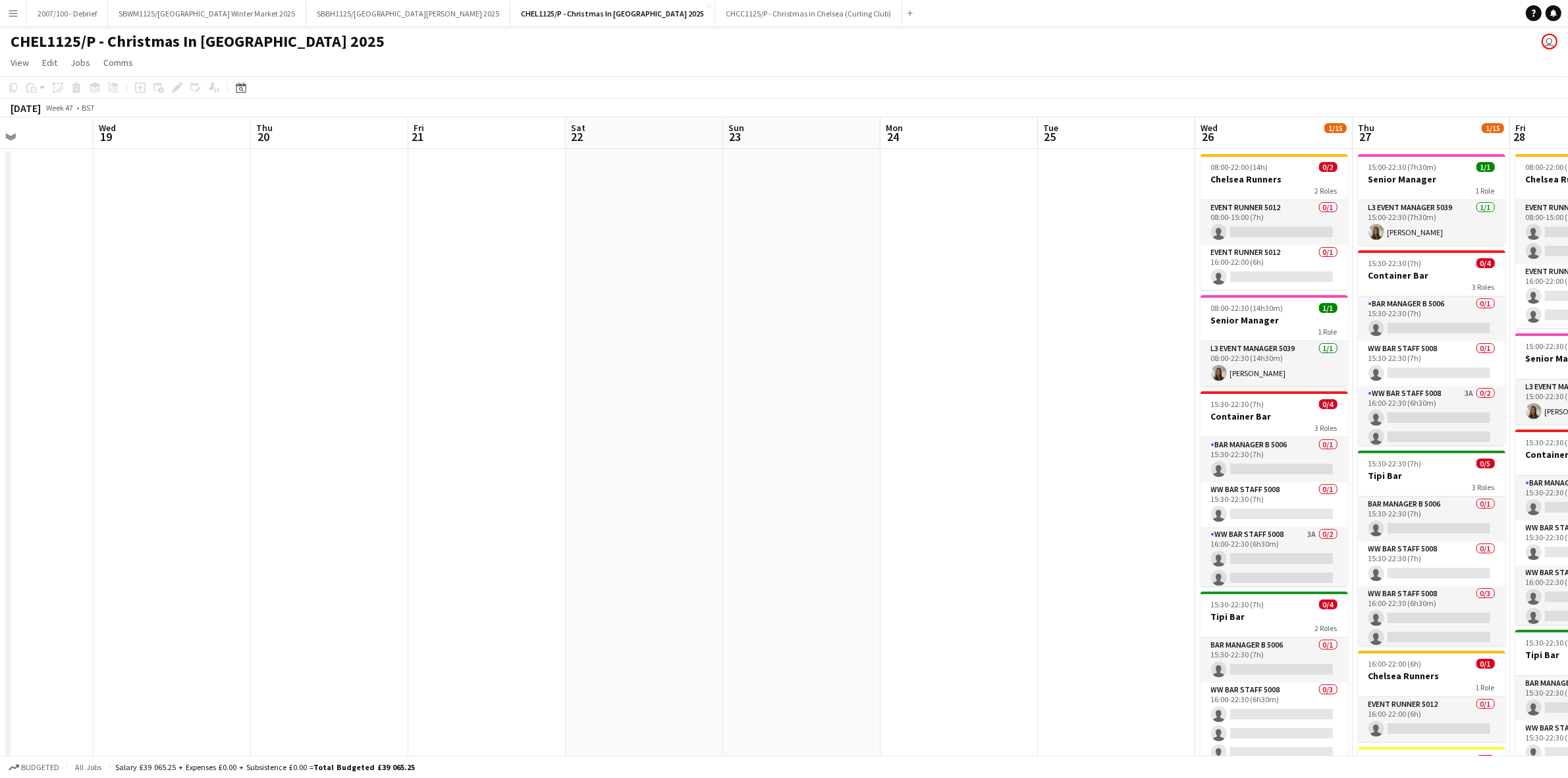
drag, startPoint x: 983, startPoint y: 475, endPoint x: 916, endPoint y: 477, distance: 67.0
click at [929, 477] on app-calendar-viewport "Sun 16 Mon 17 Tue 18 Wed 19 Thu 20 Fri 21 Sat 22 Sun 23 Mon 24 Tue 25 Wed 26 1/…" at bounding box center [784, 600] width 1568 height 968
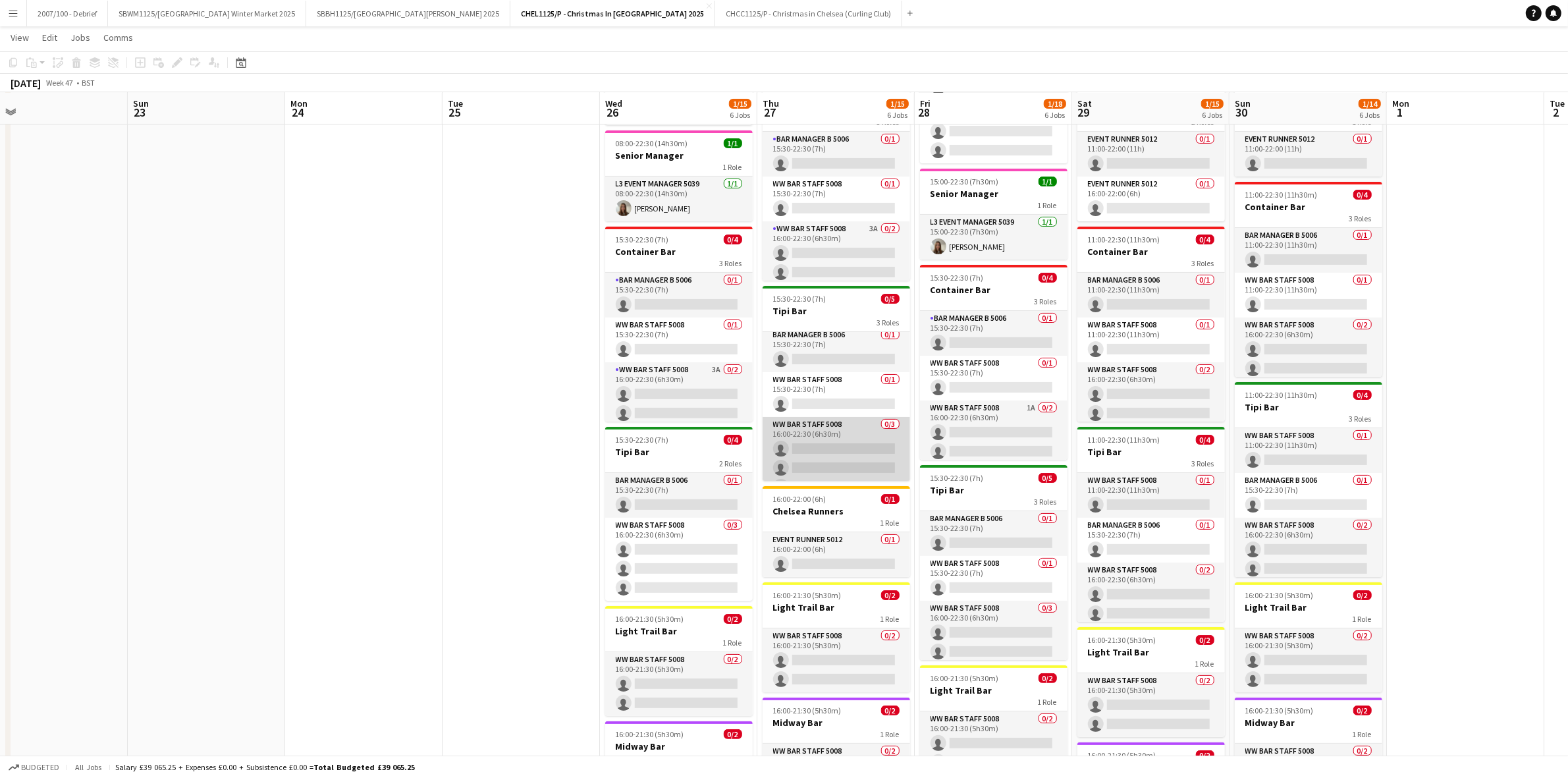
scroll to position [0, 0]
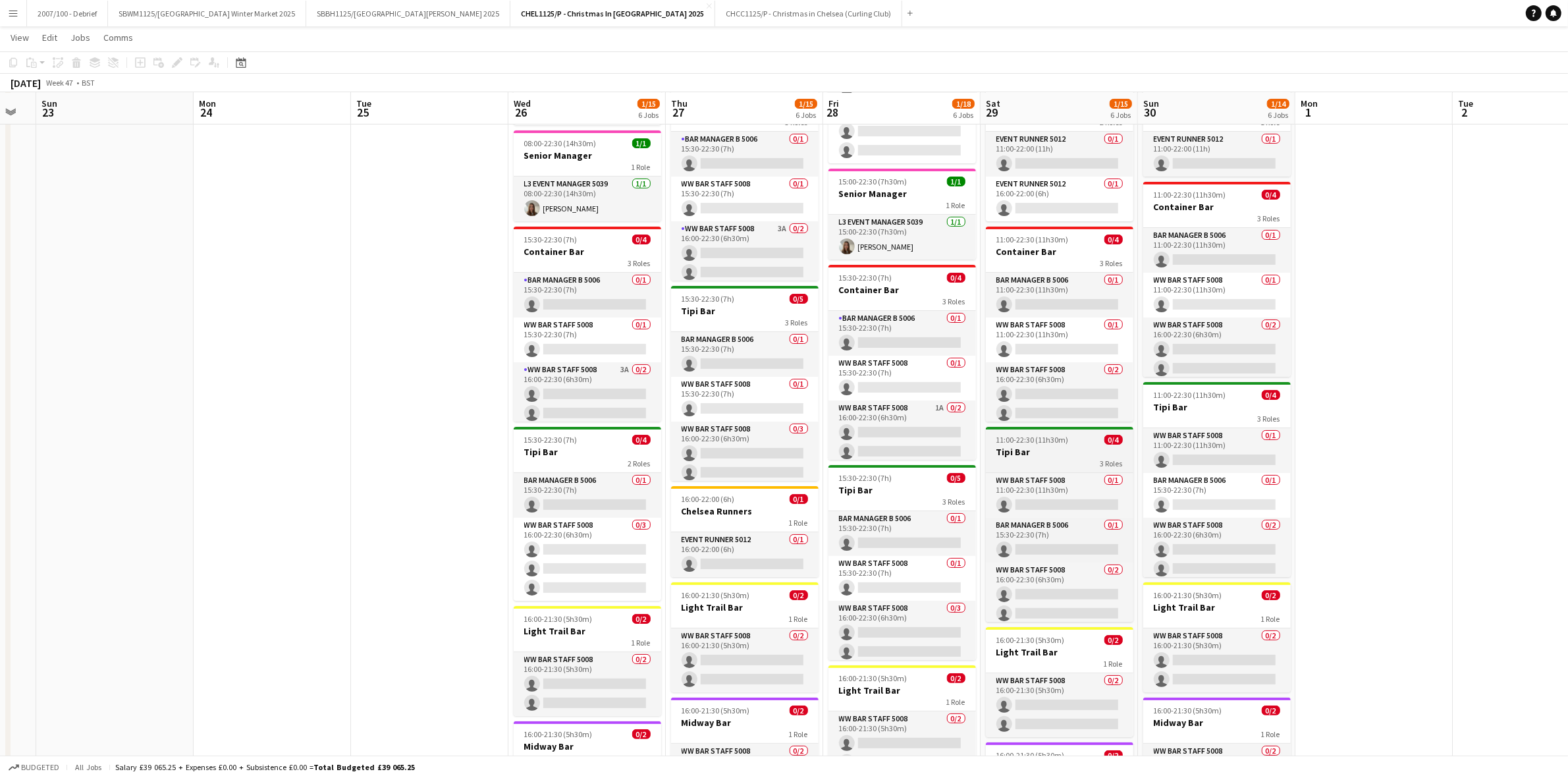
drag, startPoint x: 1107, startPoint y: 438, endPoint x: 1002, endPoint y: 459, distance: 107.1
click at [1015, 445] on app-calendar-viewport "Thu 20 Fri 21 Sat 22 Sun 23 Mon 24 Tue 25 Wed 26 1/15 6 Jobs Thu 27 1/15 6 Jobs…" at bounding box center [784, 403] width 1568 height 1032
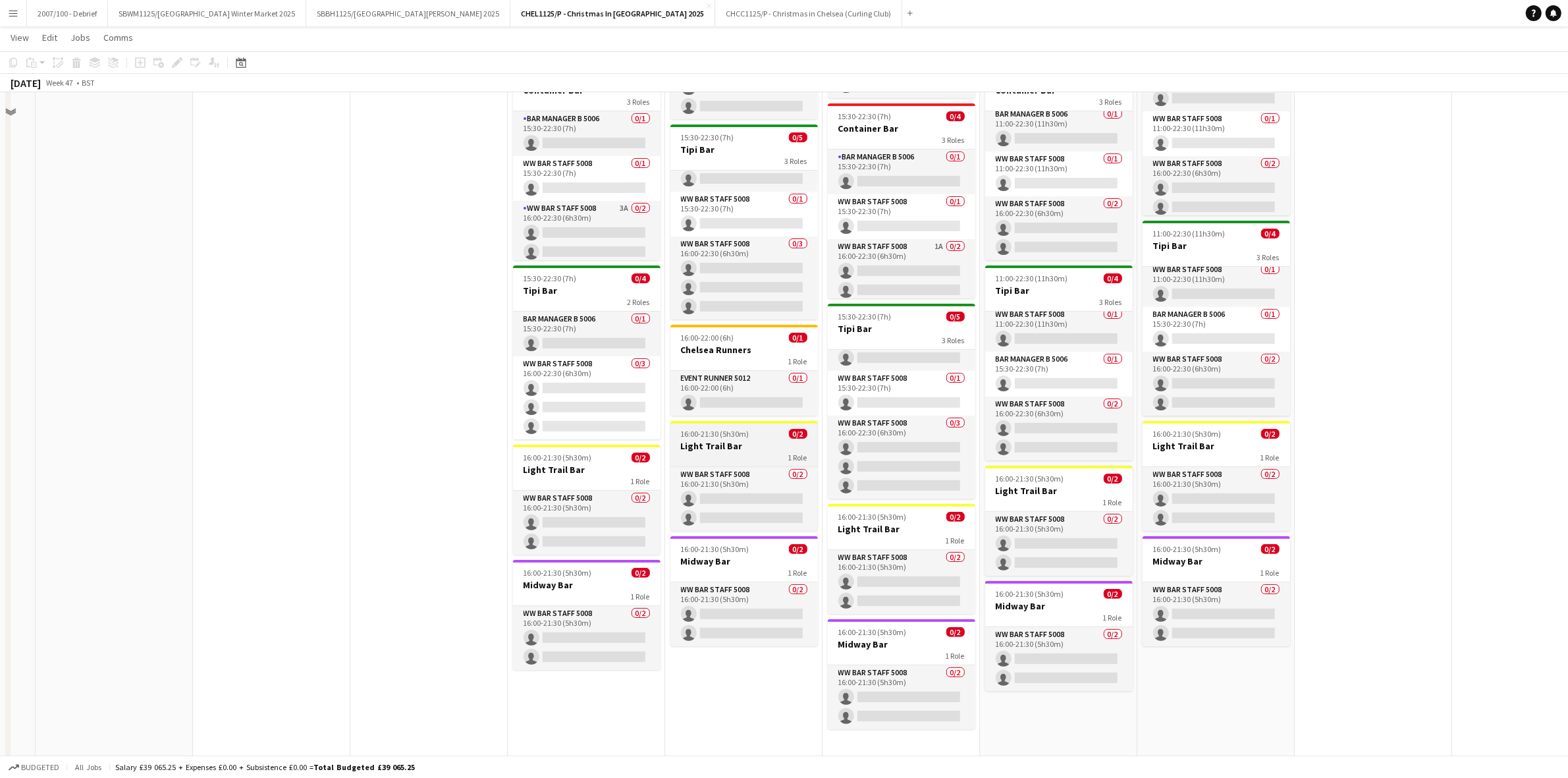
scroll to position [328, 0]
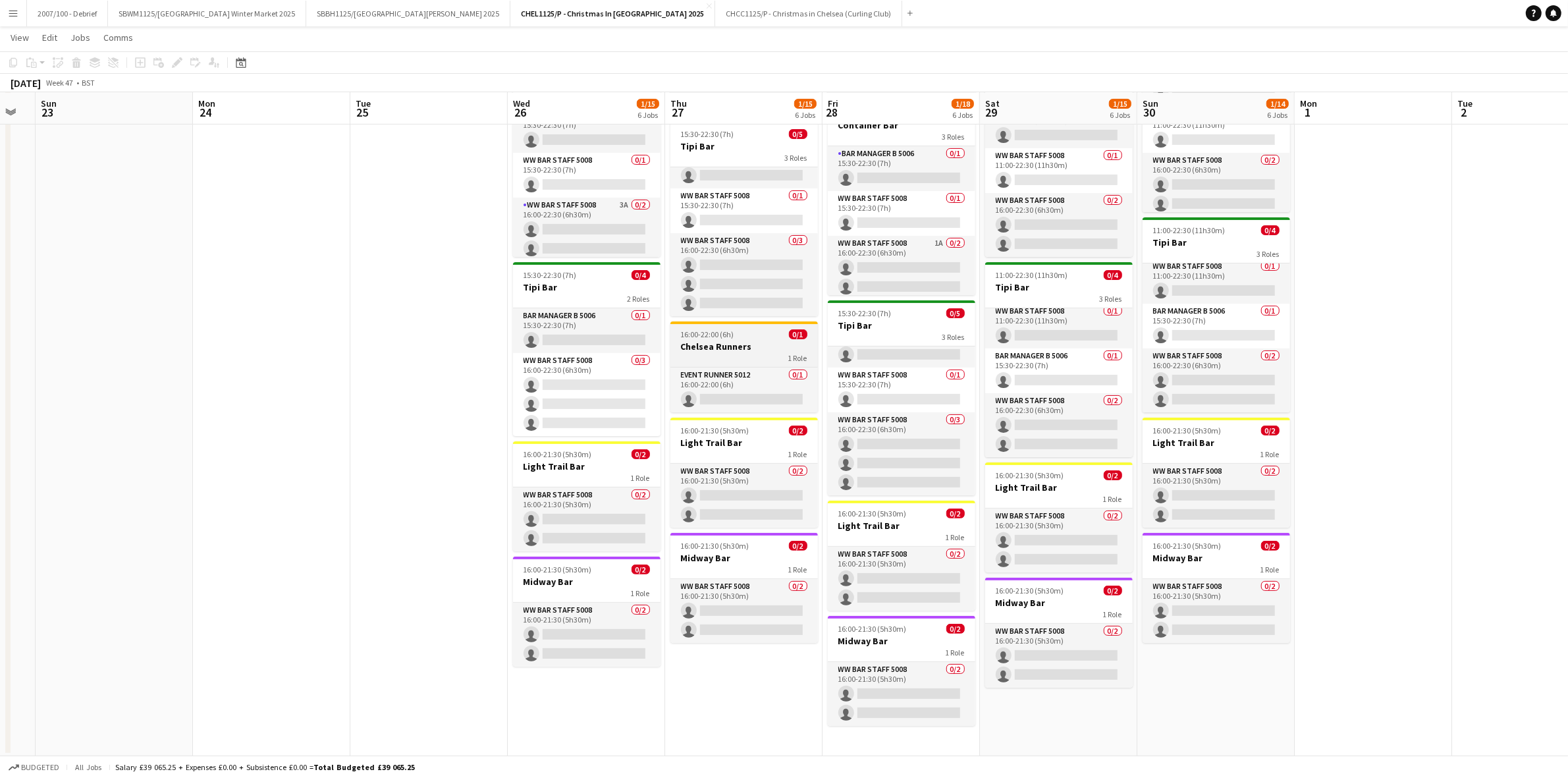
click at [746, 324] on app-job-card "16:00-22:00 (6h) 0/1 Chelsea Runners 1 Role Event Runner 5012 0/1 16:00-22:00 (…" at bounding box center [744, 366] width 147 height 91
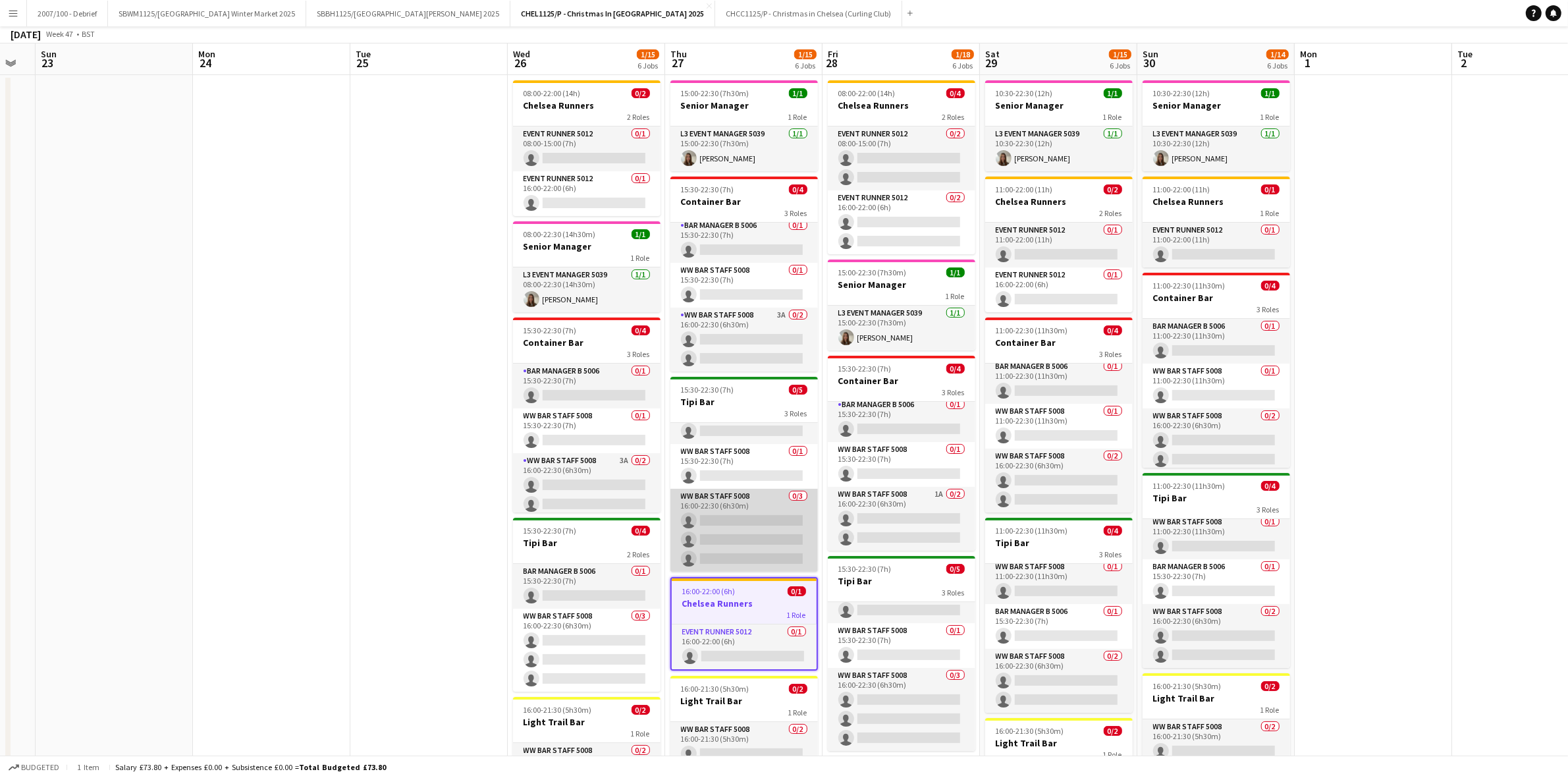
scroll to position [0, 0]
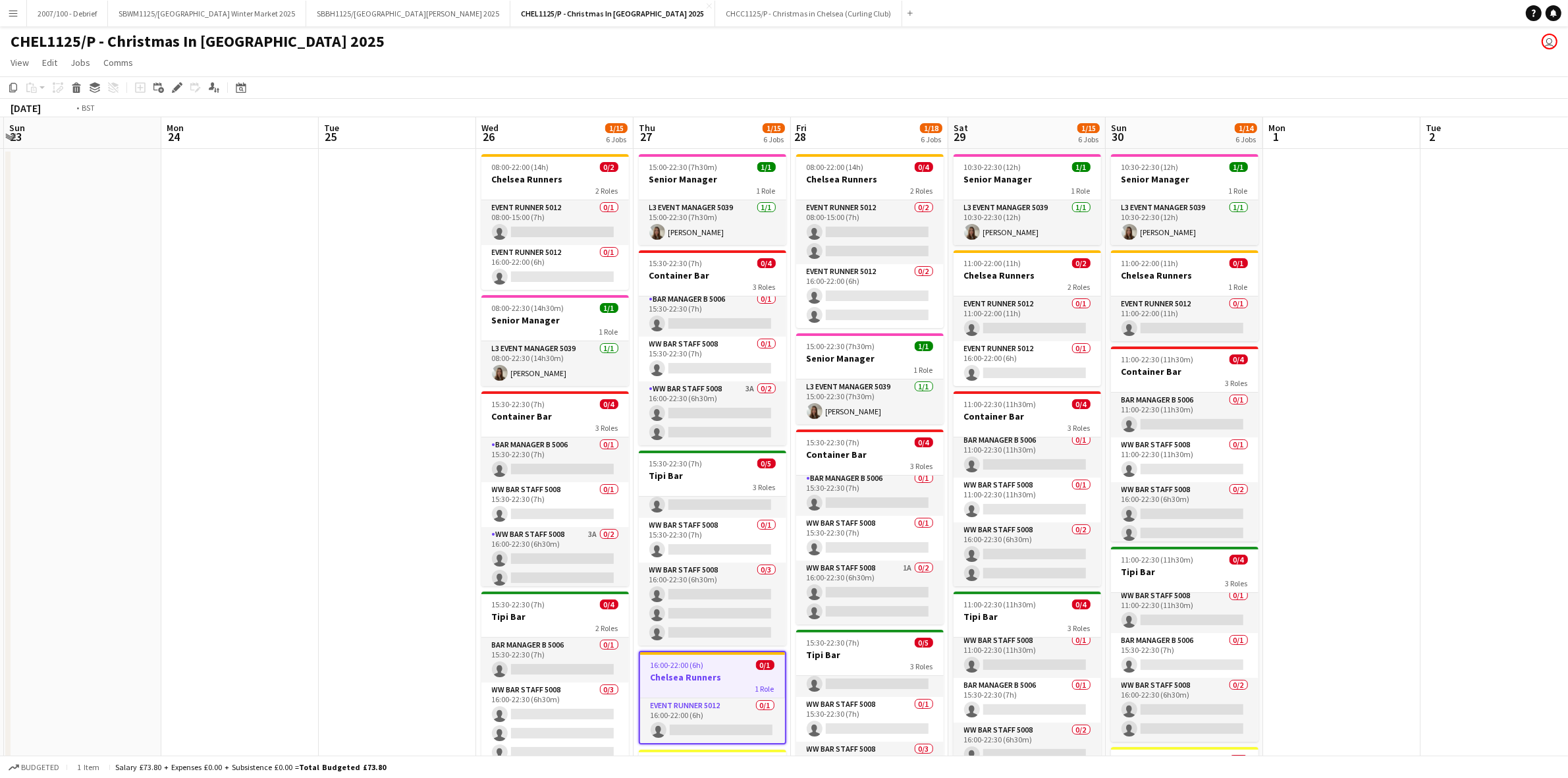
drag, startPoint x: 1400, startPoint y: 508, endPoint x: 831, endPoint y: 720, distance: 607.2
click at [823, 679] on app-calendar-viewport "Thu 20 Fri 21 Sat 22 Sun 23 Mon 24 Tue 25 Wed 26 1/15 6 Jobs Thu 27 1/15 6 Jobs…" at bounding box center [784, 600] width 1568 height 968
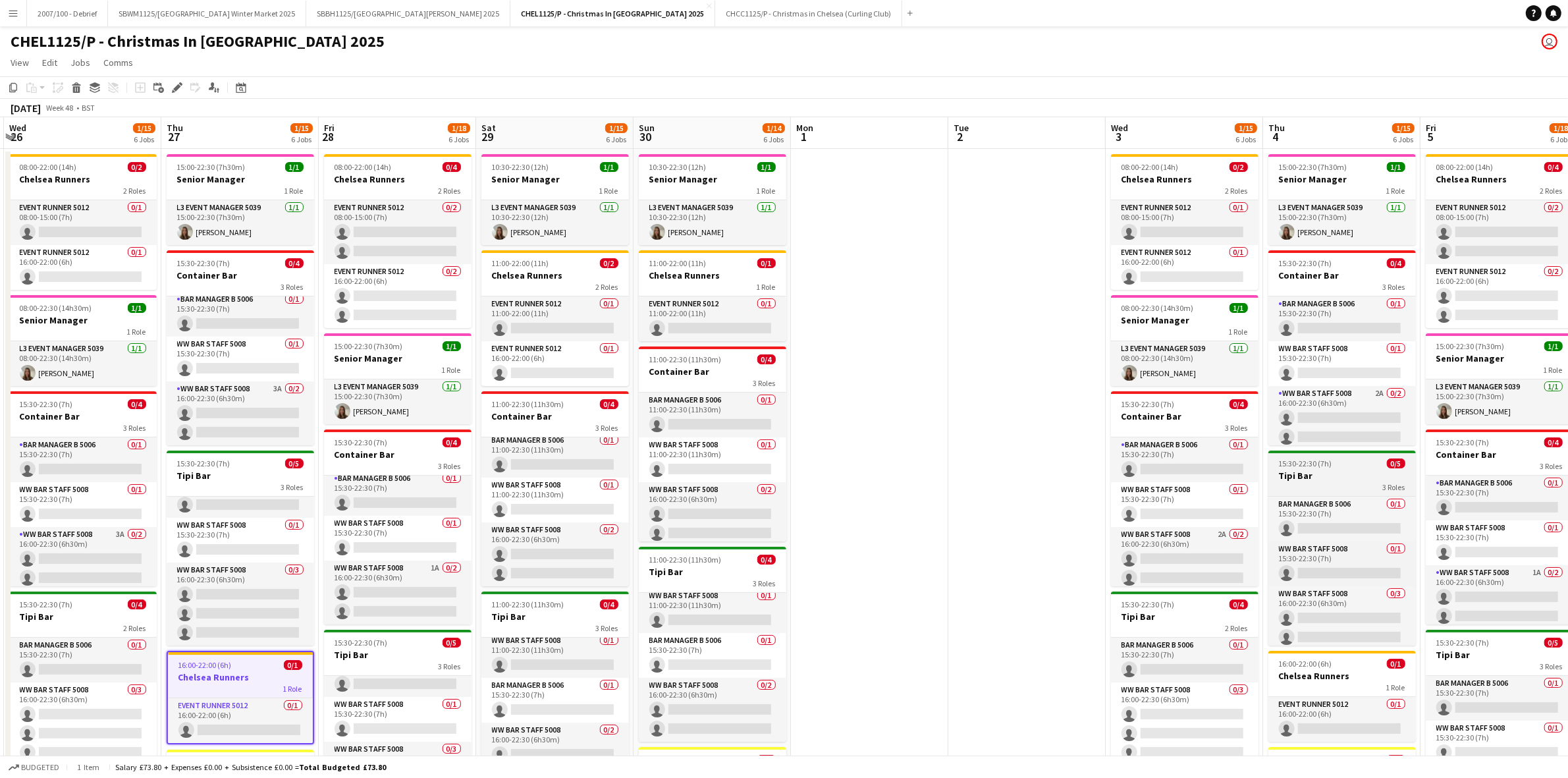
scroll to position [0, 384]
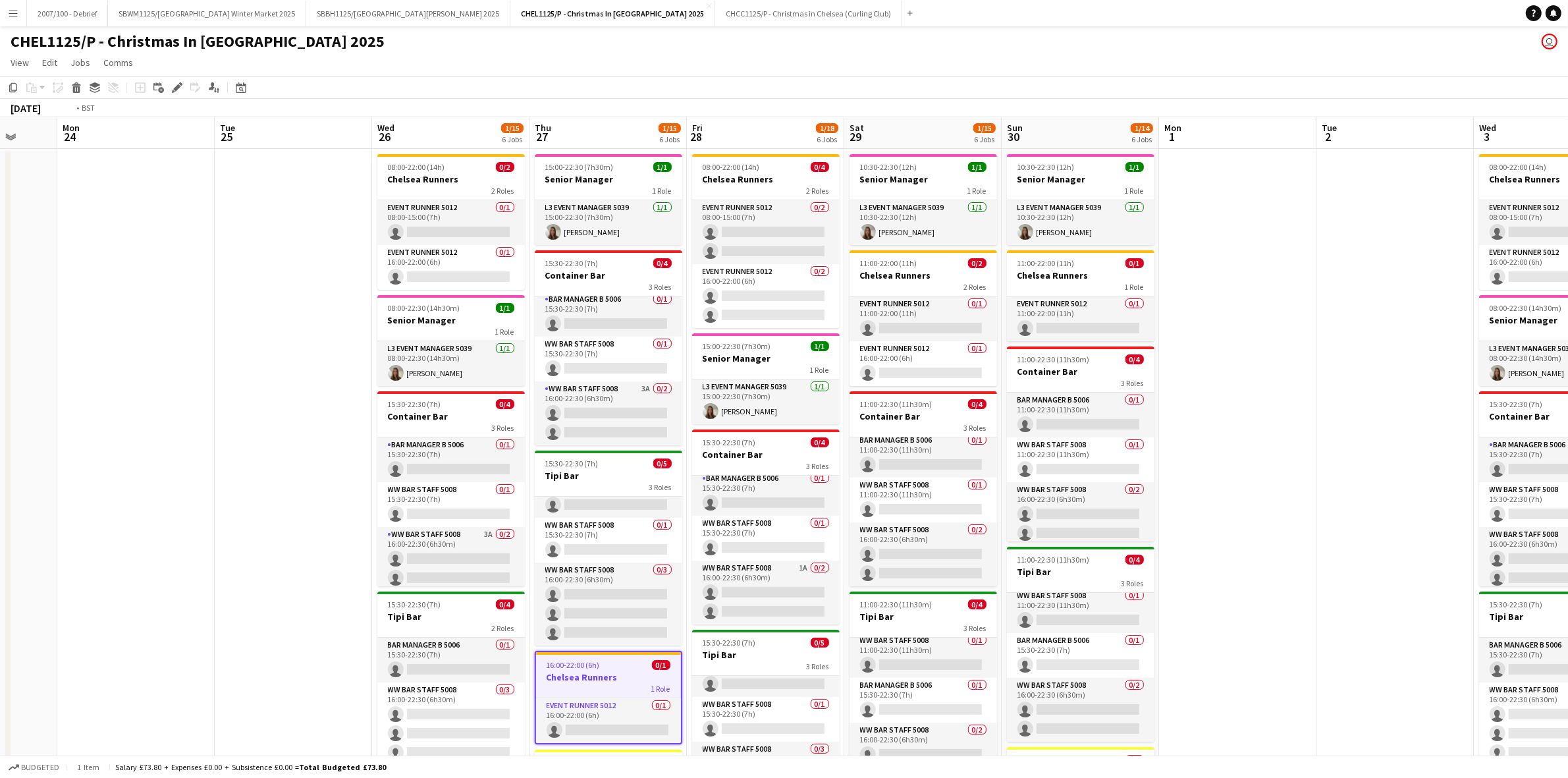
drag, startPoint x: 764, startPoint y: 550, endPoint x: 1302, endPoint y: 485, distance: 541.9
click at [1263, 485] on app-calendar-viewport "Sat 22 Sun 23 Mon 24 Tue 25 Wed 26 1/15 6 Jobs Thu 27 1/15 6 Jobs Fri 28 1/18 6…" at bounding box center [784, 600] width 1568 height 968
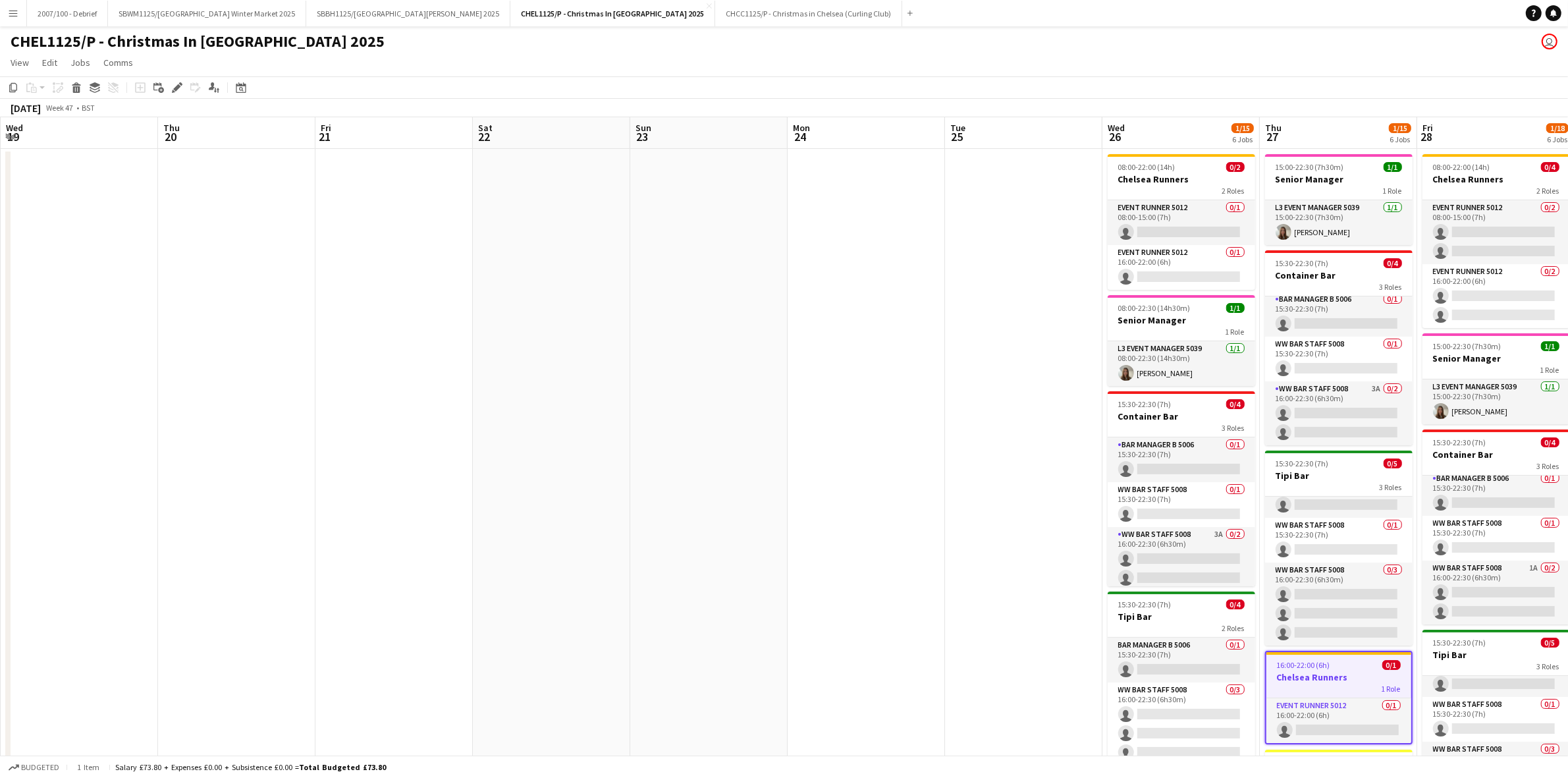
drag, startPoint x: 606, startPoint y: 616, endPoint x: 1219, endPoint y: 511, distance: 621.9
click at [1219, 511] on app-calendar-viewport "Mon 17 Tue 18 Wed 19 Thu 20 Fri 21 Sat 22 Sun 23 Mon 24 Tue 25 Wed 26 1/15 6 Jo…" at bounding box center [784, 600] width 1568 height 968
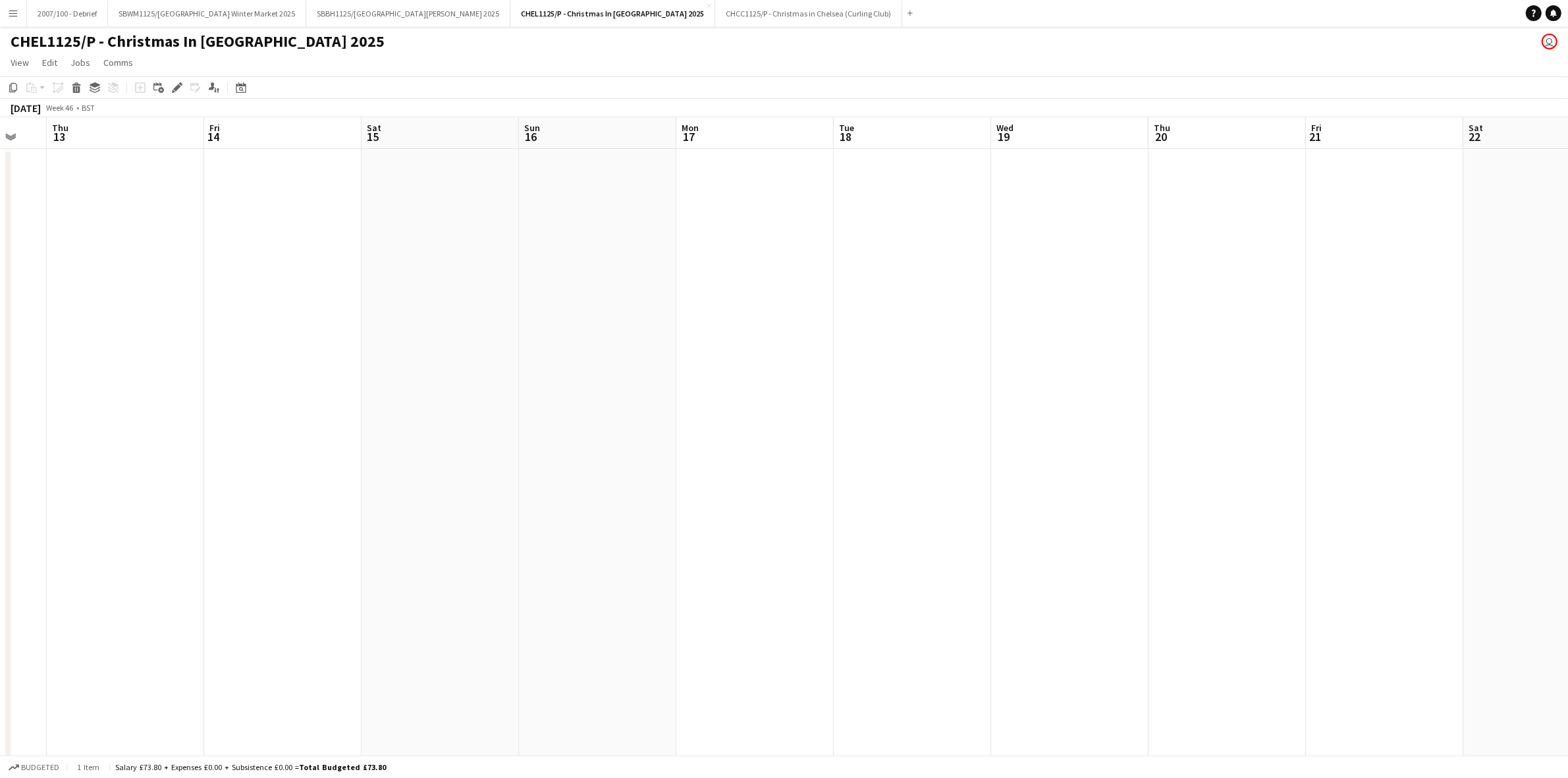
drag, startPoint x: 850, startPoint y: 581, endPoint x: 1134, endPoint y: 533, distance: 288.0
click at [1199, 526] on app-calendar-viewport "Tue 11 Wed 12 Thu 13 Fri 14 Sat 15 Sun 16 Mon 17 Tue 18 Wed 19 Thu 20 Fri 21 Sa…" at bounding box center [784, 600] width 1568 height 968
drag, startPoint x: 1159, startPoint y: 515, endPoint x: 1193, endPoint y: 501, distance: 36.8
click at [1226, 498] on app-calendar-viewport "Tue 11 Wed 12 Thu 13 Fri 14 Sat 15 Sun 16 Mon 17 Tue 18 Wed 19 Thu 20 Fri 21 Sa…" at bounding box center [784, 600] width 1568 height 968
drag, startPoint x: 658, startPoint y: 610, endPoint x: 1014, endPoint y: 547, distance: 361.5
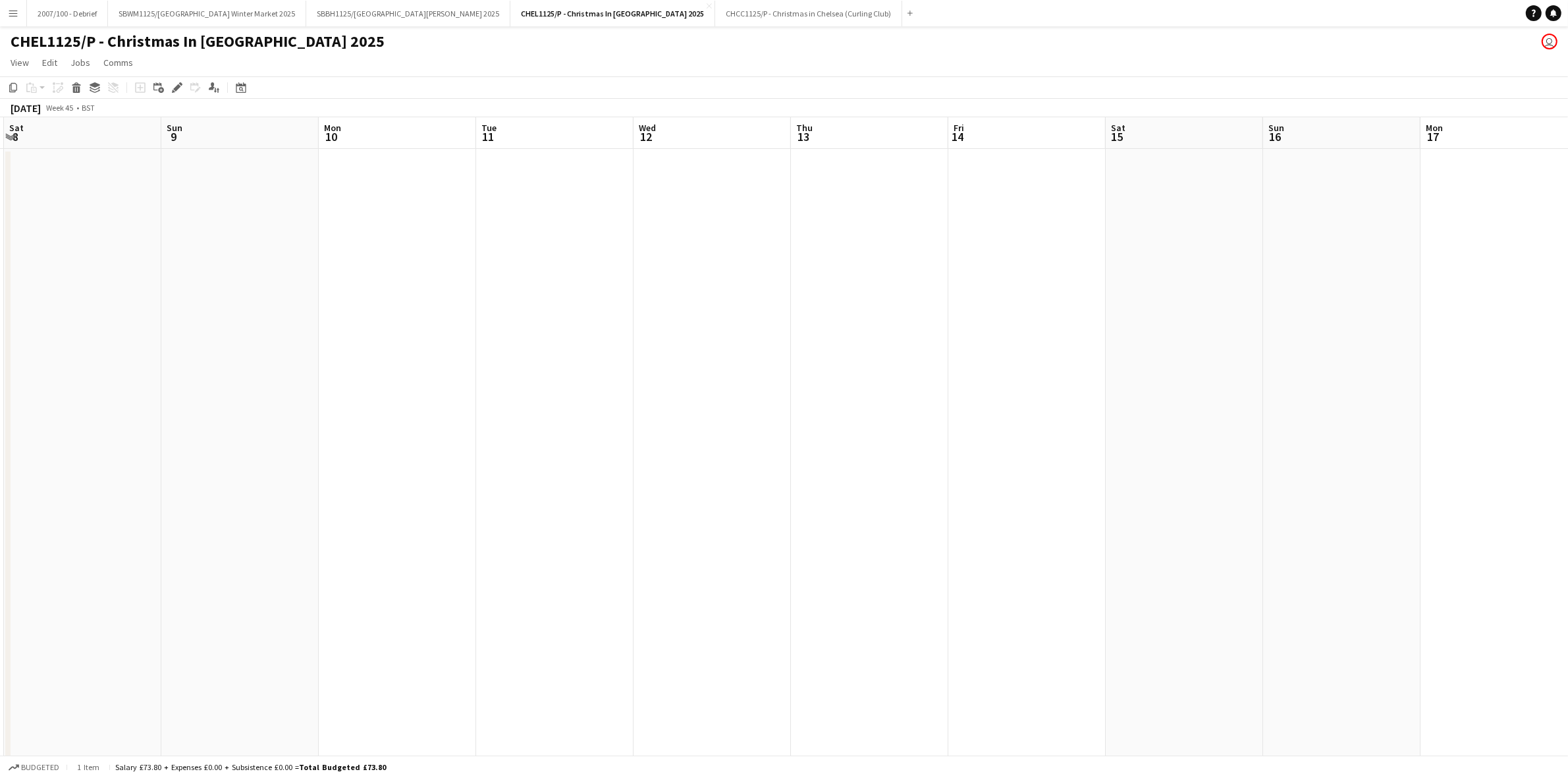
click at [1014, 547] on app-calendar-viewport "Wed 5 Thu 6 Fri 7 Sat 8 Sun 9 Mon 10 Tue 11 Wed 12 Thu 13 Fri 14 Sat 15 Sun 16 …" at bounding box center [784, 600] width 1568 height 968
